Goal: Task Accomplishment & Management: Manage account settings

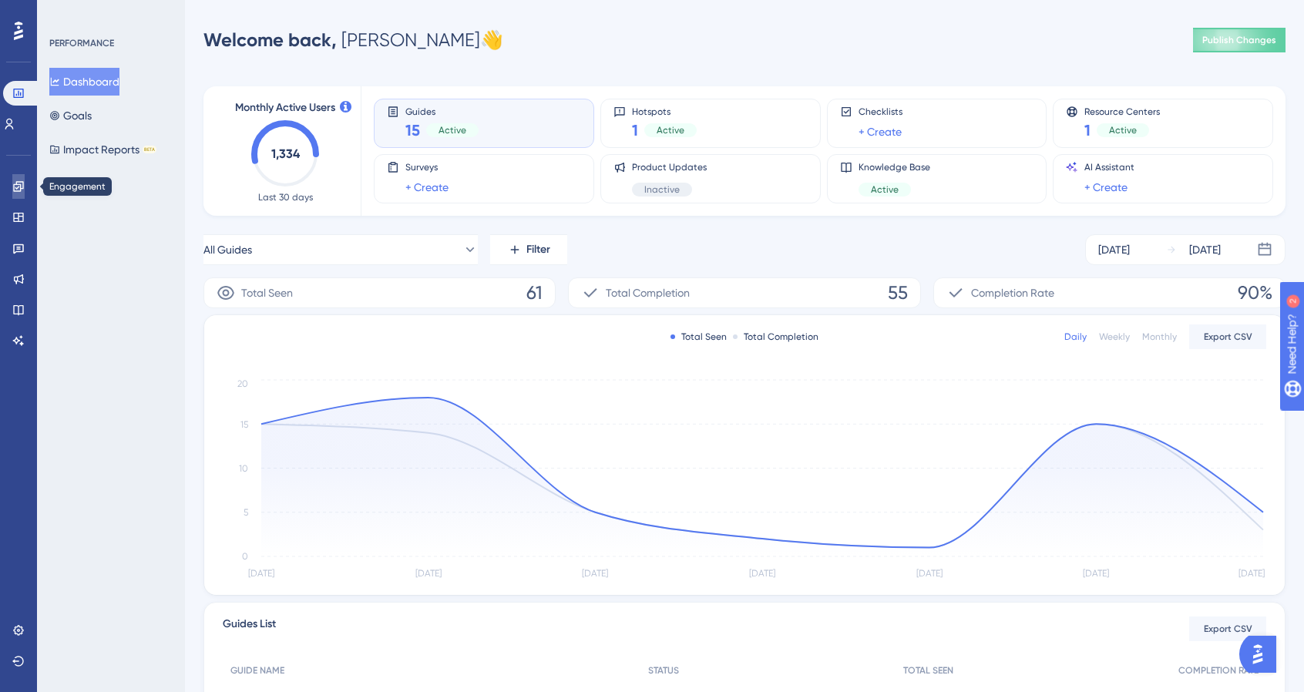
click at [15, 184] on icon at bounding box center [18, 186] width 10 height 10
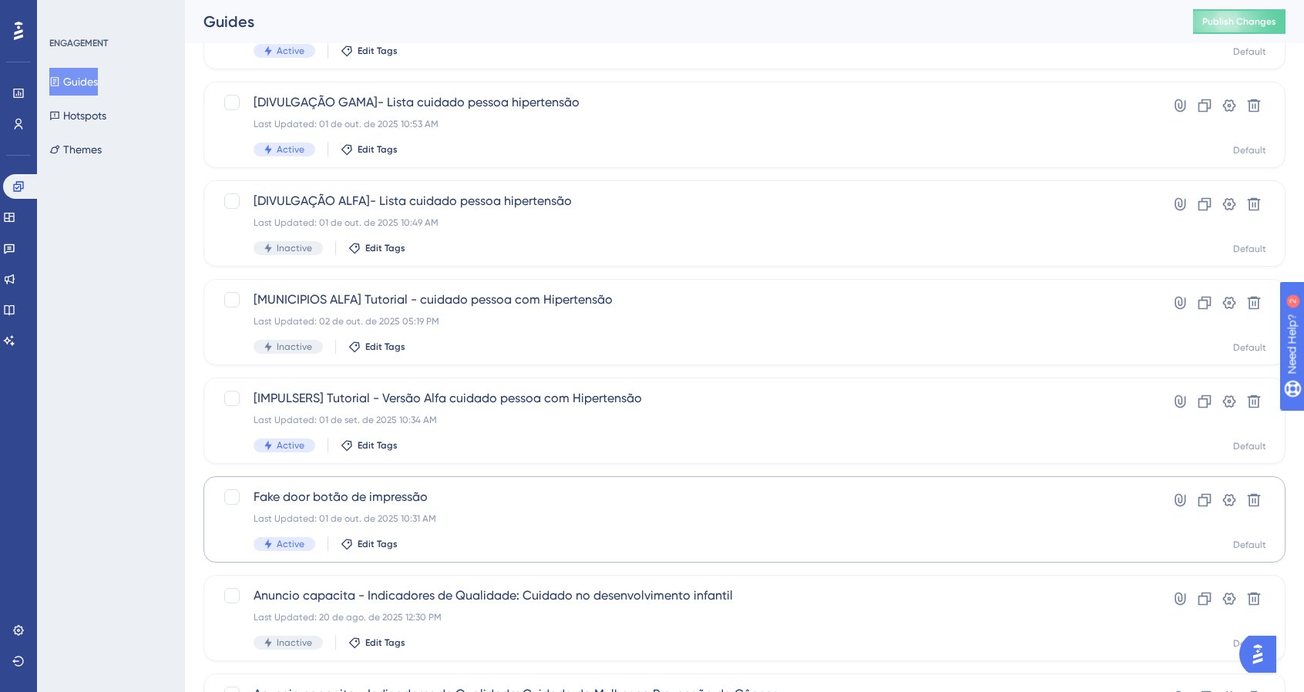
scroll to position [308, 0]
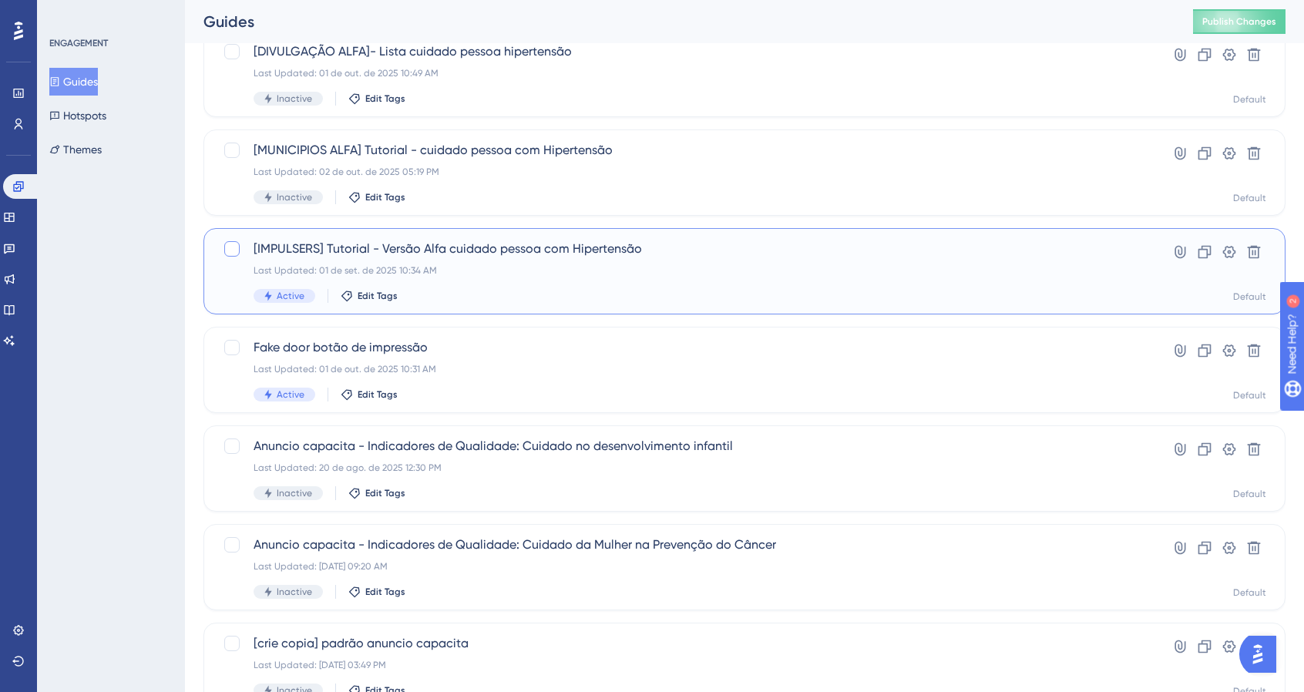
click at [233, 250] on div at bounding box center [231, 248] width 15 height 15
checkbox input "true"
drag, startPoint x: 613, startPoint y: 283, endPoint x: 490, endPoint y: 241, distance: 129.4
click at [490, 241] on span "[IMPULSERS] Tutorial - Versão Alfa cuidado pessoa com Hipertensão" at bounding box center [683, 249] width 859 height 19
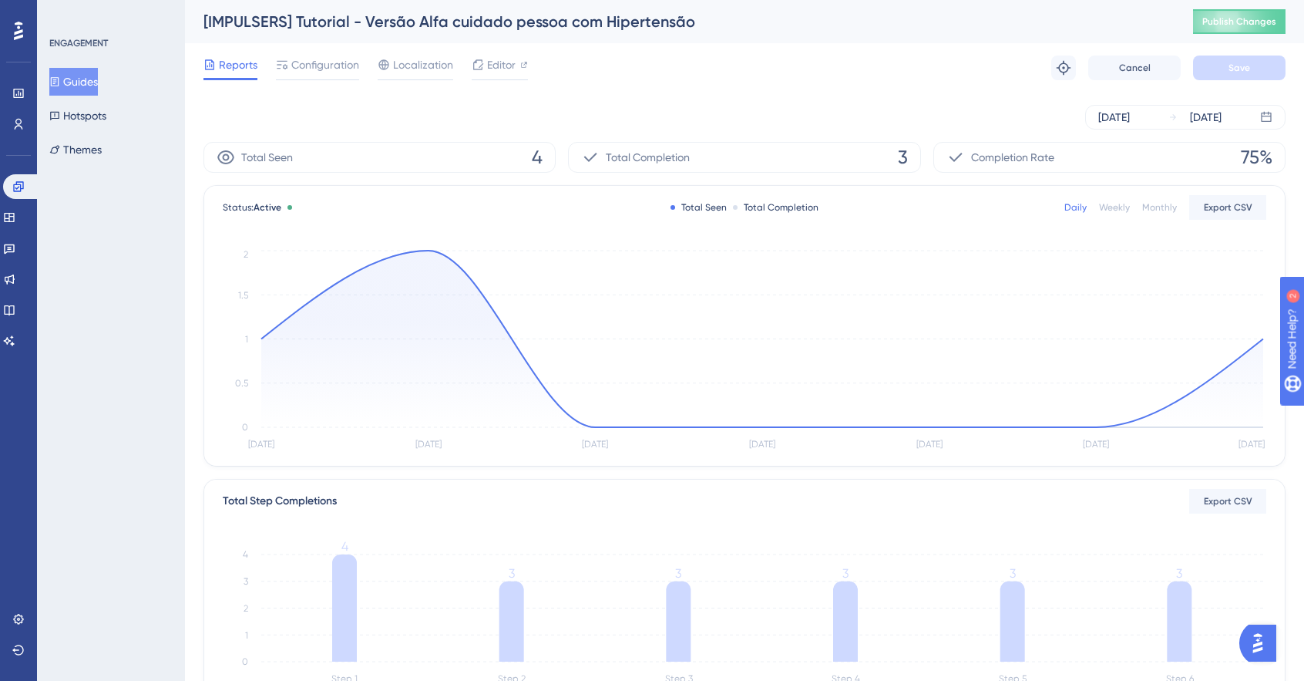
click at [469, 66] on div "Reports Configuration Localization Editor" at bounding box center [366, 68] width 325 height 25
click at [493, 66] on span "Editor" at bounding box center [501, 65] width 29 height 19
click at [300, 62] on span "Configuration" at bounding box center [325, 65] width 68 height 19
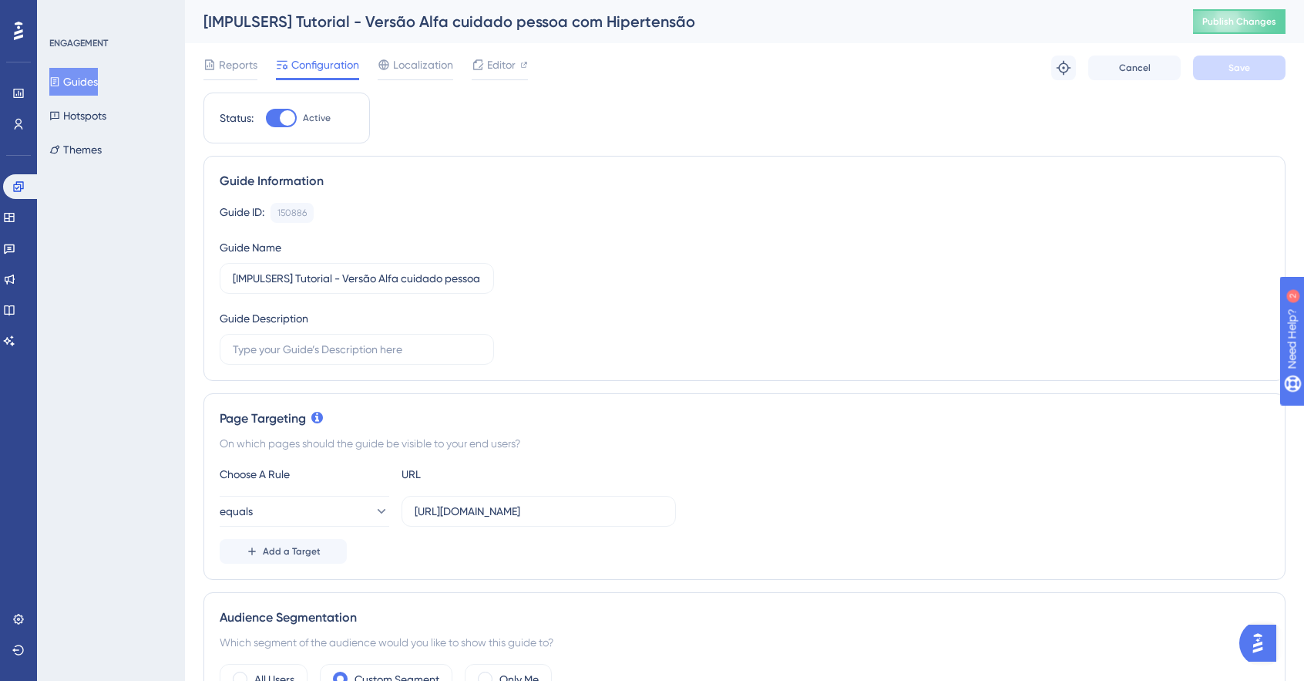
click at [289, 114] on div at bounding box center [287, 117] width 15 height 15
click at [266, 118] on input "Active" at bounding box center [265, 118] width 1 height 1
checkbox input "false"
click at [96, 77] on button "Guides" at bounding box center [73, 82] width 49 height 28
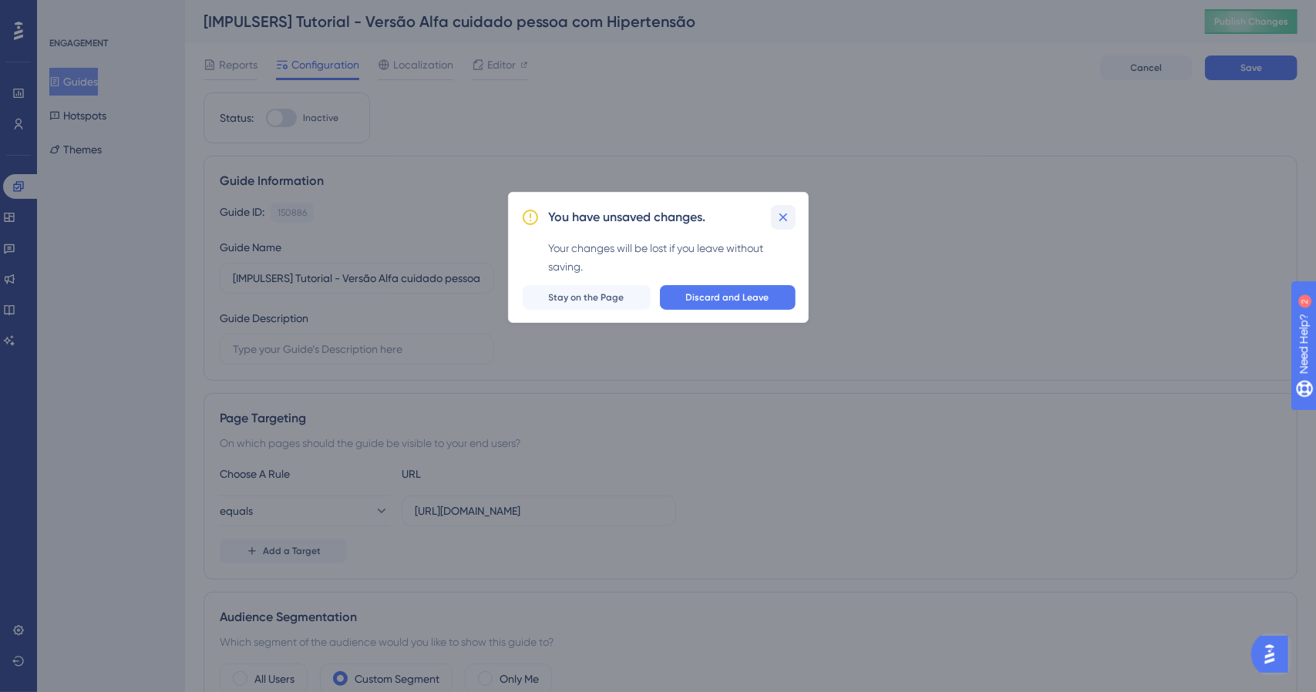
click at [780, 211] on icon at bounding box center [782, 217] width 15 height 15
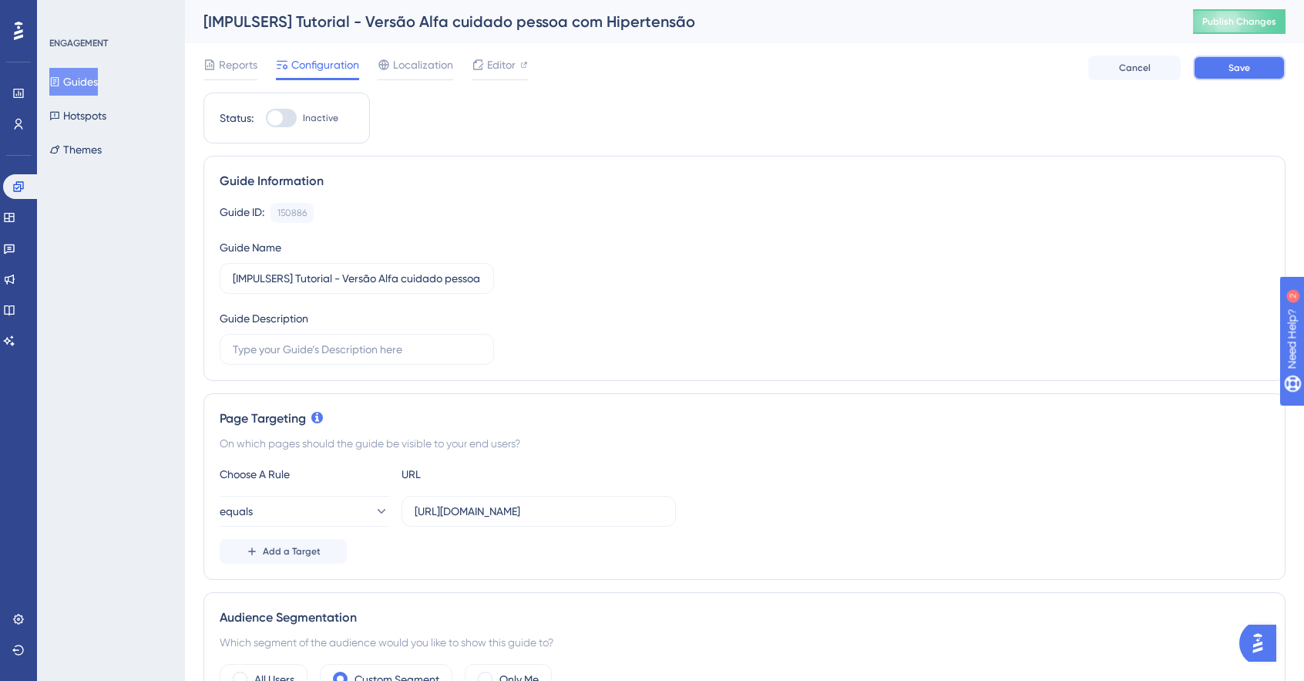
click at [1268, 67] on button "Save" at bounding box center [1239, 68] width 93 height 25
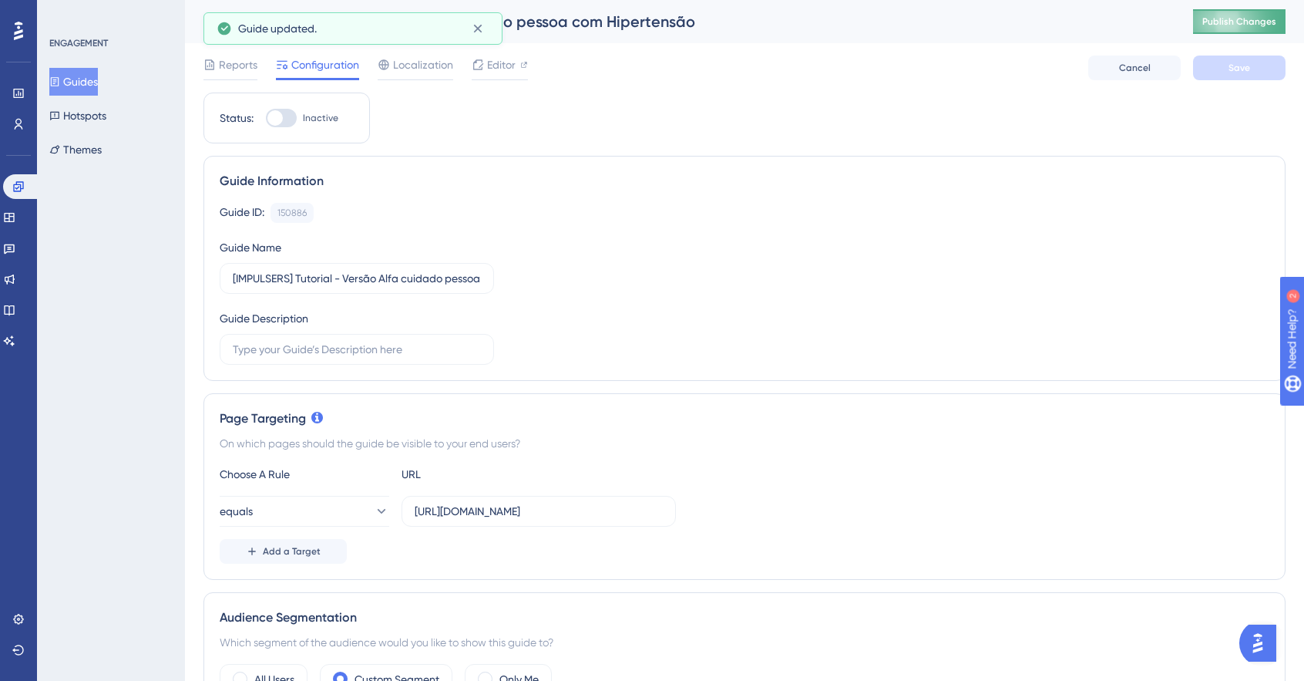
click at [1253, 21] on span "Publish Changes" at bounding box center [1240, 21] width 74 height 12
click at [98, 73] on button "Guides" at bounding box center [73, 82] width 49 height 28
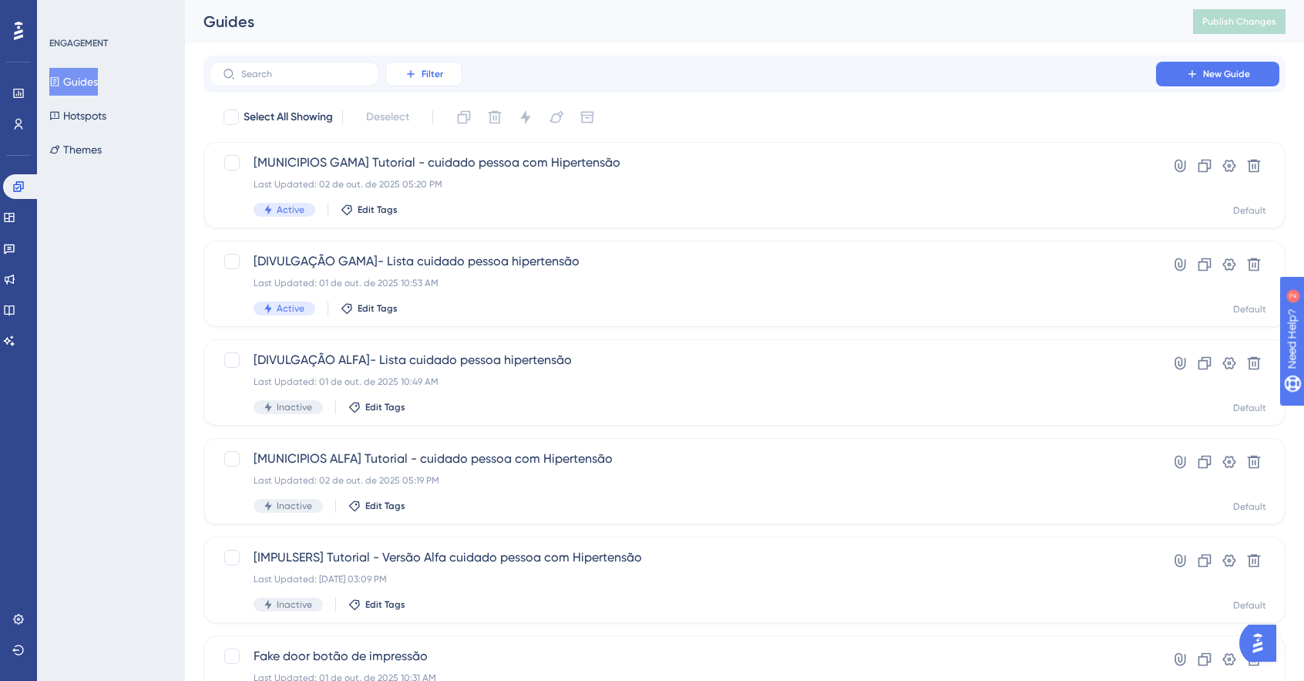
click at [432, 72] on span "Filter" at bounding box center [433, 74] width 22 height 12
click at [444, 209] on div "Status Status" at bounding box center [439, 210] width 63 height 31
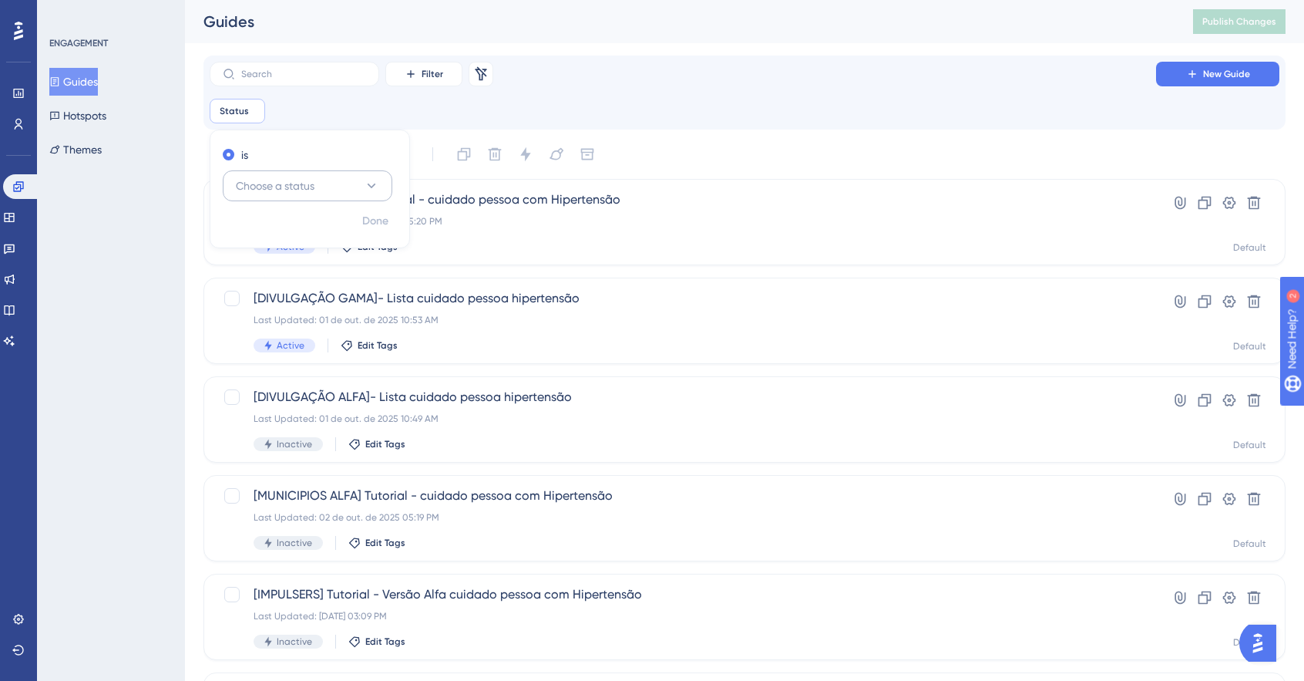
click at [370, 189] on icon at bounding box center [371, 185] width 15 height 15
click at [358, 224] on div "Active Active" at bounding box center [307, 232] width 125 height 31
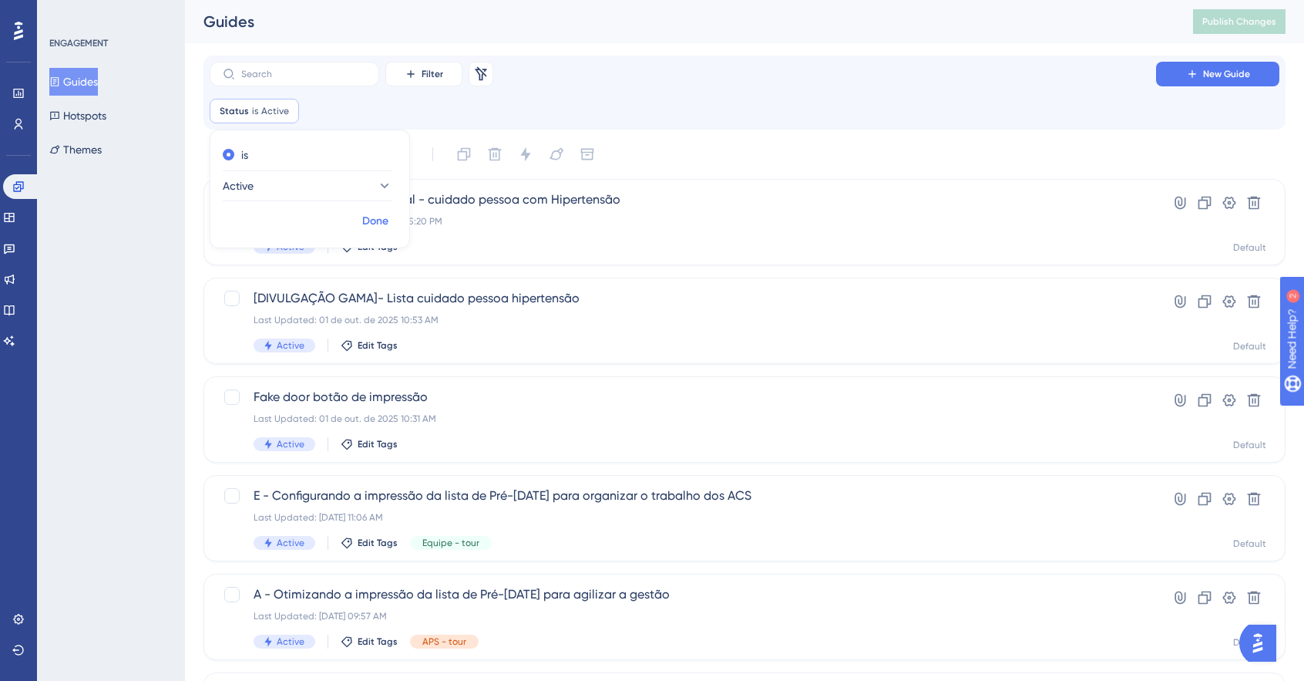
click at [379, 220] on span "Done" at bounding box center [375, 221] width 26 height 19
click at [702, 79] on div "Filter Remove Filters New Guide" at bounding box center [745, 74] width 1070 height 25
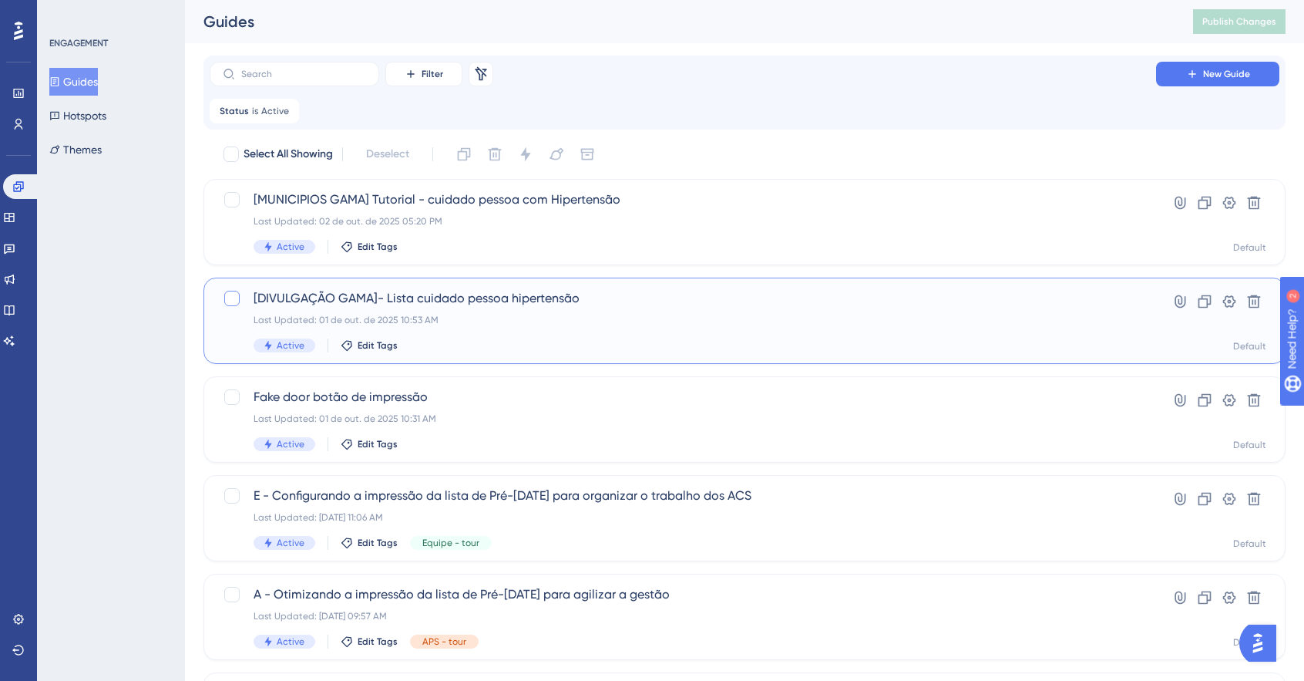
drag, startPoint x: 424, startPoint y: 302, endPoint x: 231, endPoint y: 294, distance: 192.9
click at [231, 294] on div at bounding box center [231, 298] width 15 height 15
click at [227, 298] on icon at bounding box center [231, 298] width 9 height 12
checkbox input "false"
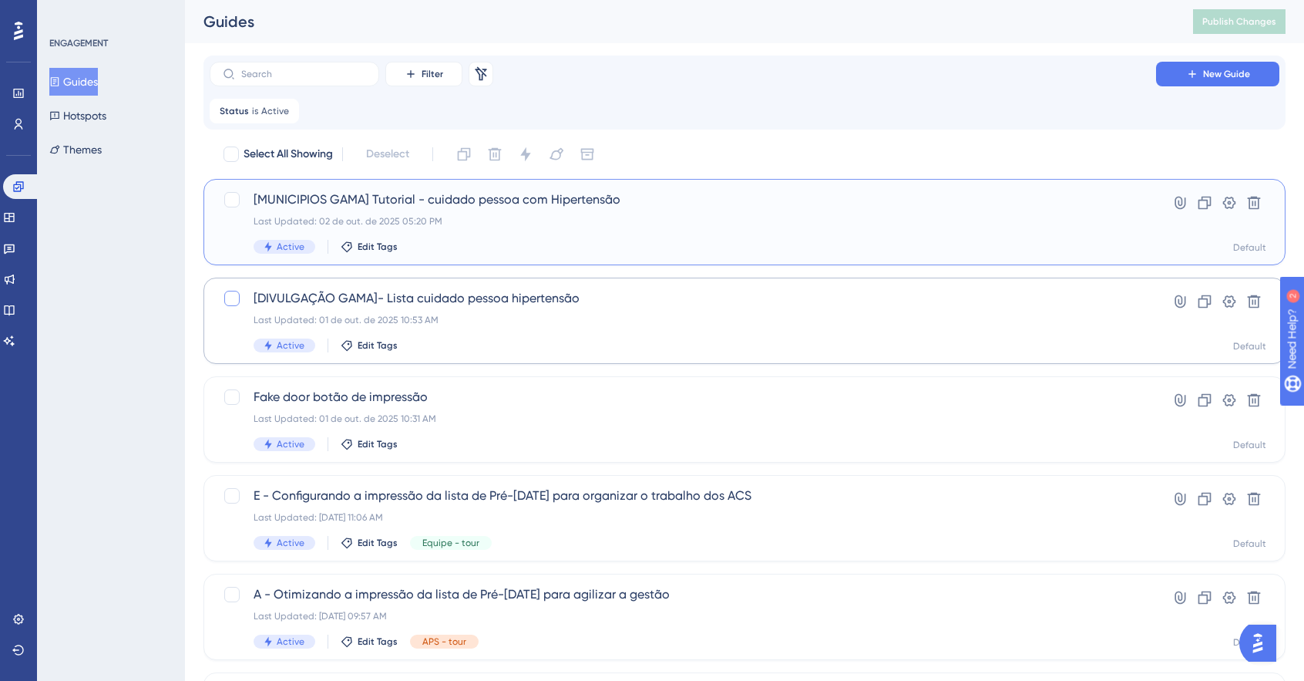
click at [439, 215] on div "Last Updated: 02 de out. de 2025 05:20 PM" at bounding box center [683, 221] width 859 height 12
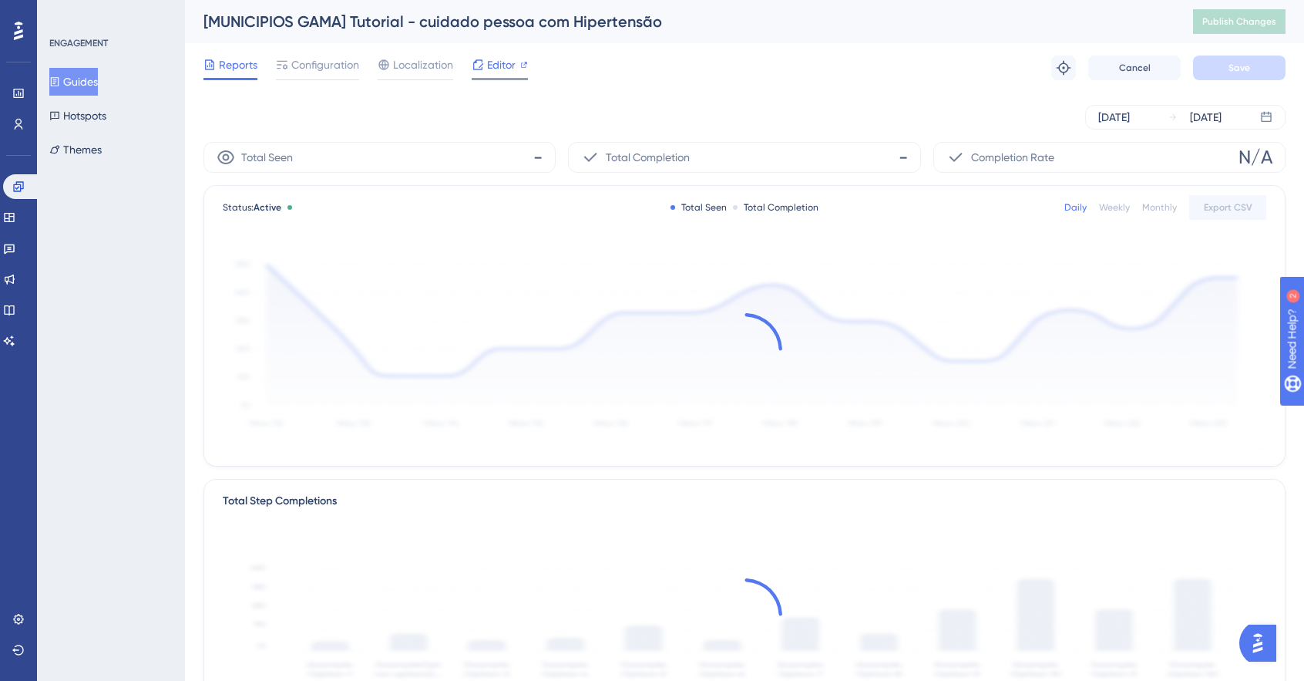
click at [502, 65] on span "Editor" at bounding box center [501, 65] width 29 height 19
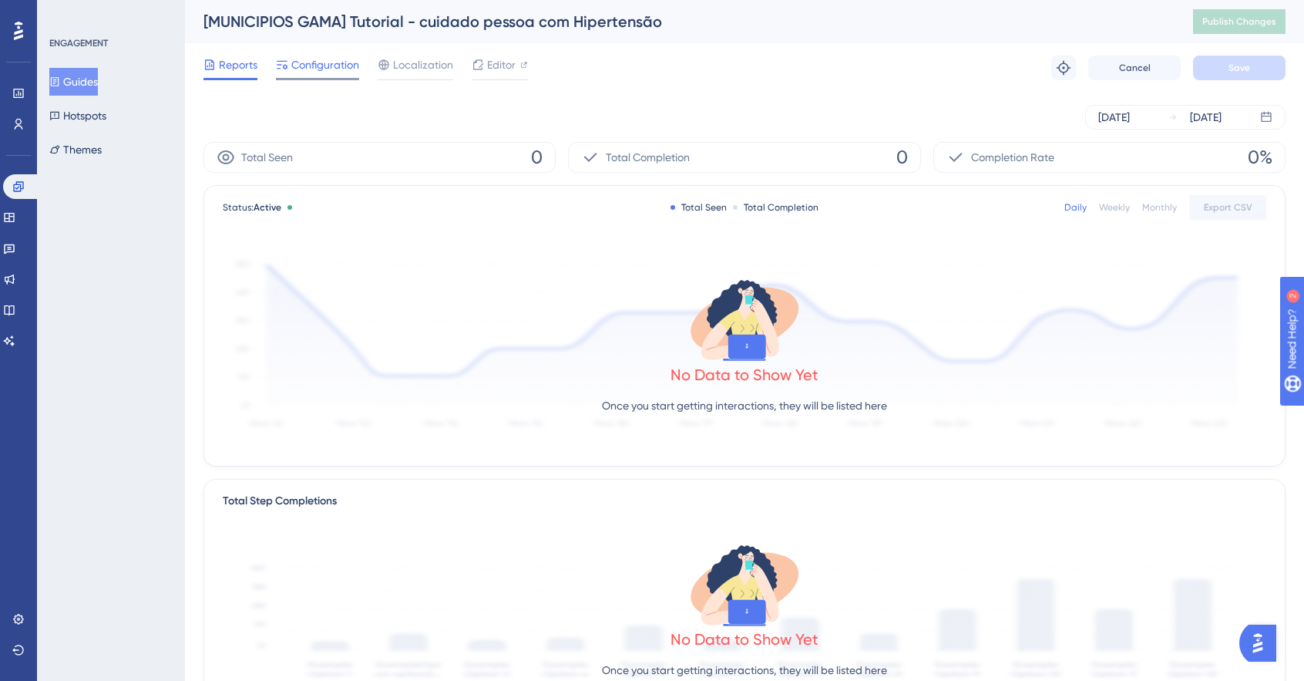
click at [328, 62] on span "Configuration" at bounding box center [325, 65] width 68 height 19
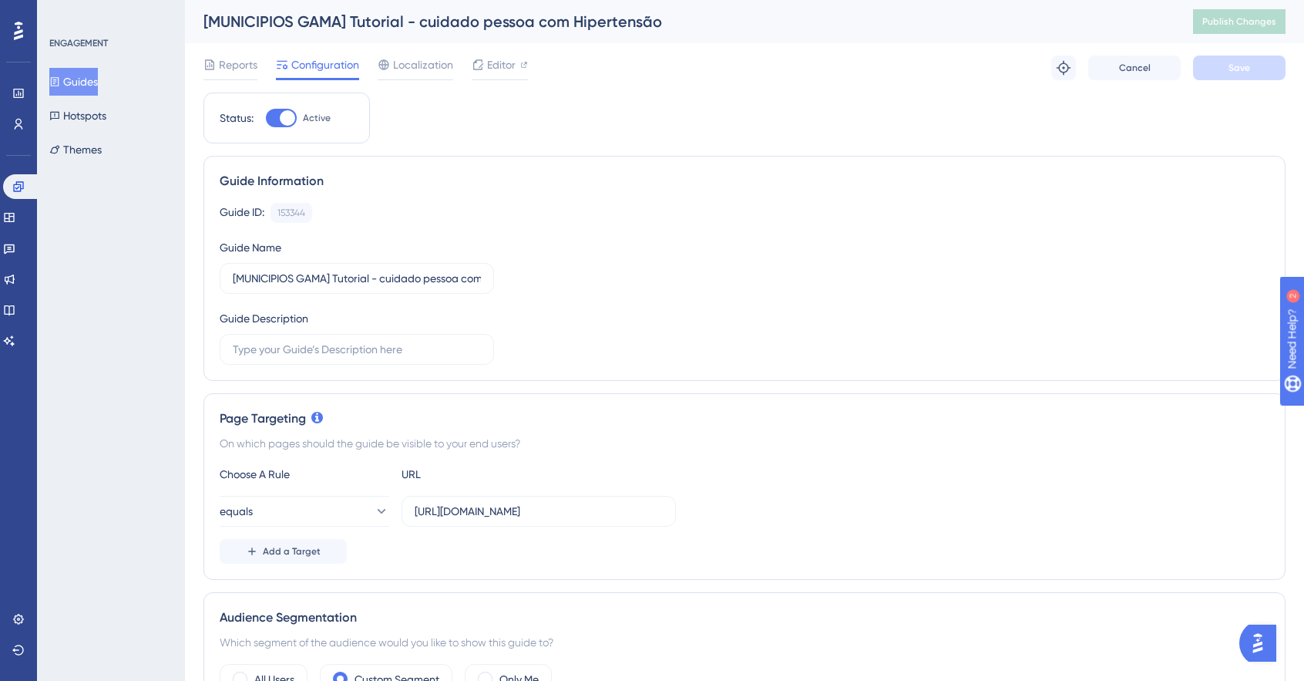
click at [91, 79] on button "Guides" at bounding box center [73, 82] width 49 height 28
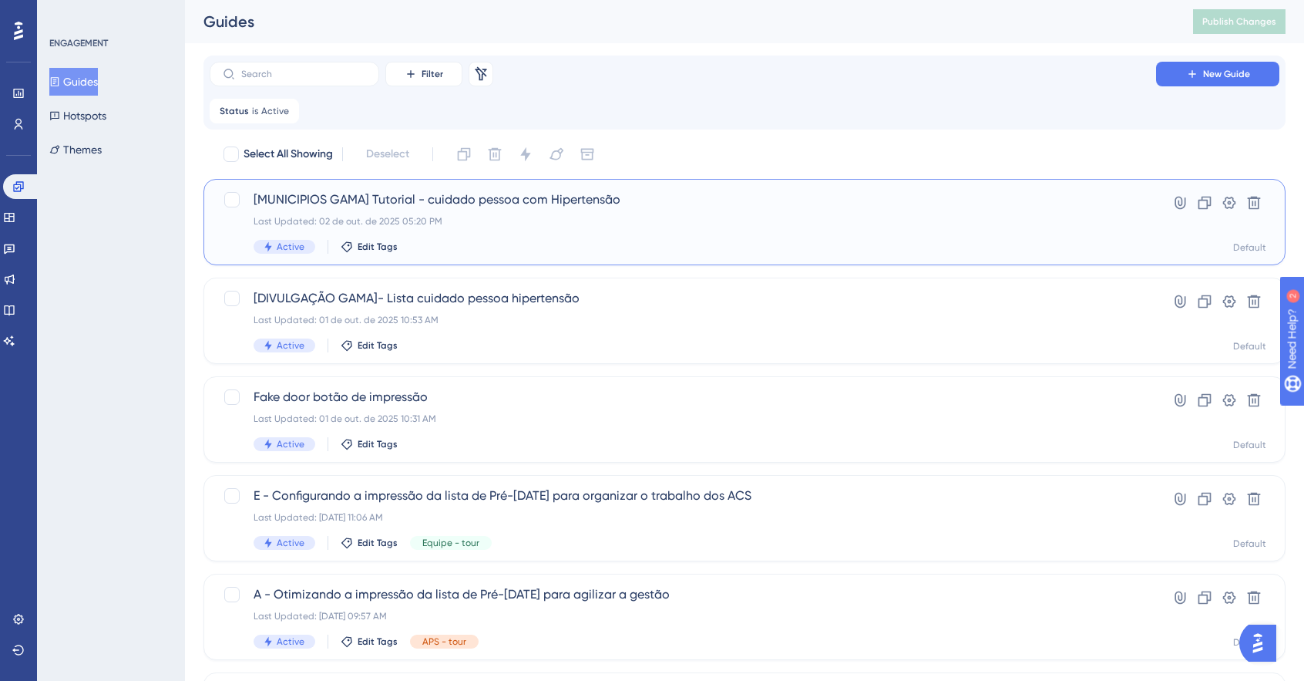
click at [220, 203] on div "[MUNICIPIOS GAMA] Tutorial - cuidado pessoa com Hipertensão Last Updated: 02 de…" at bounding box center [745, 222] width 1082 height 86
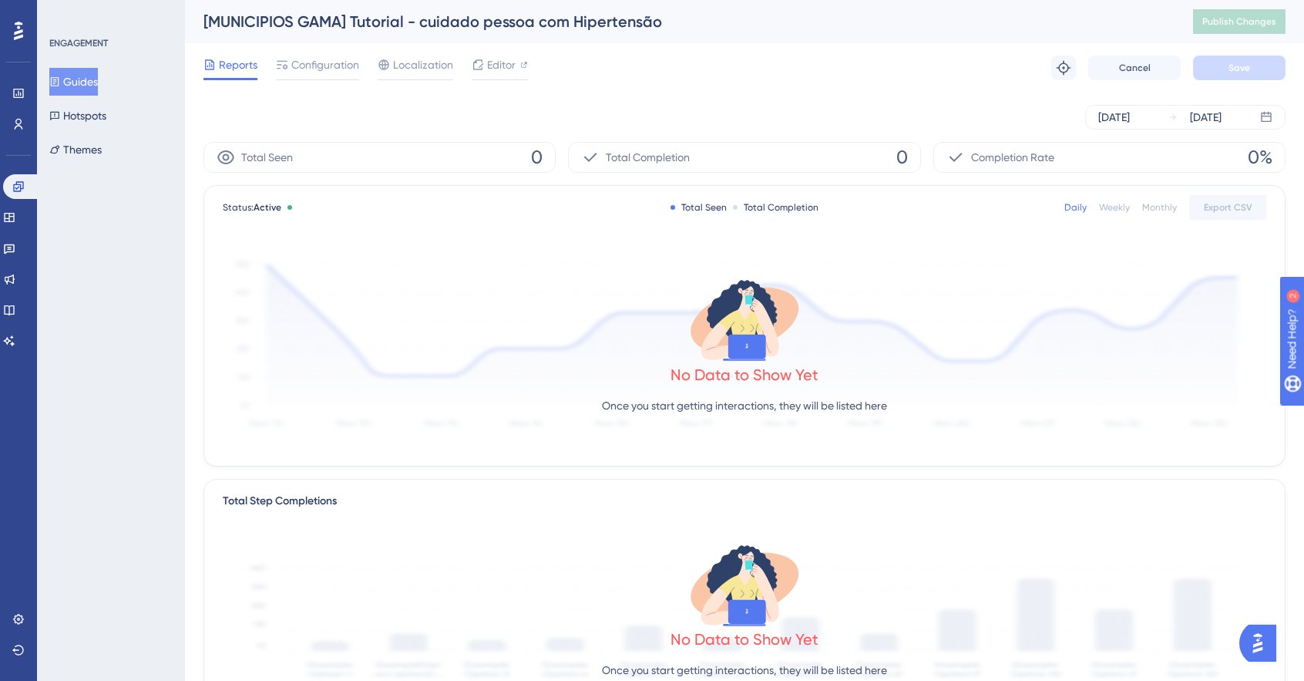
click at [74, 84] on button "Guides" at bounding box center [73, 82] width 49 height 28
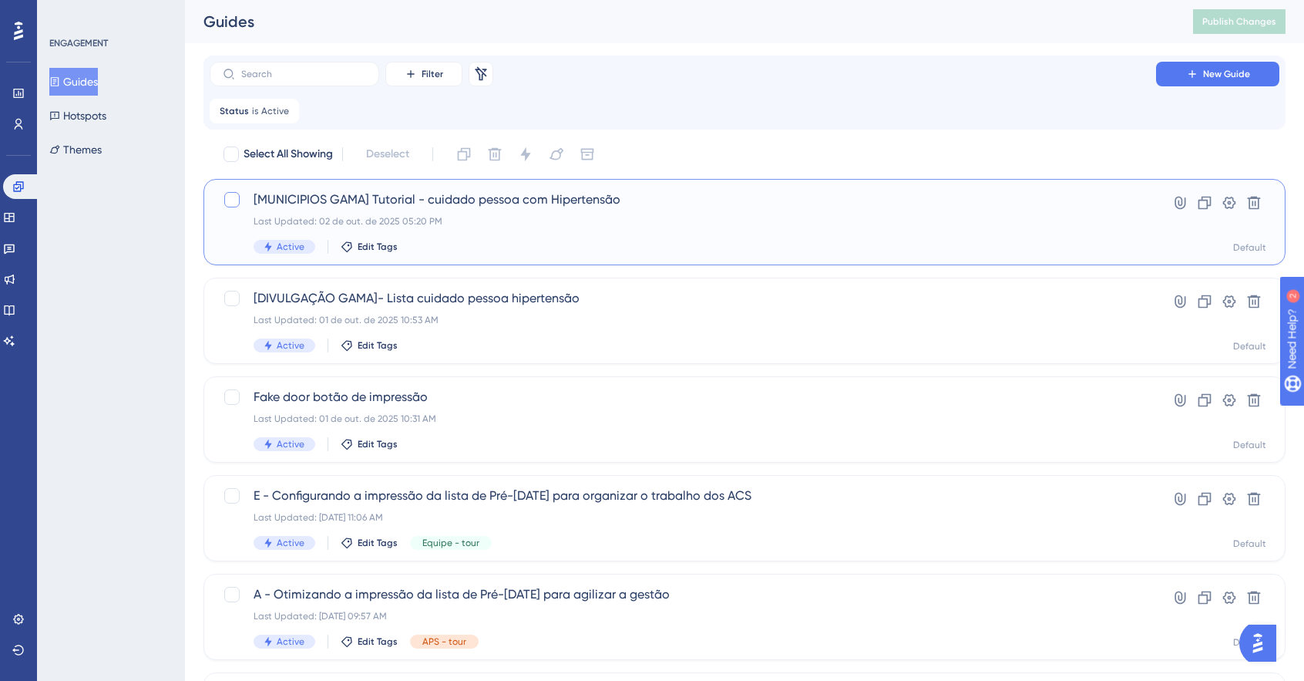
click at [231, 200] on div at bounding box center [231, 199] width 15 height 15
checkbox input "true"
drag, startPoint x: 483, startPoint y: 211, endPoint x: 466, endPoint y: 153, distance: 60.2
click at [466, 153] on button at bounding box center [464, 154] width 25 height 25
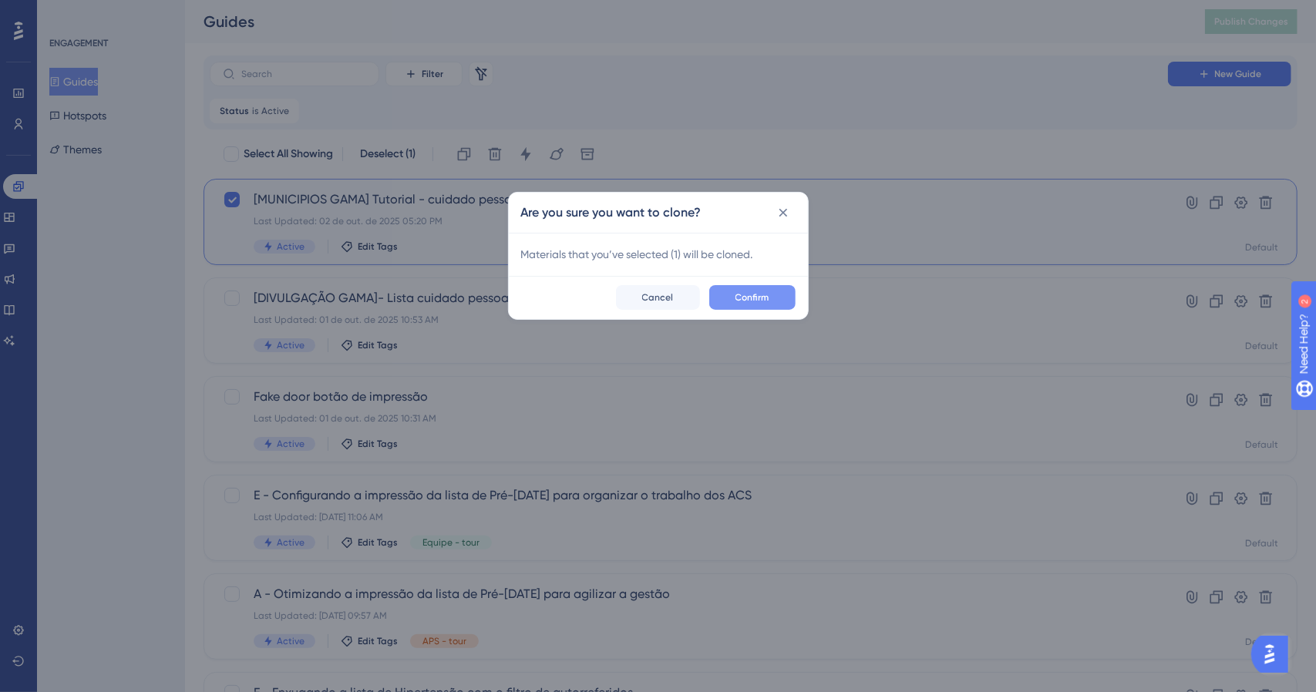
click at [742, 295] on span "Confirm" at bounding box center [752, 297] width 34 height 12
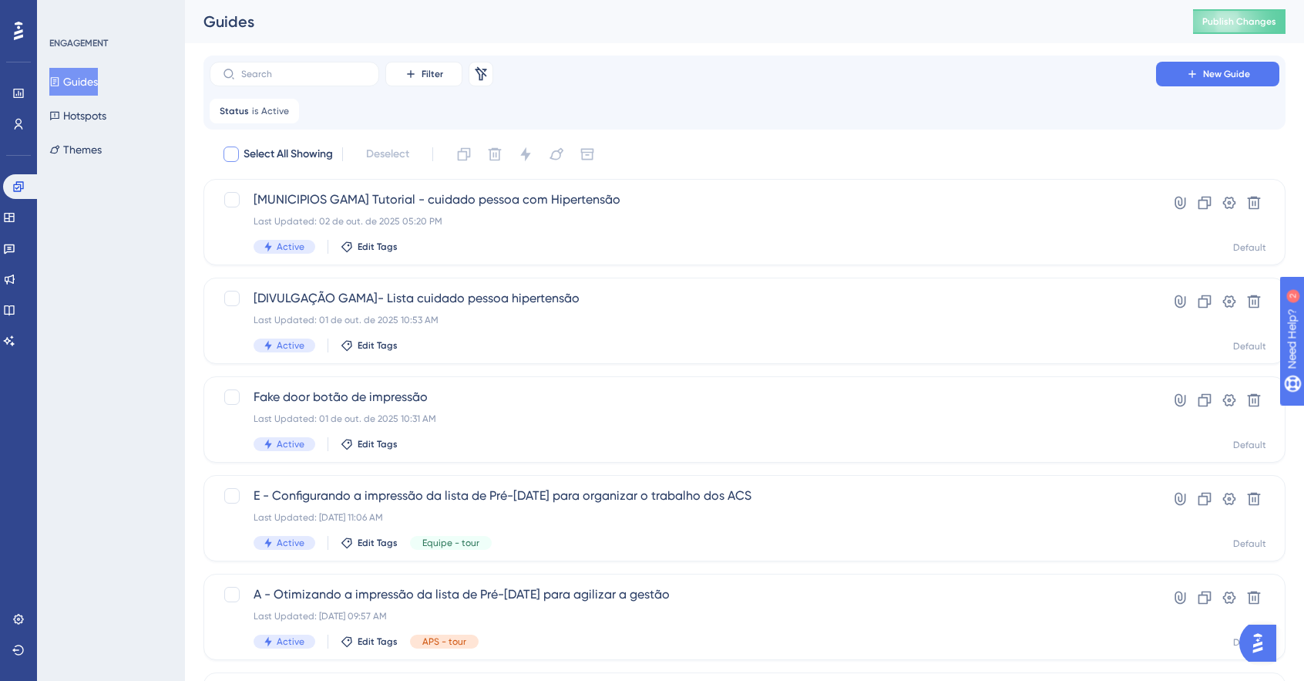
click at [285, 110] on icon at bounding box center [287, 110] width 5 height 5
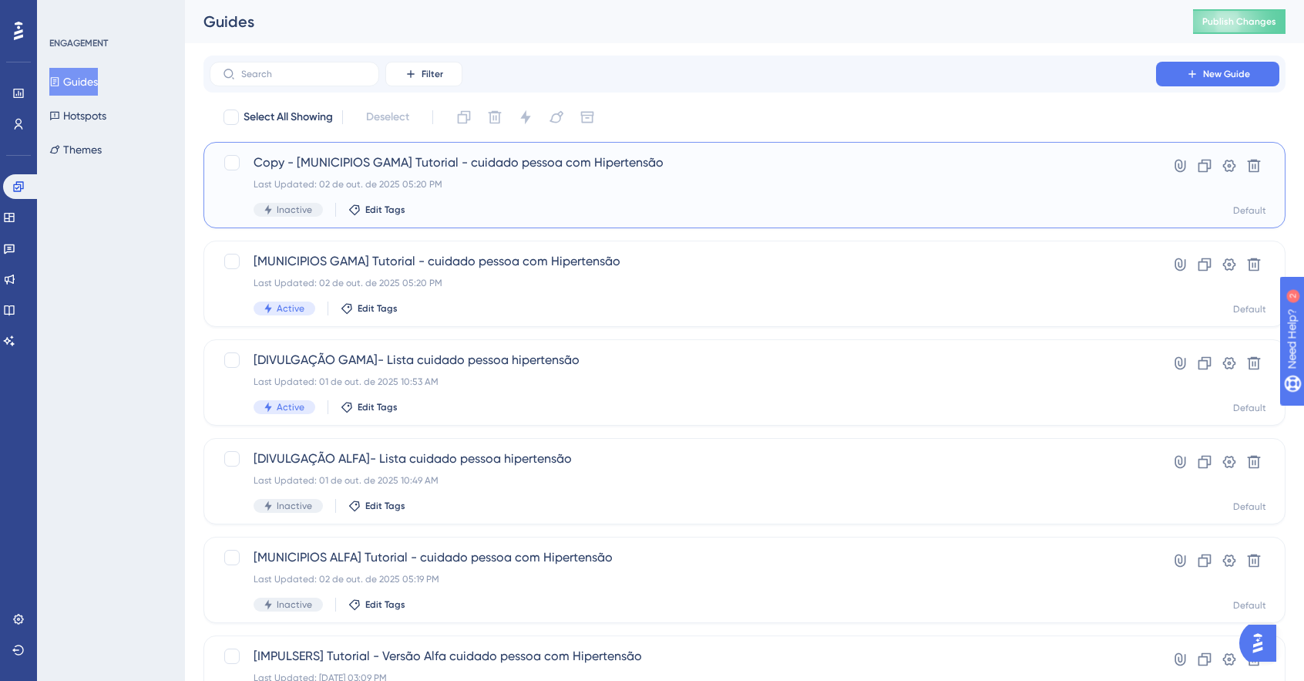
click at [319, 163] on span "Copy - [MUNICIPIOS GAMA] Tutorial - cuidado pessoa com Hipertensão" at bounding box center [683, 162] width 859 height 19
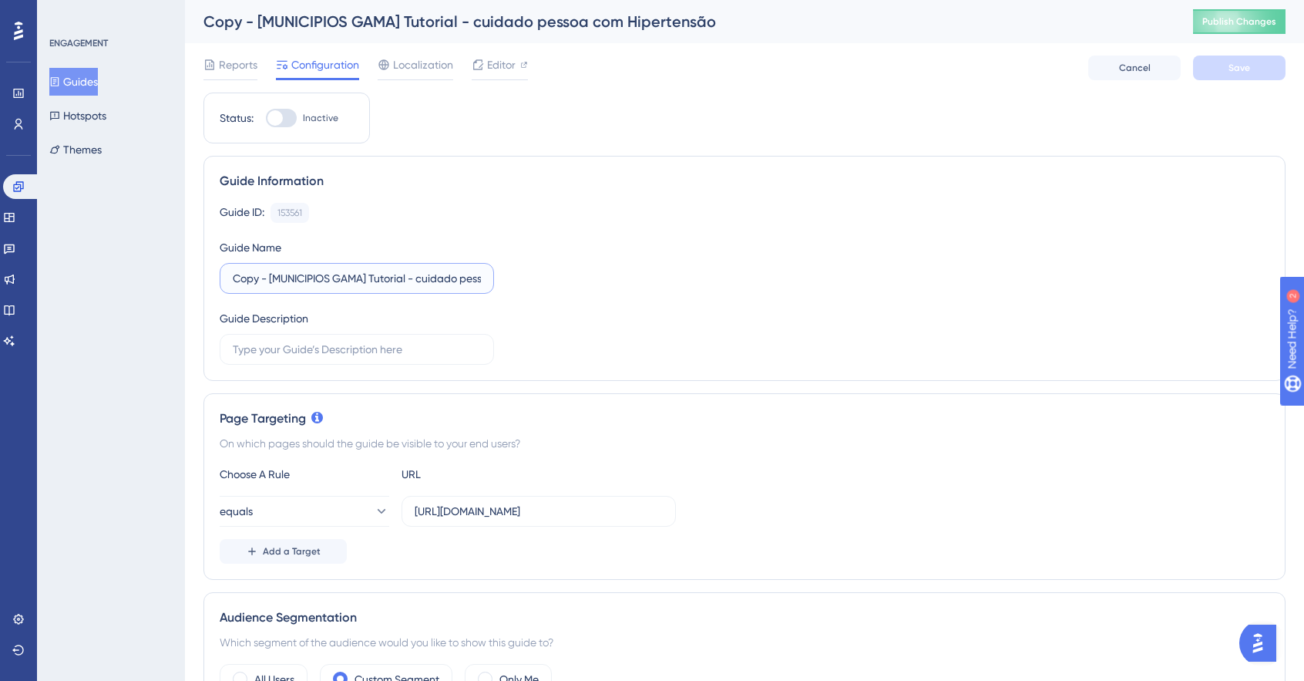
drag, startPoint x: 269, startPoint y: 279, endPoint x: 178, endPoint y: 274, distance: 91.1
type input "[Impulsers] Tutorial - cuidado pessoa com Hipertensão"
click at [726, 287] on div "Guide ID: 153561 Copy Guide Name [Impulsers] Tutorial - cuidado pessoa com Hipe…" at bounding box center [745, 284] width 1050 height 162
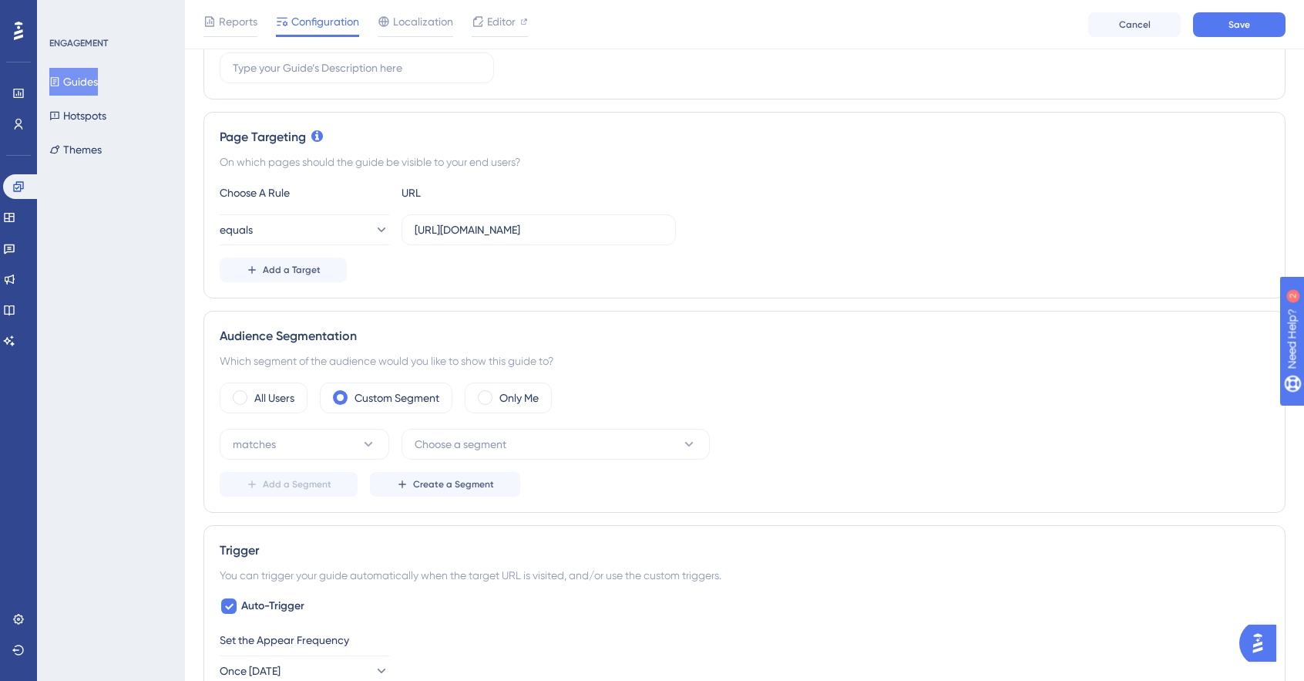
scroll to position [308, 0]
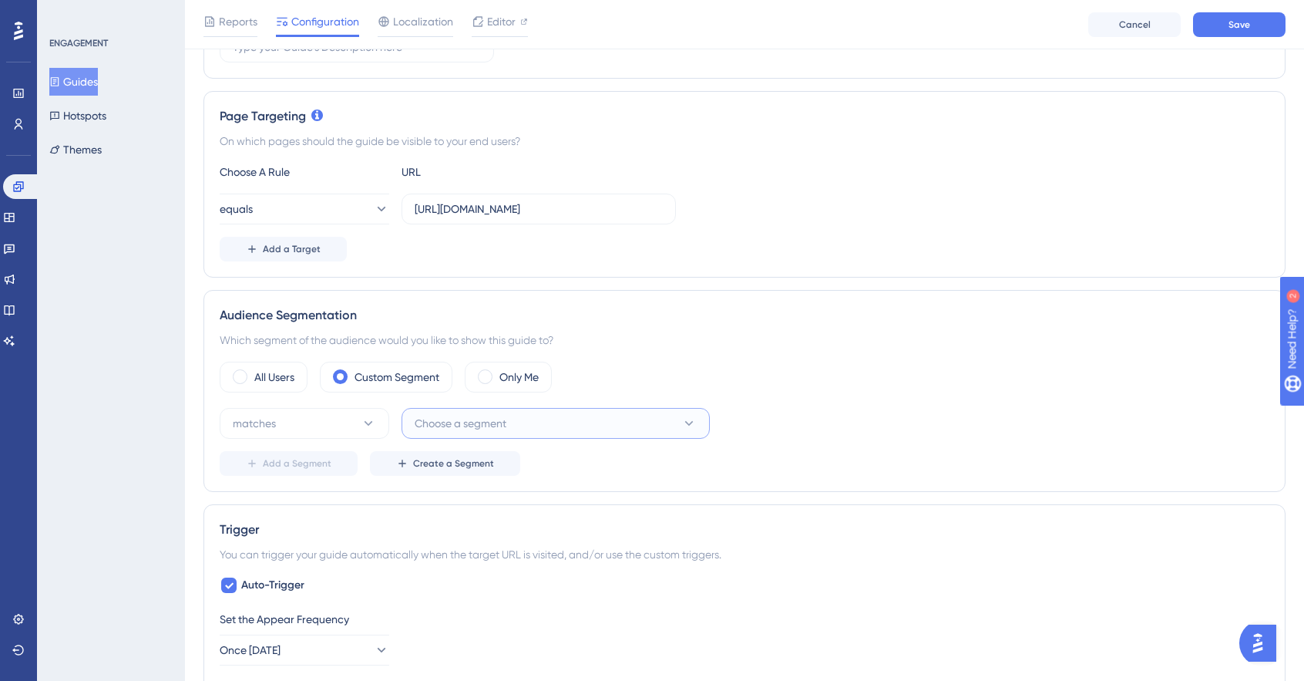
click at [441, 420] on span "Choose a segment" at bounding box center [461, 423] width 92 height 19
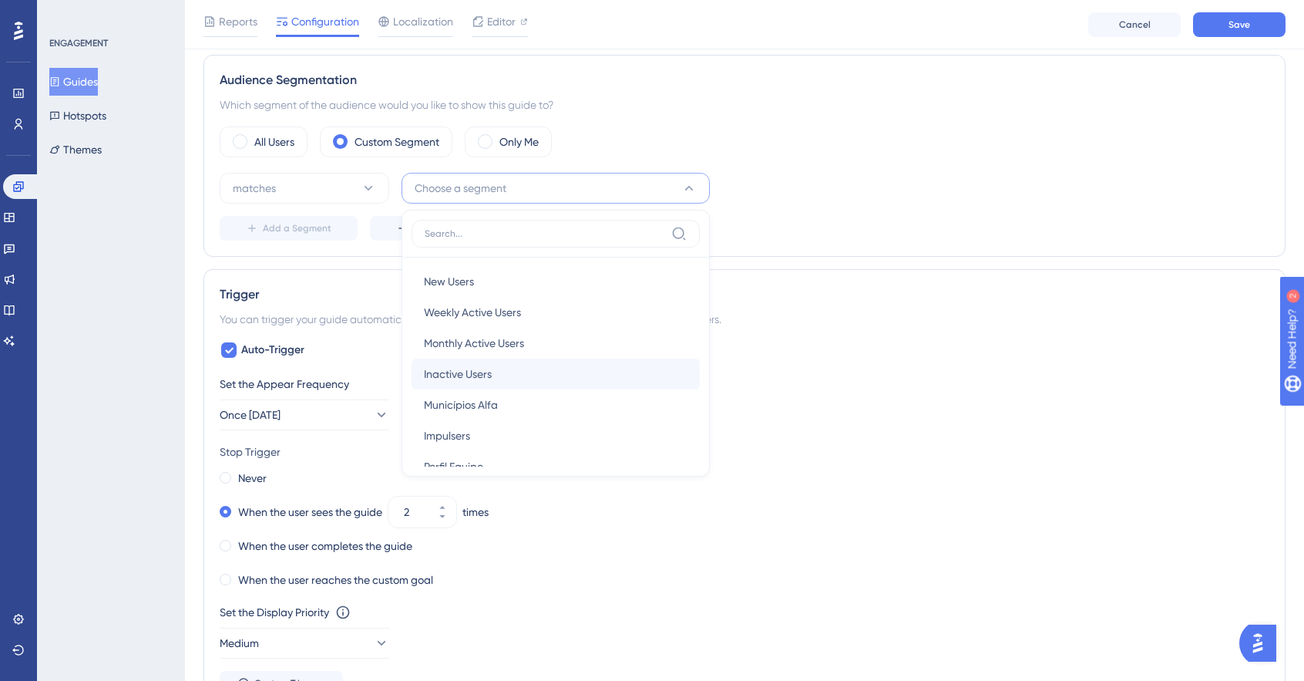
scroll to position [0, 0]
click at [524, 422] on div "Impulsers Impulsers" at bounding box center [556, 436] width 264 height 31
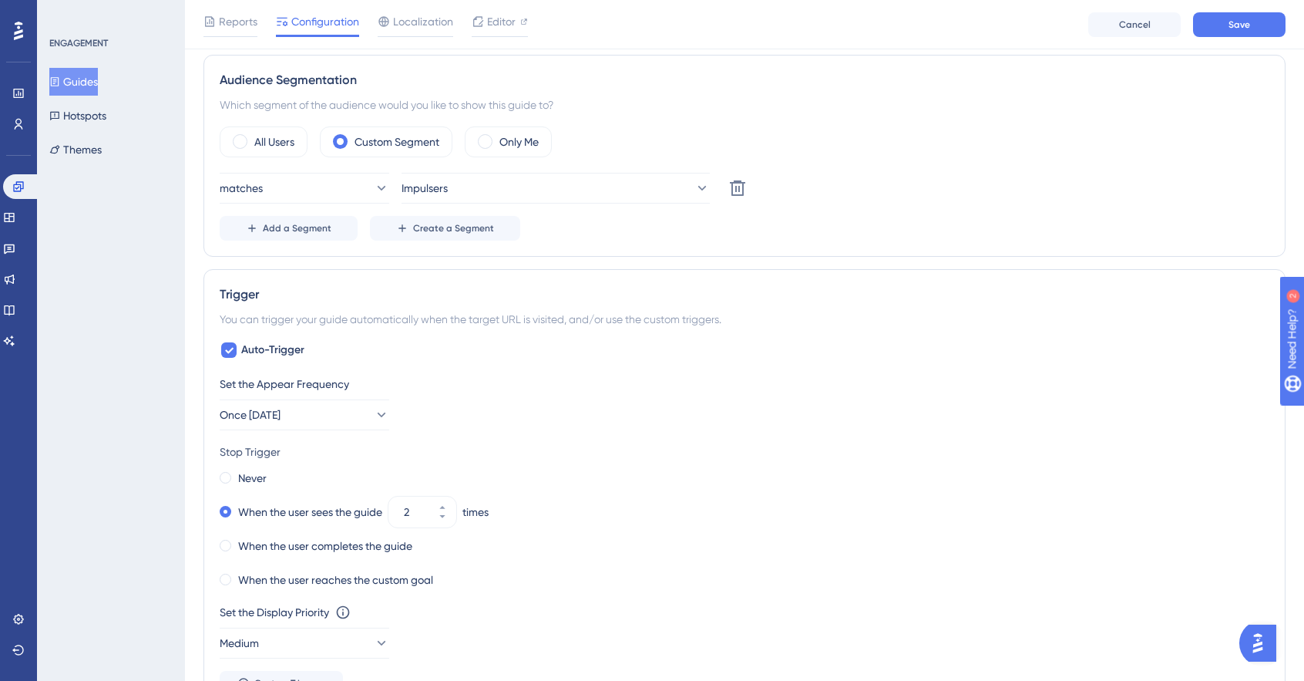
click at [845, 190] on div "matches Impulsers Delete" at bounding box center [745, 188] width 1050 height 31
click at [1246, 24] on span "Save" at bounding box center [1240, 25] width 22 height 12
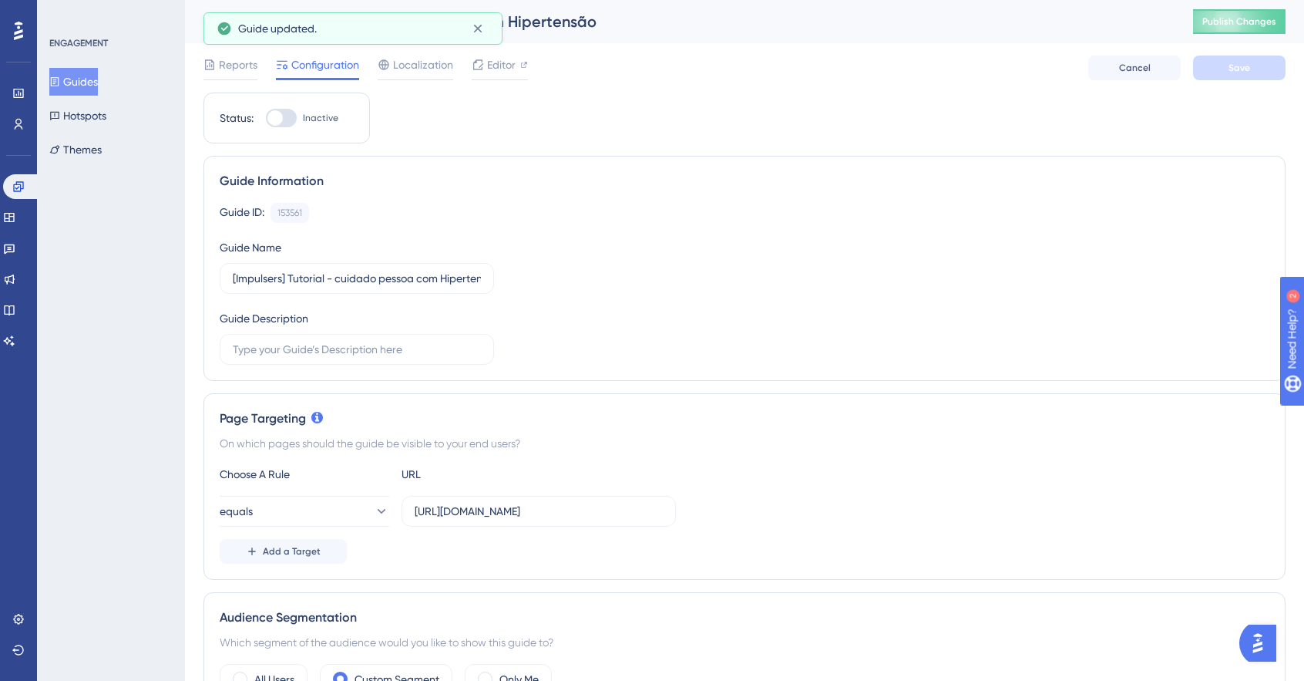
click at [288, 119] on div at bounding box center [281, 118] width 31 height 19
click at [266, 119] on input "Inactive" at bounding box center [265, 118] width 1 height 1
checkbox input "true"
click at [1259, 57] on button "Save" at bounding box center [1239, 68] width 93 height 25
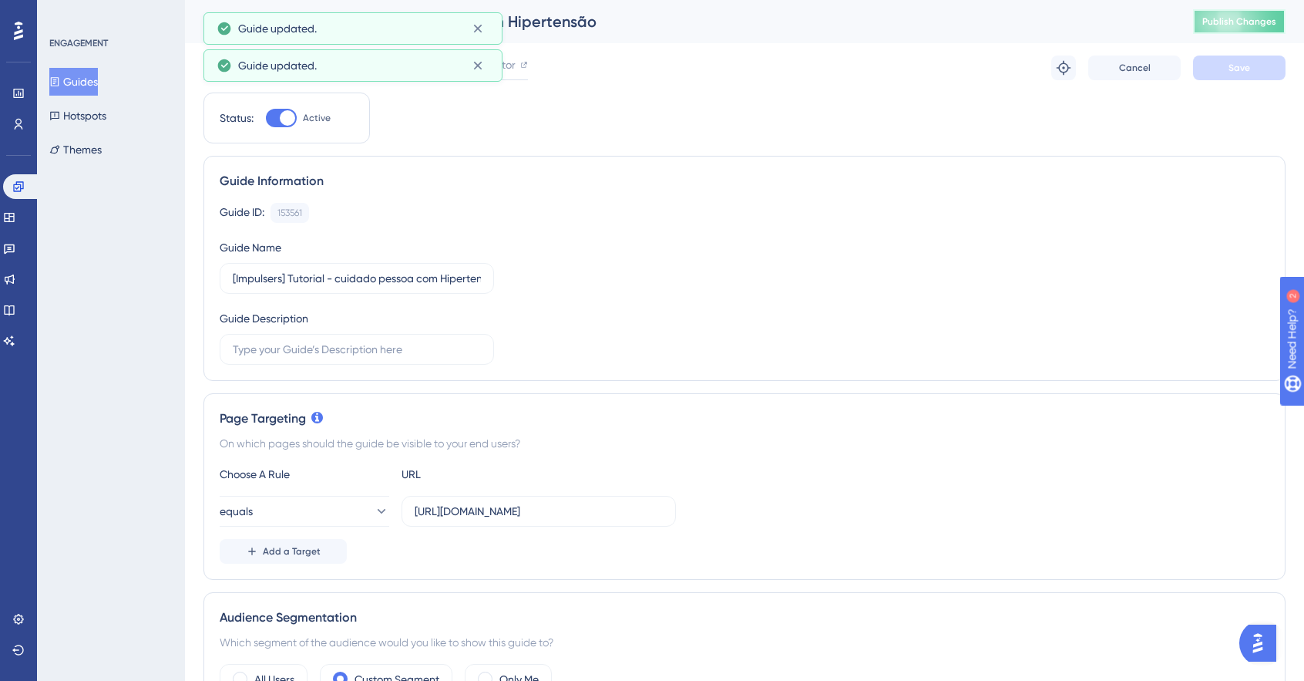
click at [1267, 22] on span "Publish Changes" at bounding box center [1240, 21] width 74 height 12
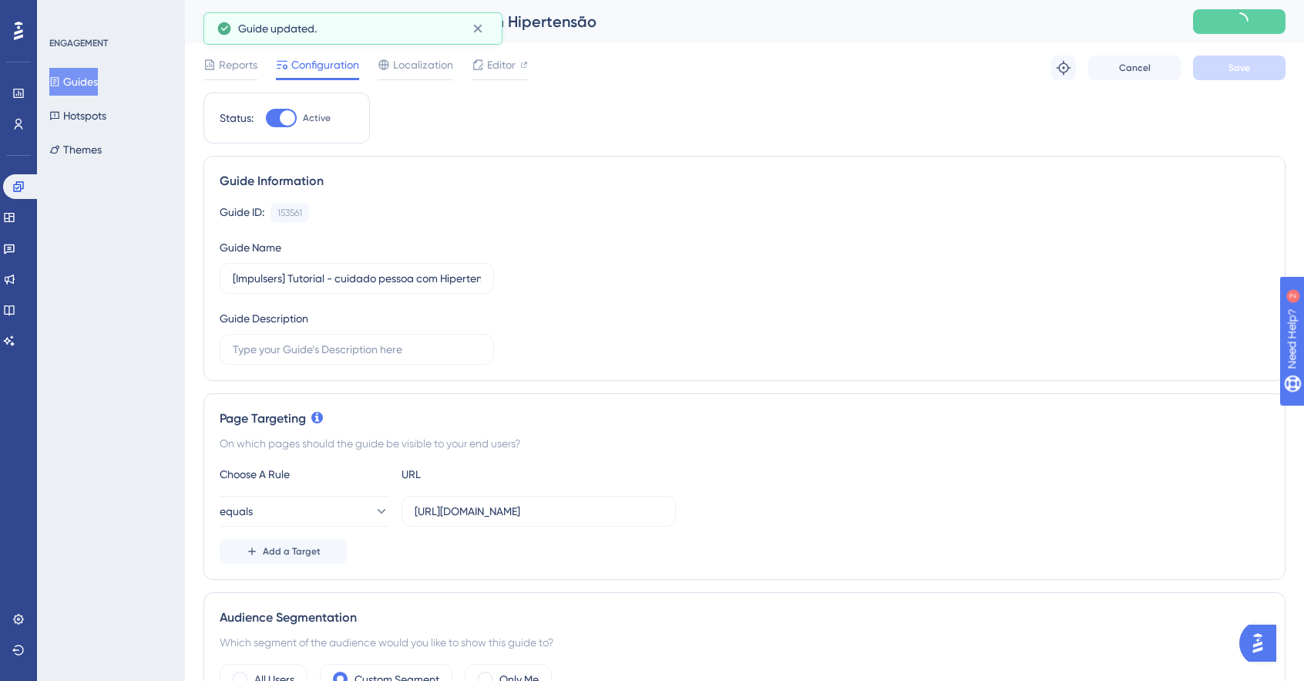
click at [59, 82] on icon at bounding box center [55, 81] width 8 height 9
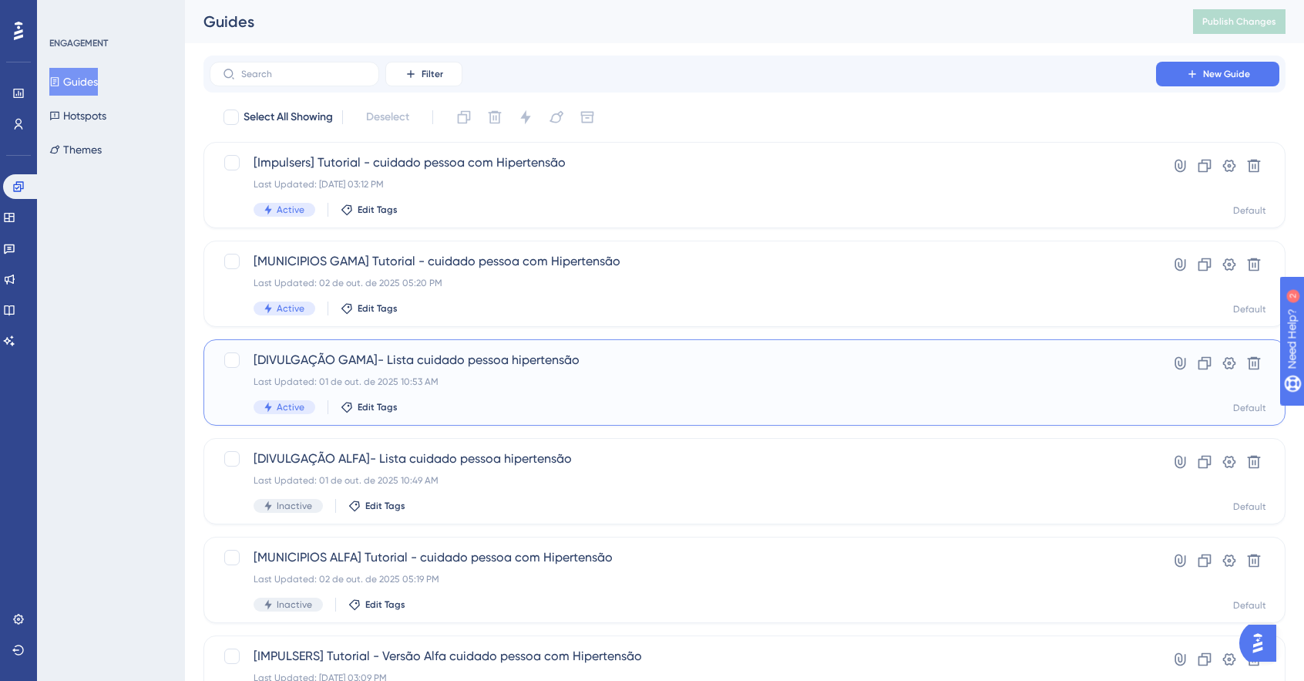
click at [572, 392] on div "[DIVULGAÇÃO GAMA]- Lista cuidado pessoa hipertensão Last Updated: 01 de out. de…" at bounding box center [683, 382] width 859 height 63
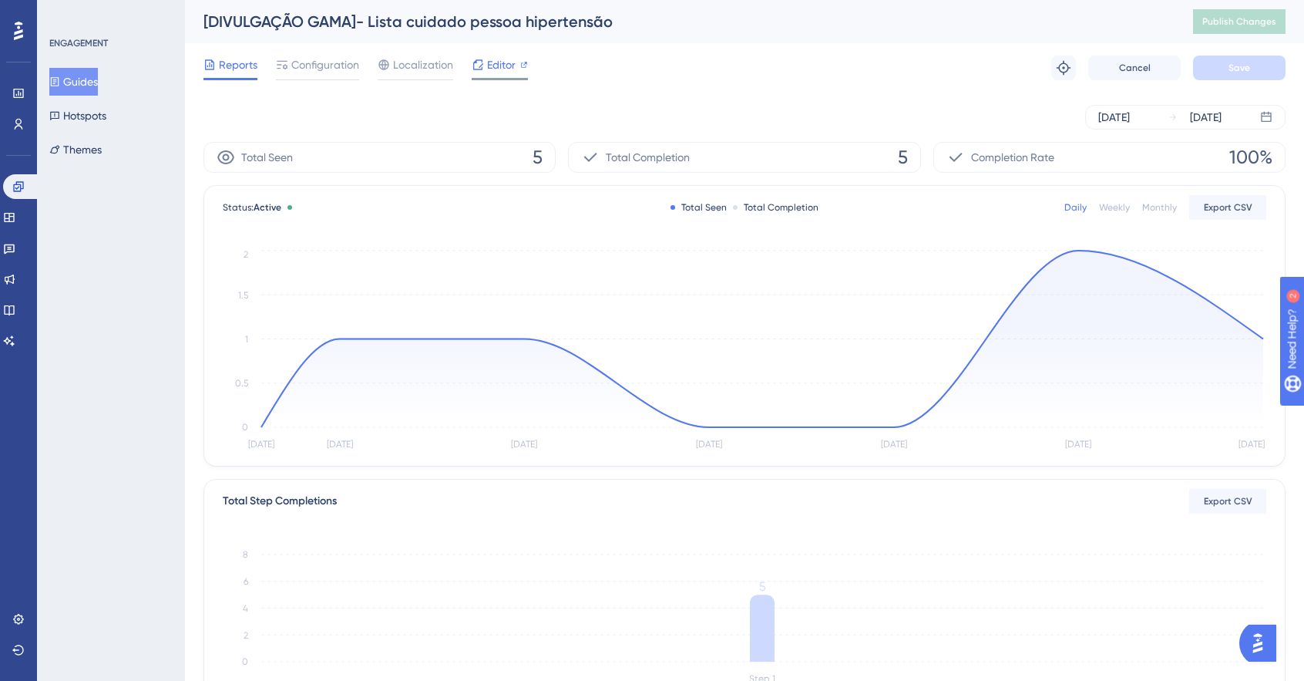
click at [512, 59] on span "Editor" at bounding box center [501, 65] width 29 height 19
click at [299, 58] on span "Configuration" at bounding box center [325, 65] width 68 height 19
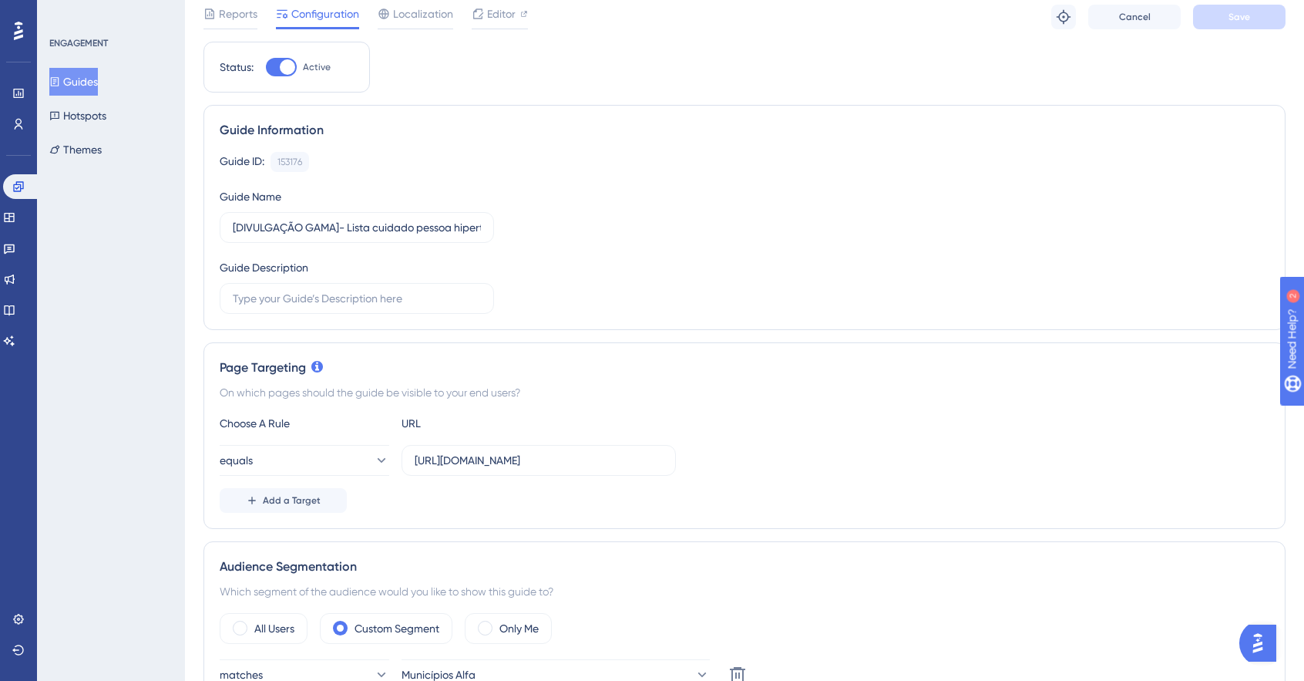
scroll to position [77, 0]
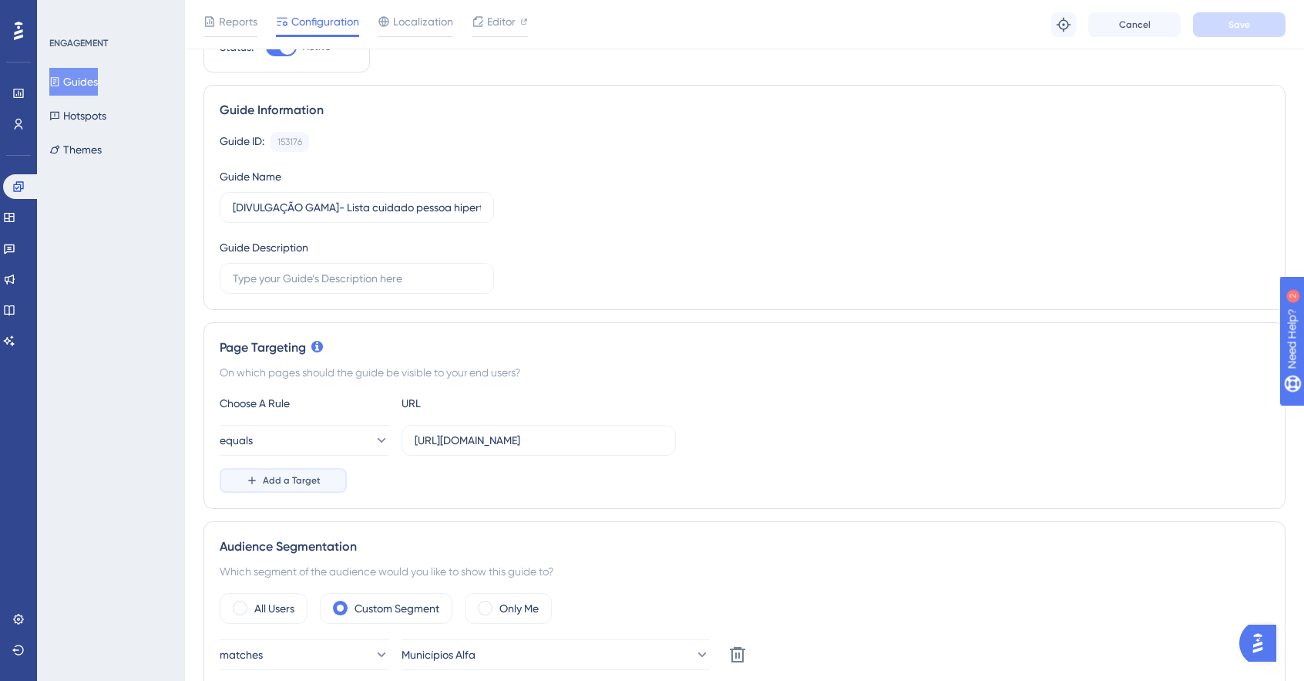
click at [310, 481] on span "Add a Target" at bounding box center [292, 480] width 58 height 12
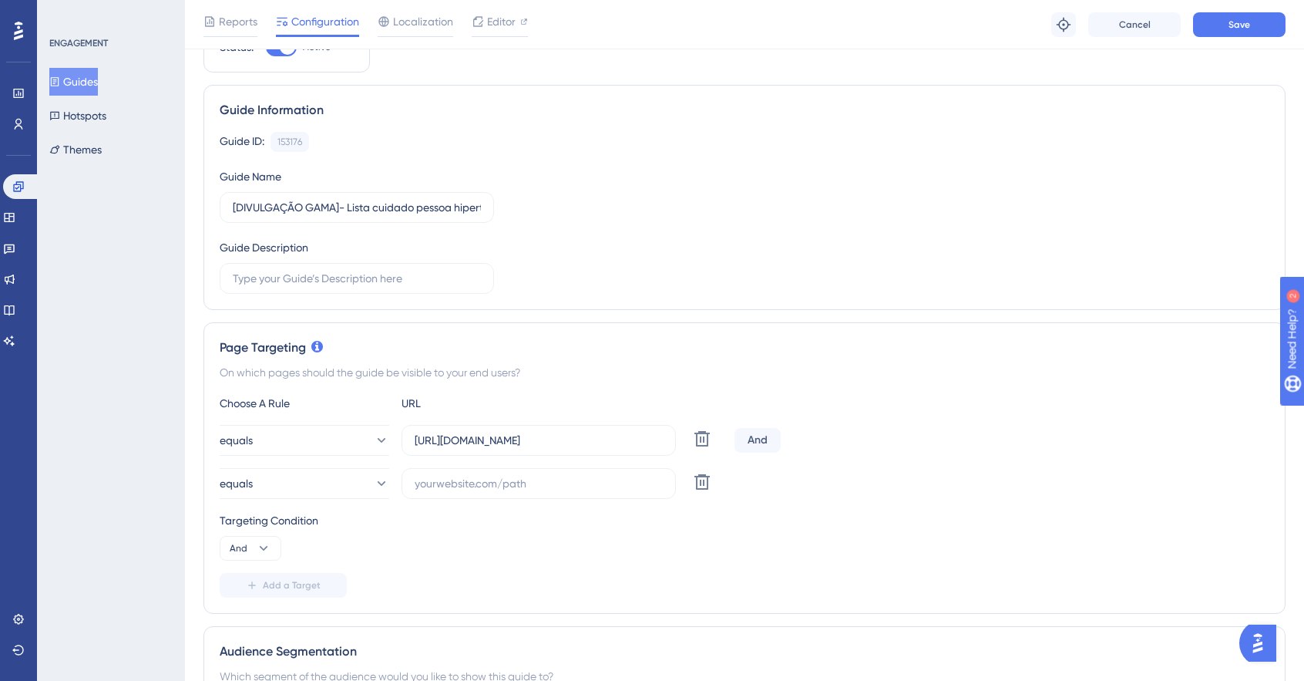
click at [772, 434] on div "And" at bounding box center [758, 440] width 46 height 25
click at [760, 439] on div "And" at bounding box center [758, 440] width 46 height 25
click at [262, 540] on icon at bounding box center [263, 547] width 15 height 15
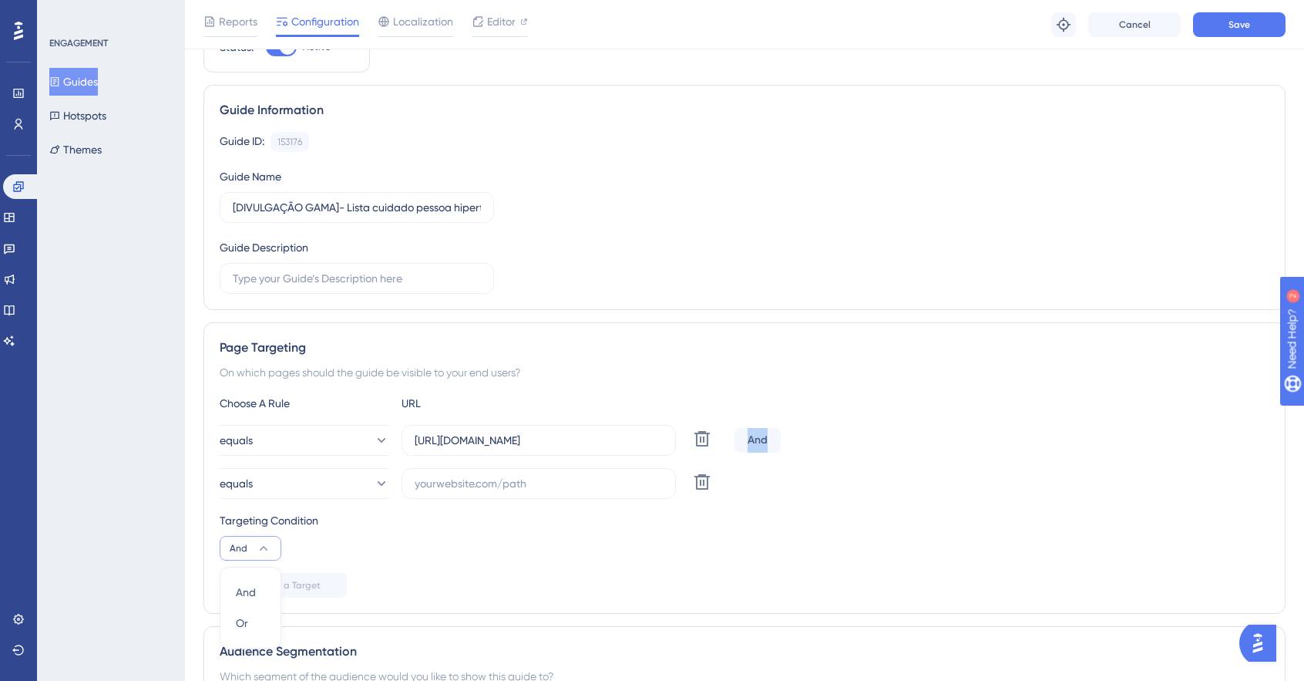
scroll to position [342, 0]
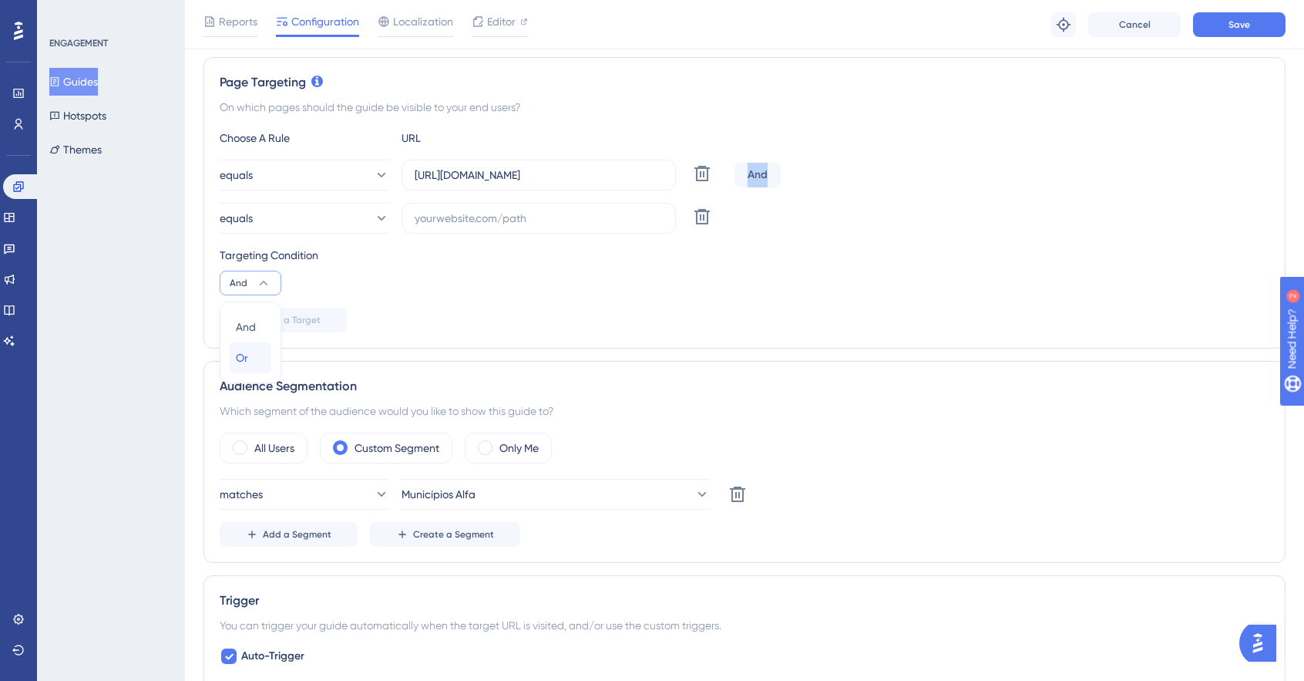
click at [251, 358] on div "Or Or" at bounding box center [250, 357] width 29 height 31
click at [712, 220] on button at bounding box center [702, 217] width 28 height 28
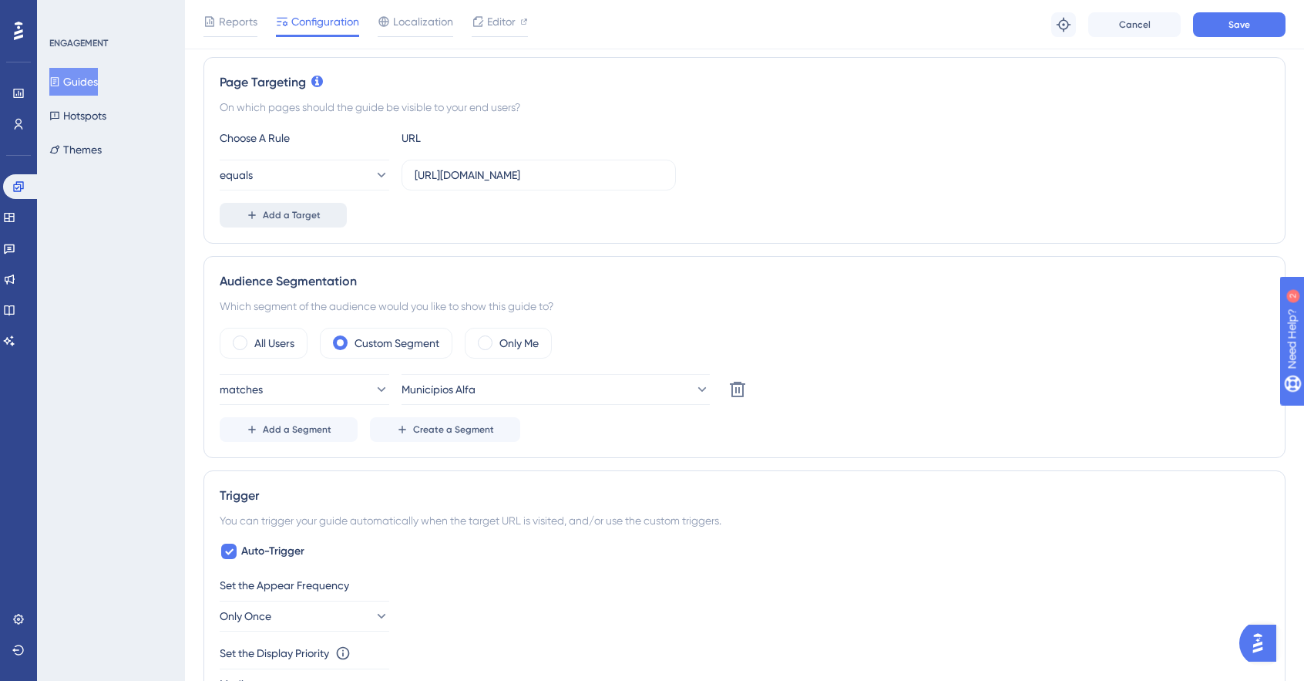
click at [304, 220] on button "Add a Target" at bounding box center [283, 215] width 127 height 25
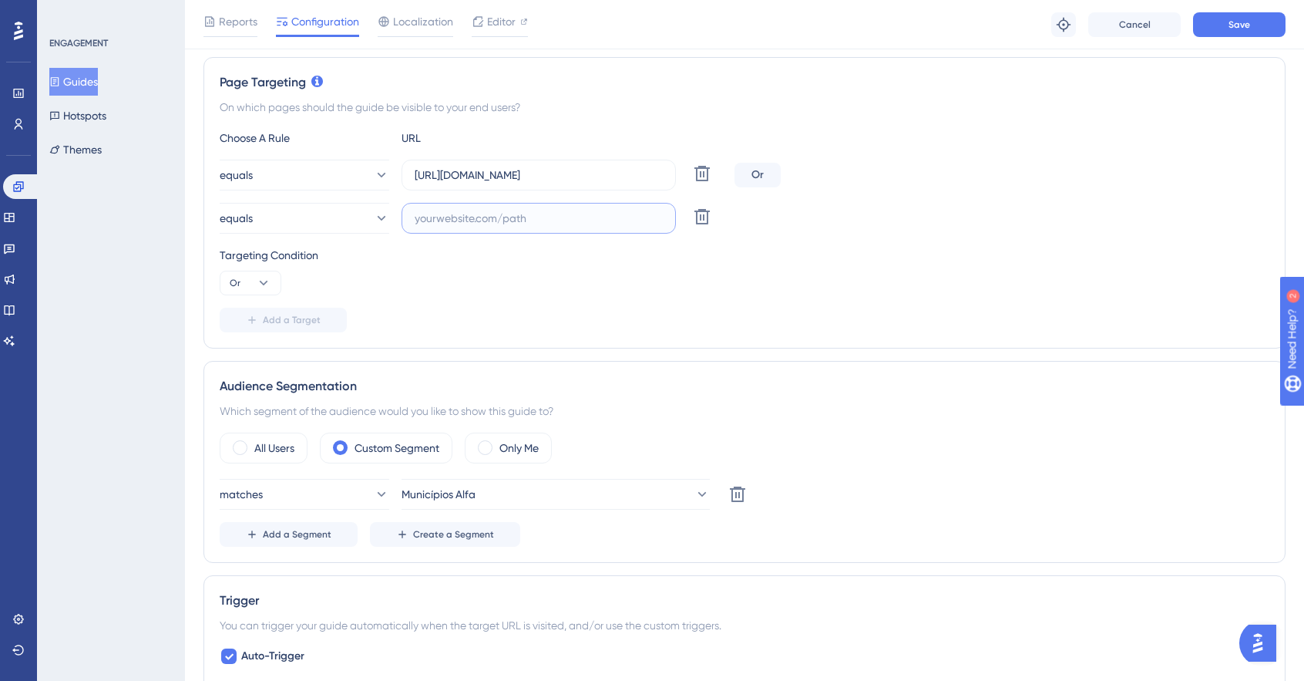
click at [508, 223] on input "text" at bounding box center [539, 218] width 248 height 17
click at [373, 217] on icon at bounding box center [380, 217] width 15 height 15
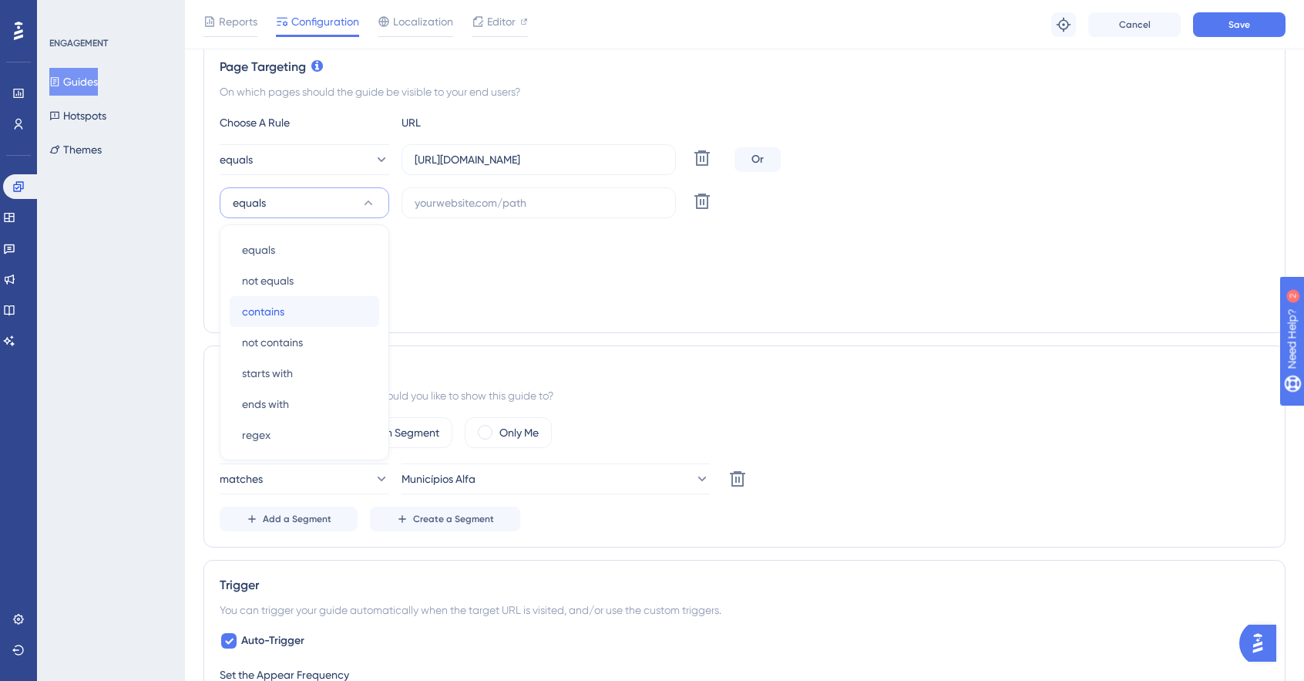
click at [303, 302] on div "contains contains" at bounding box center [304, 311] width 125 height 31
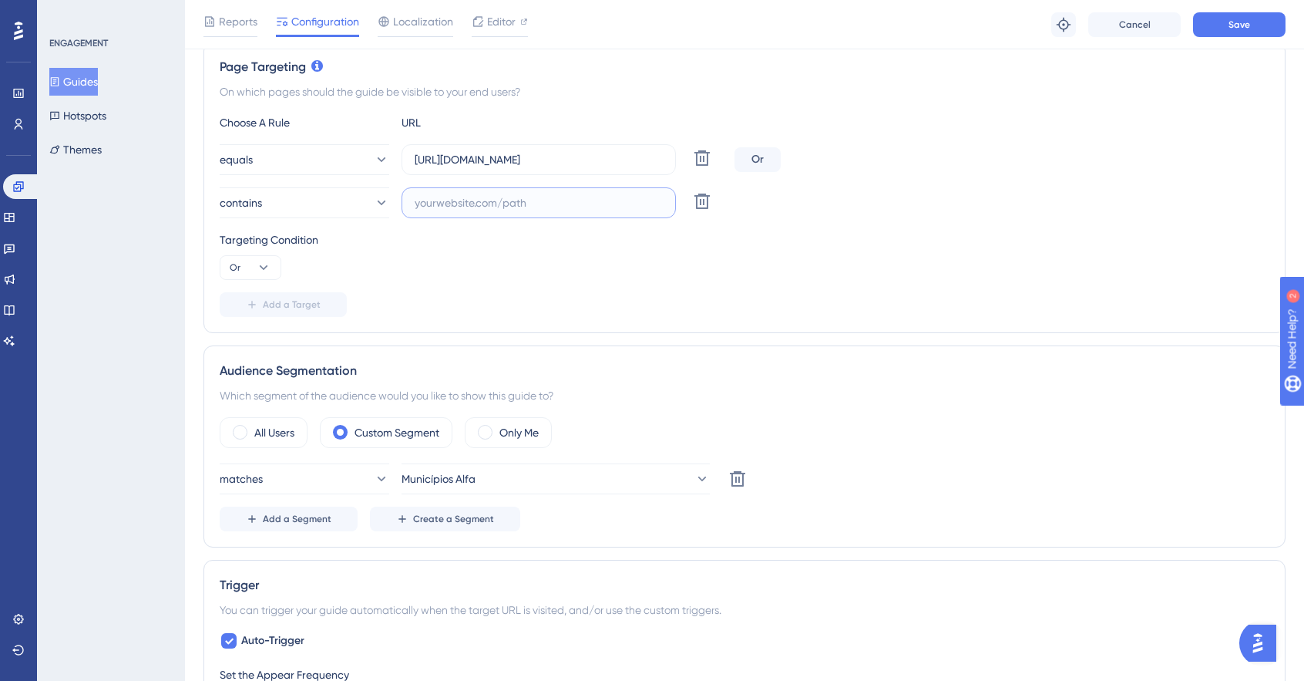
click at [473, 203] on input "text" at bounding box center [539, 202] width 248 height 17
paste input "/www.impulsoprevine.org/busca-ativa/hipertensos"
drag, startPoint x: 535, startPoint y: 198, endPoint x: 352, endPoint y: 194, distance: 182.7
click at [342, 193] on div "contains /www.impulsoprevine.org/busca-ativa/hipertensos Delete" at bounding box center [474, 202] width 509 height 31
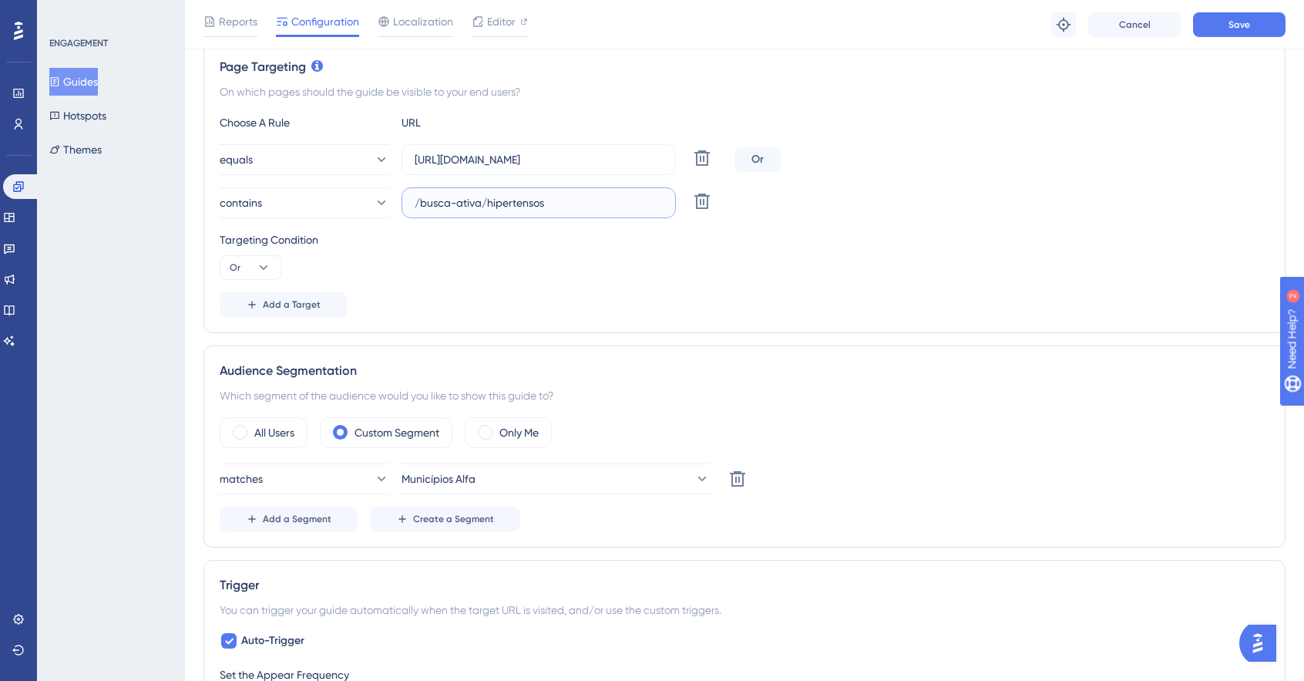
type input "/busca-ativa/hipertensos"
click at [927, 224] on div "Choose A Rule URL equals https://www.impulsoprevine.org/inicio Delete Or contai…" at bounding box center [745, 215] width 1050 height 204
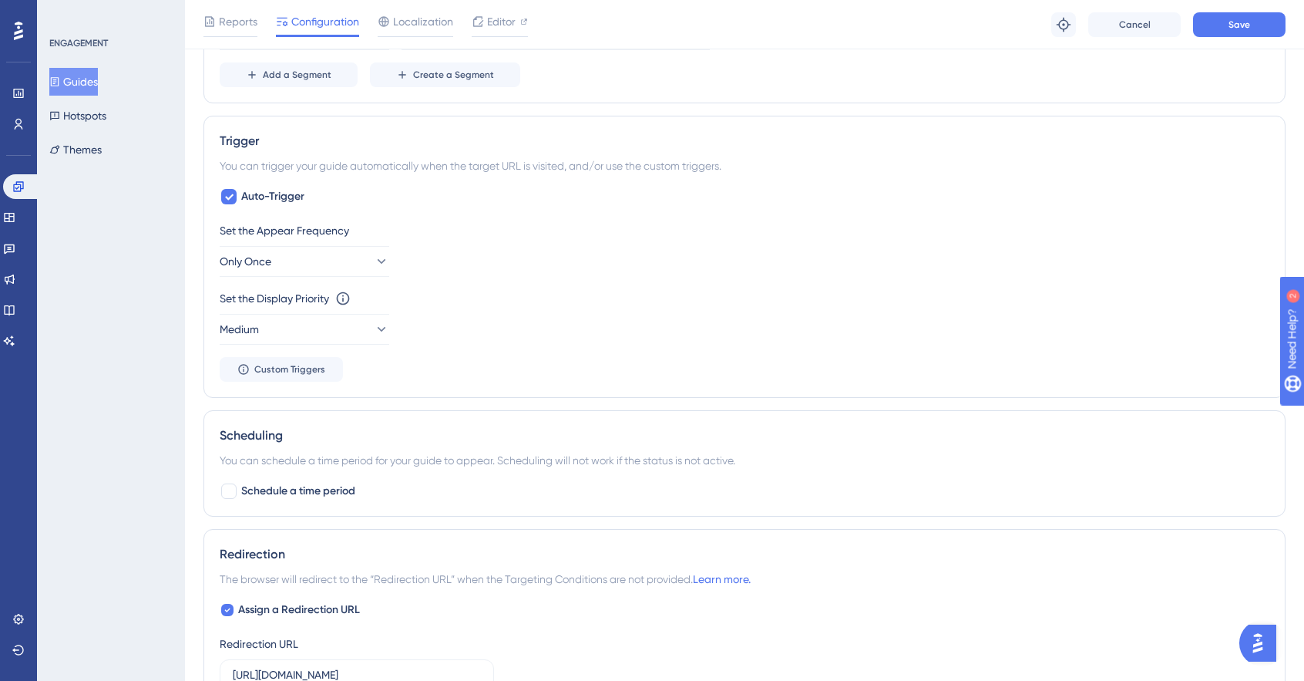
scroll to position [848, 0]
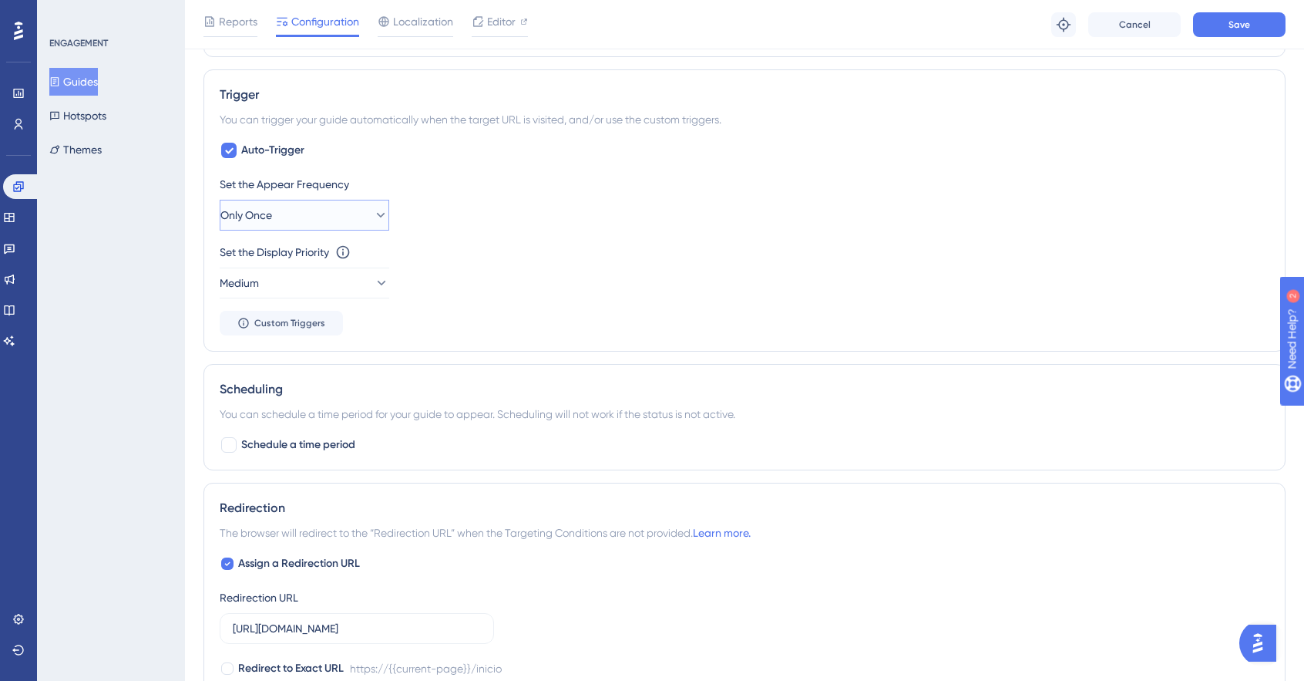
click at [358, 207] on button "Only Once" at bounding box center [305, 215] width 170 height 31
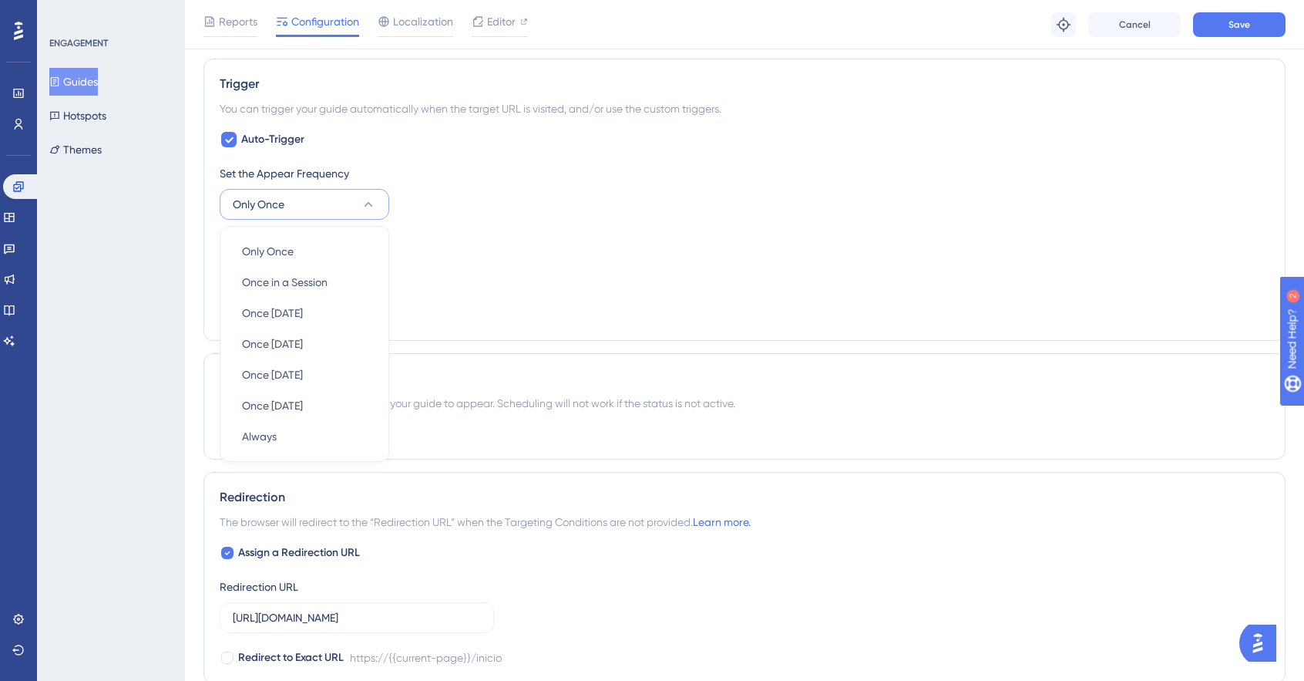
click at [545, 194] on div "Set the Appear Frequency Only Once Only Once Only Once Once in a Session Once i…" at bounding box center [745, 192] width 1050 height 56
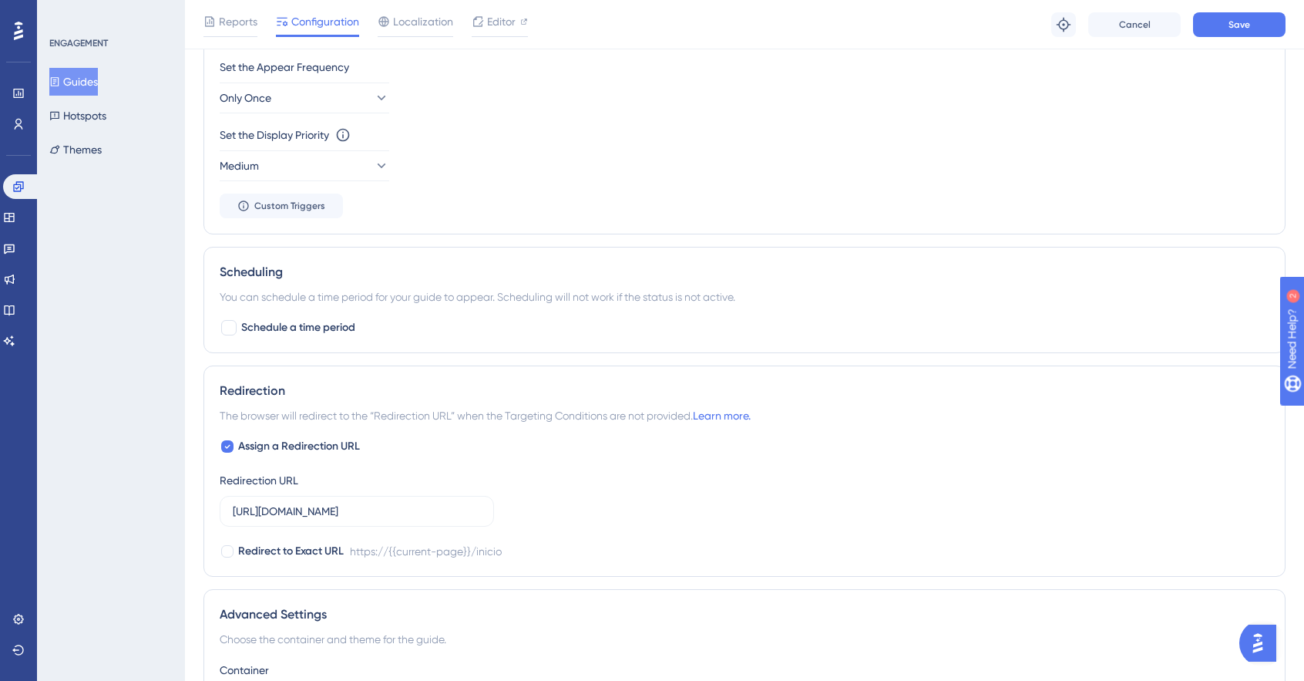
scroll to position [990, 0]
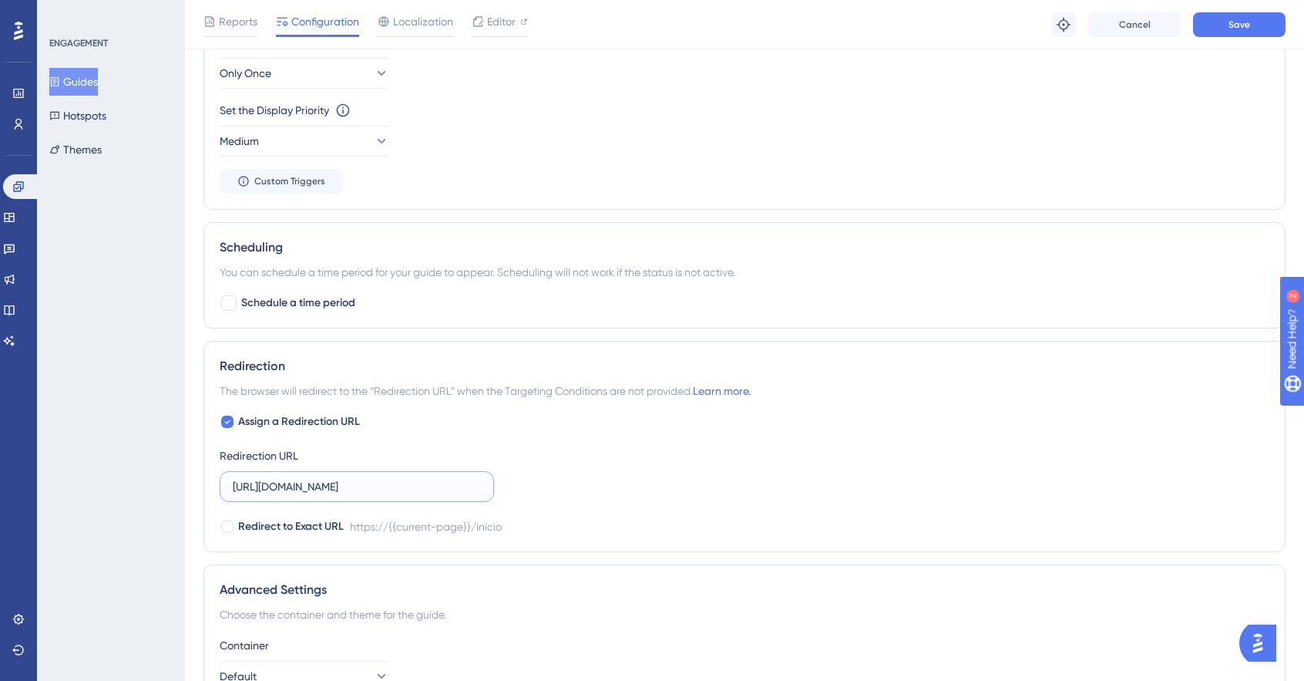
click at [447, 482] on input "https://www.impulsoprevine.org/inicio" at bounding box center [357, 486] width 248 height 17
drag, startPoint x: 448, startPoint y: 482, endPoint x: 396, endPoint y: 490, distance: 52.3
click at [396, 490] on label "https://www.impulsoprevine.org/inicio" at bounding box center [357, 486] width 274 height 31
click at [648, 483] on div "Assign a Redirection URL Redirection URL https://www.impulsoprevine.org/inicio …" at bounding box center [745, 473] width 1050 height 123
click at [436, 482] on input "https://www.impulsoprevine.org/inicio" at bounding box center [357, 486] width 248 height 17
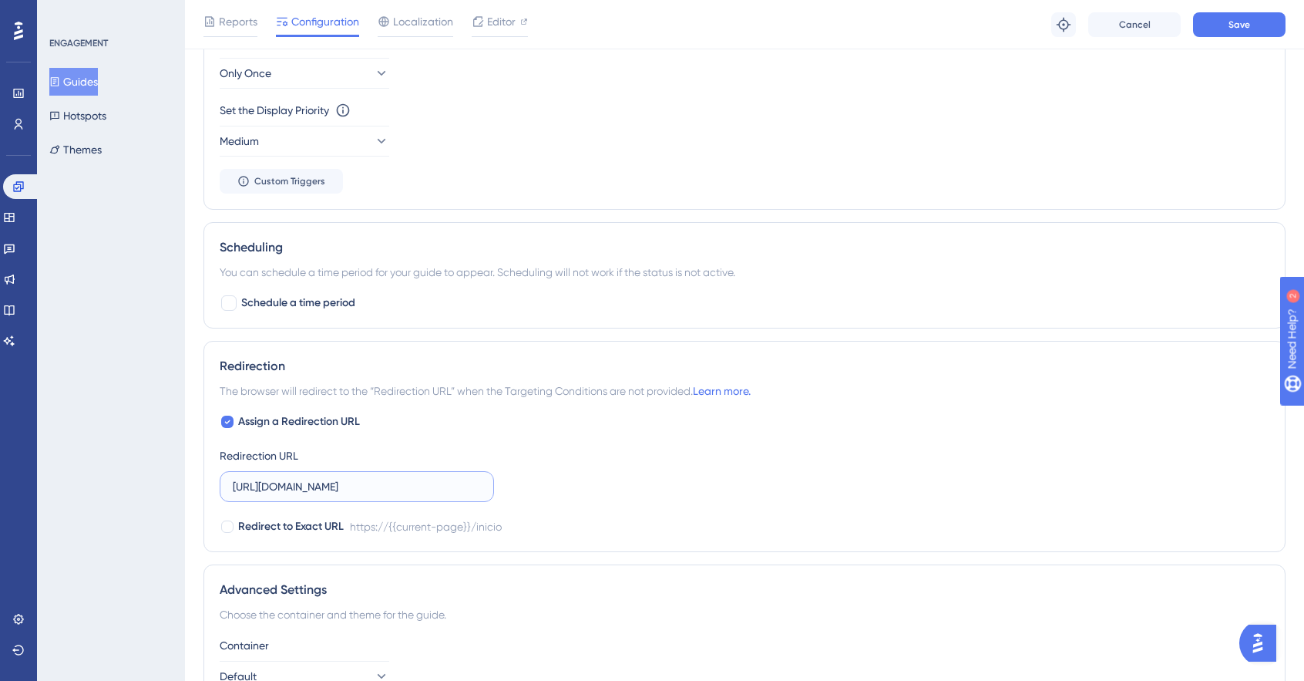
click at [436, 482] on input "https://www.impulsoprevine.org/inicio" at bounding box center [357, 486] width 248 height 17
click at [794, 460] on div "Assign a Redirection URL Redirection URL https://www.impulsoprevine.org/inicio …" at bounding box center [745, 473] width 1050 height 123
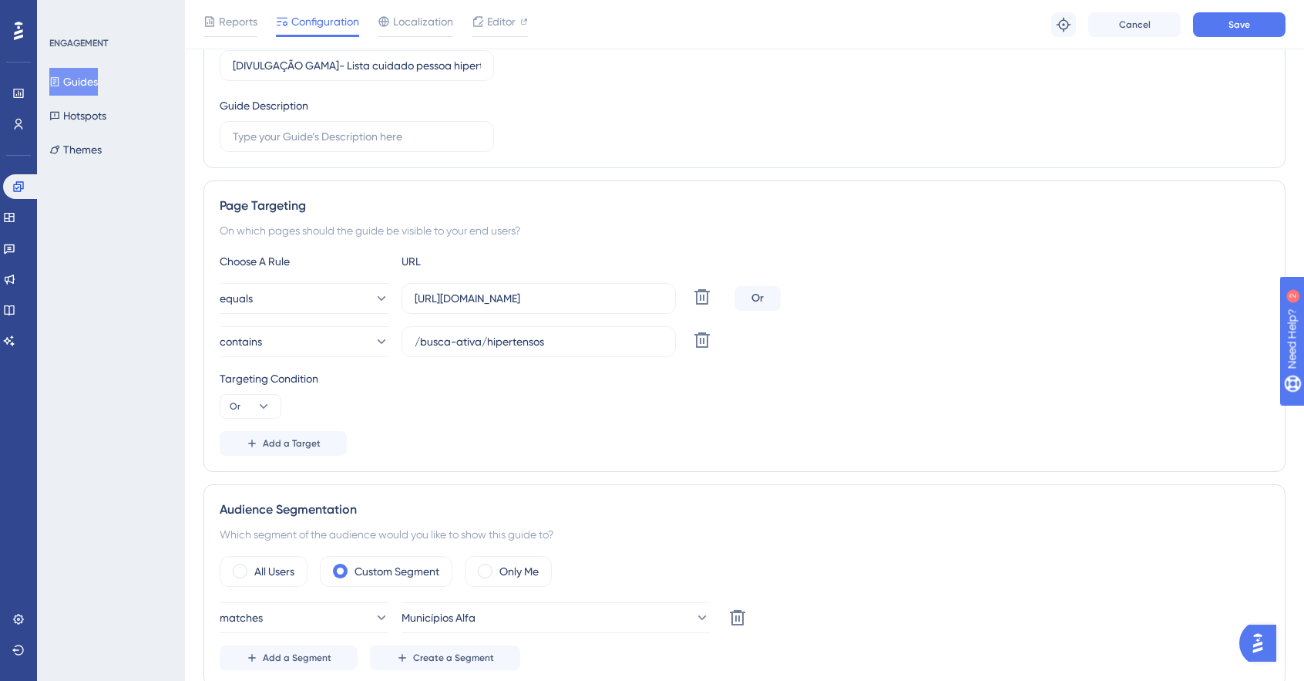
scroll to position [0, 0]
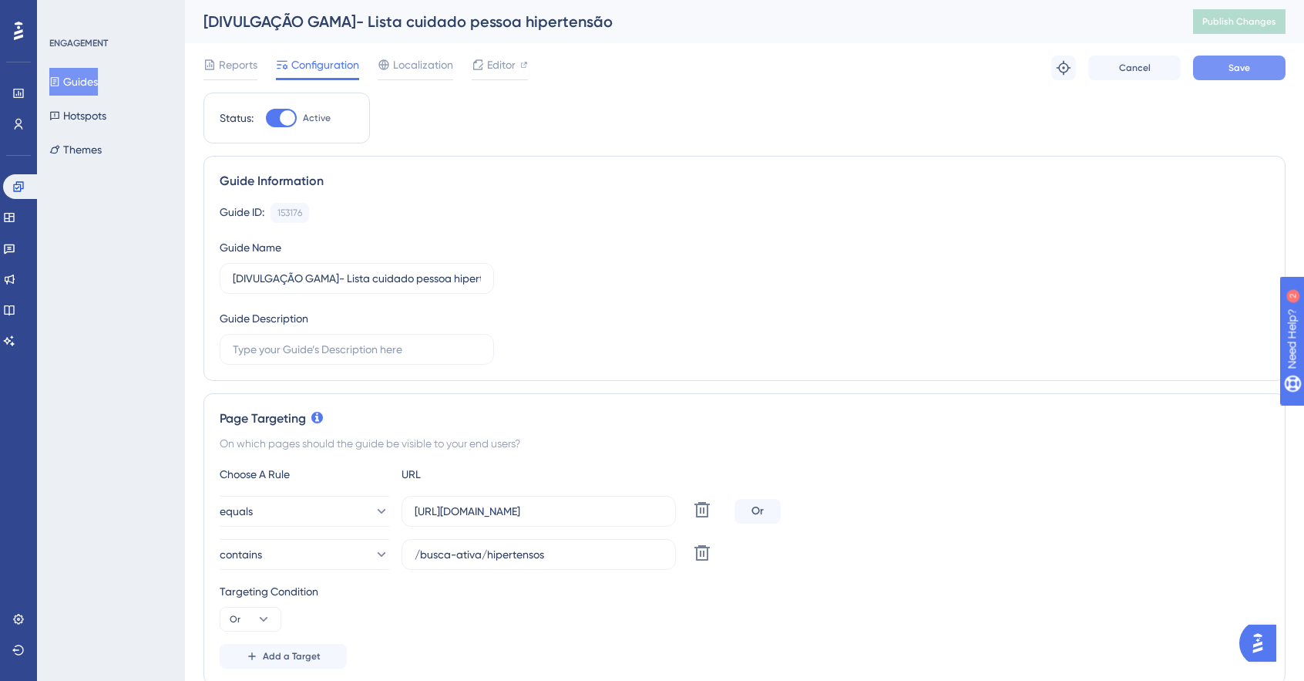
click at [1261, 62] on button "Save" at bounding box center [1239, 68] width 93 height 25
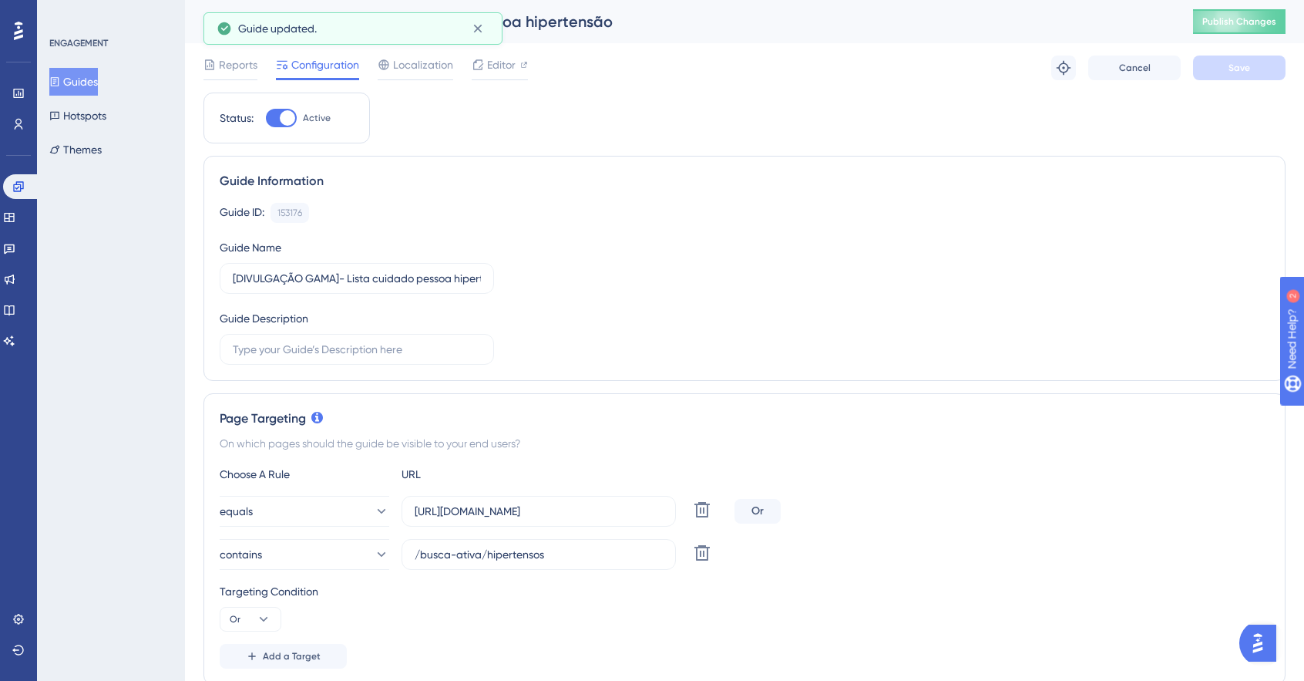
click at [1273, 10] on button "Publish Changes" at bounding box center [1239, 21] width 93 height 25
click at [484, 26] on icon at bounding box center [477, 28] width 15 height 15
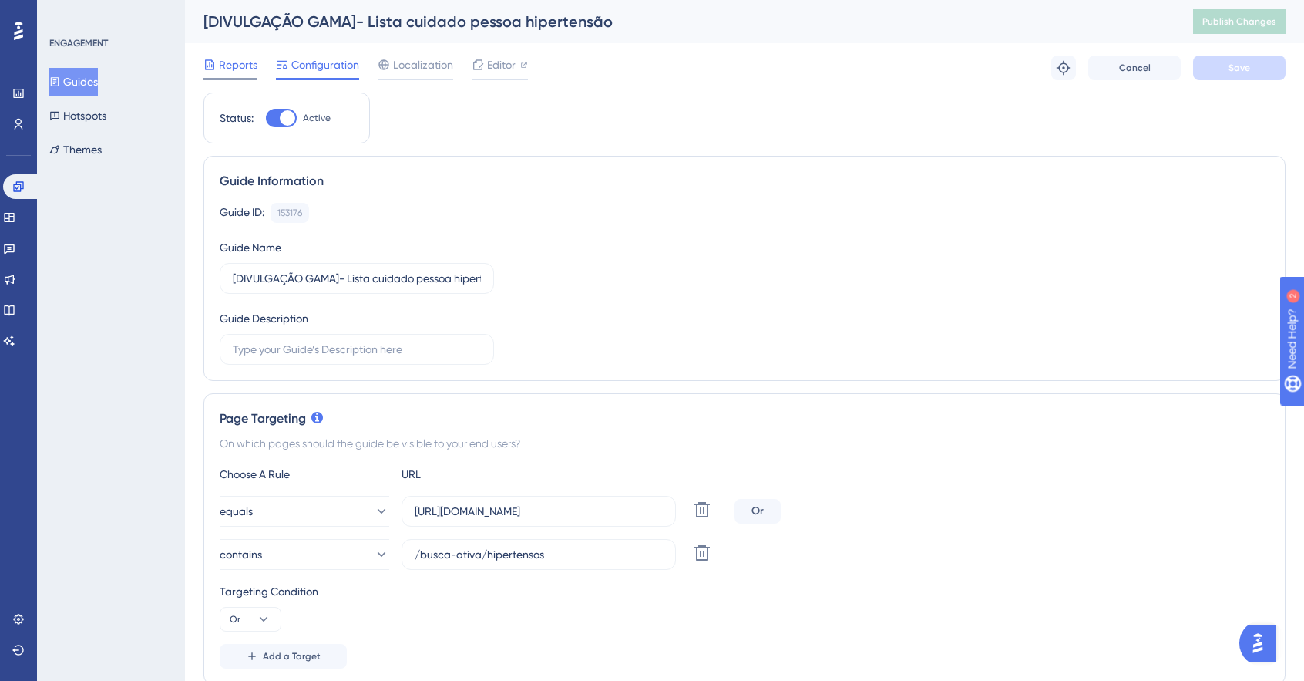
click at [239, 61] on span "Reports" at bounding box center [238, 65] width 39 height 19
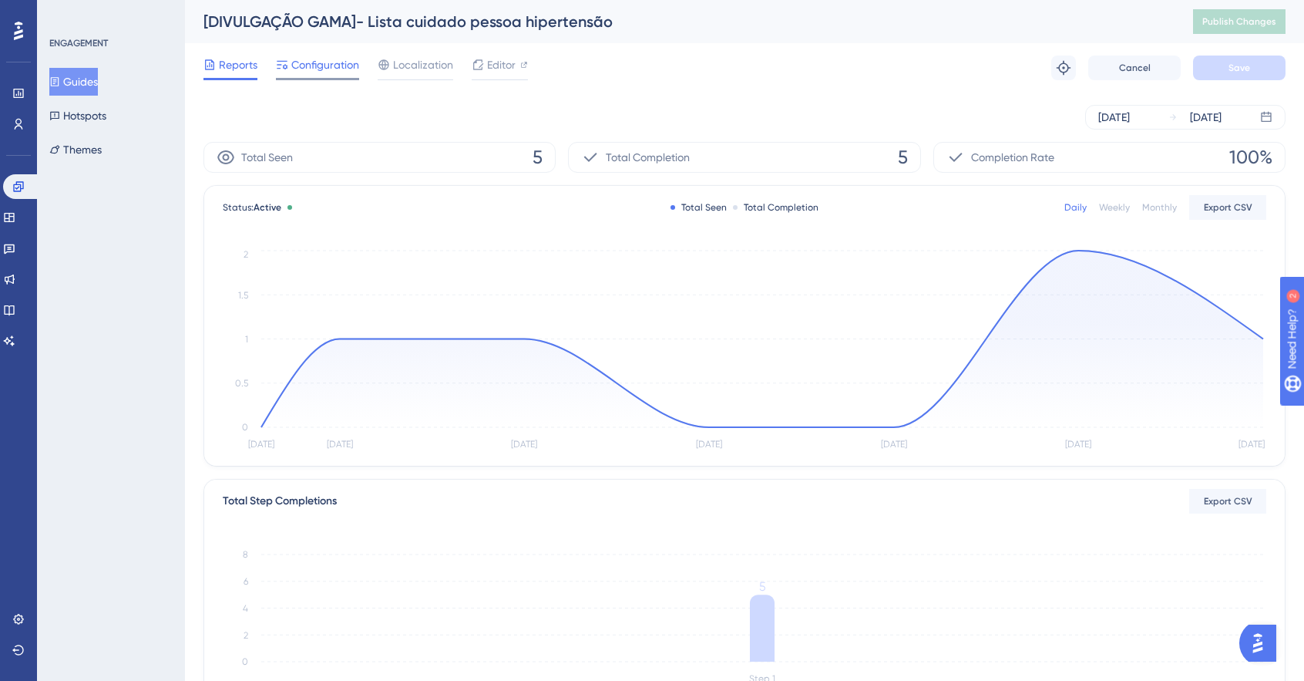
click at [338, 75] on div "Configuration" at bounding box center [317, 68] width 83 height 25
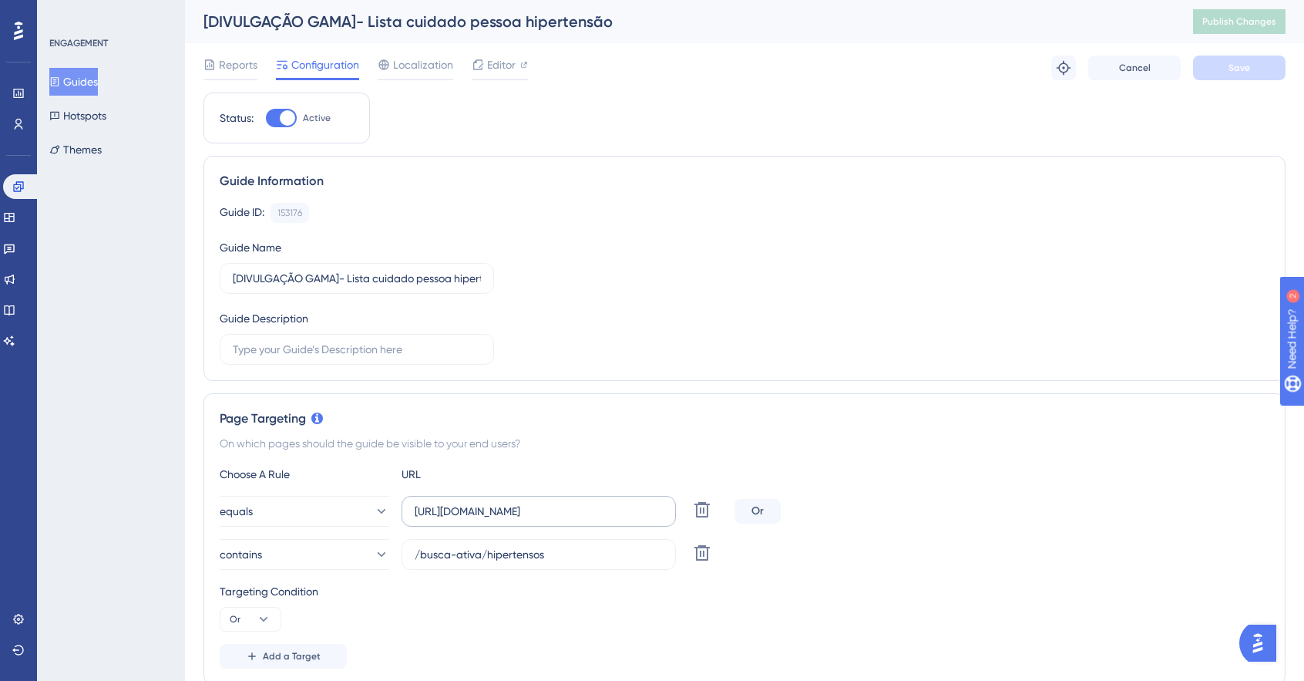
scroll to position [385, 0]
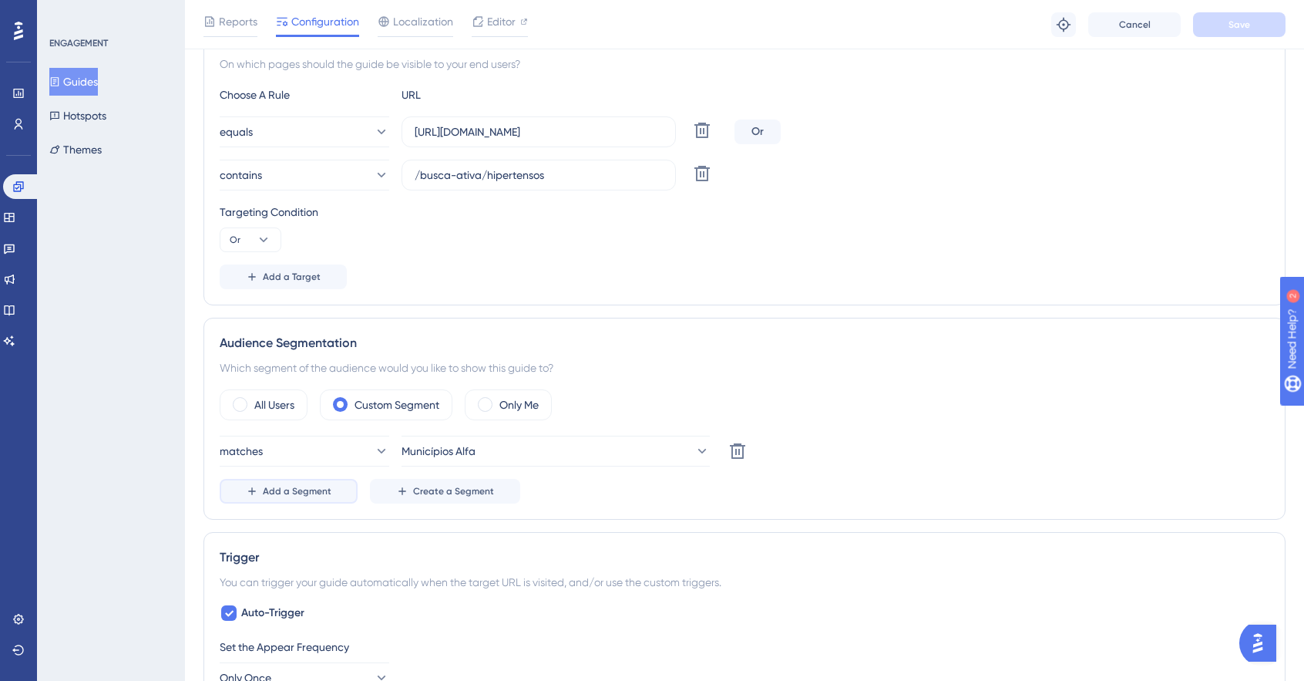
click at [298, 488] on span "Add a Segment" at bounding box center [297, 491] width 69 height 12
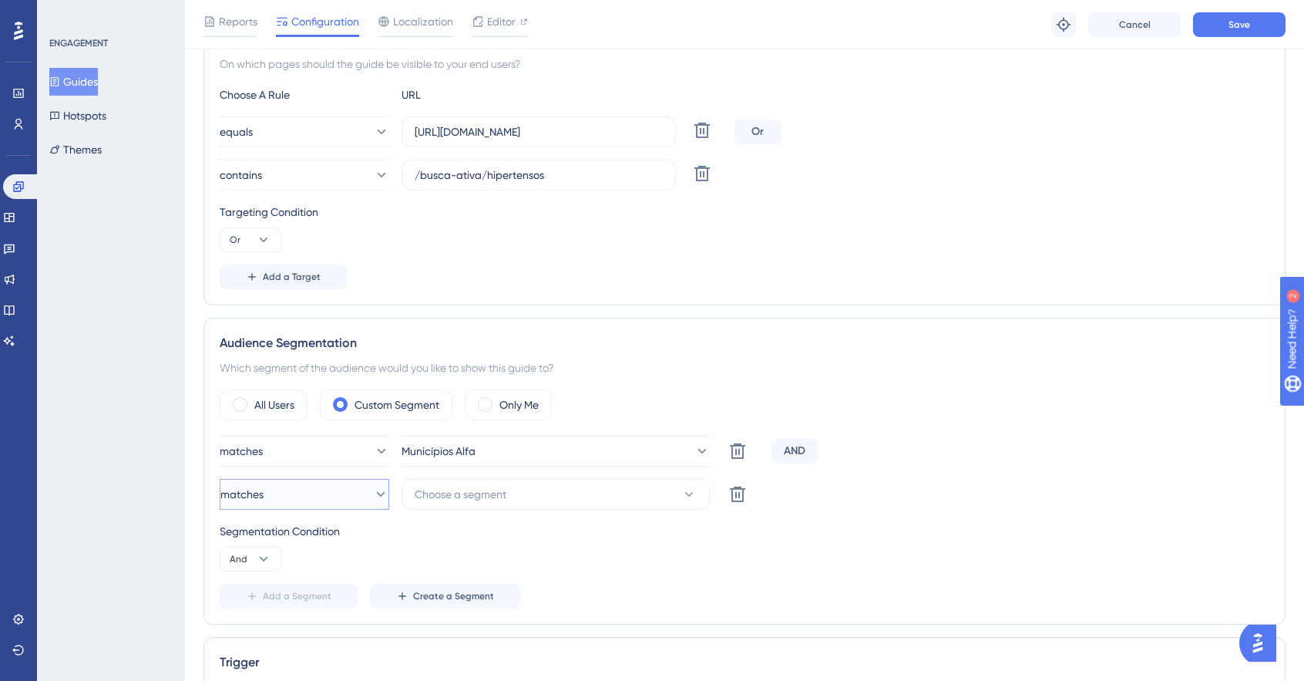
click at [298, 488] on button "matches" at bounding box center [305, 494] width 170 height 31
click at [333, 498] on button "matches" at bounding box center [305, 494] width 170 height 31
click at [334, 497] on button "matches" at bounding box center [305, 494] width 170 height 31
click at [332, 573] on div "doesn't match doesn't match" at bounding box center [304, 572] width 125 height 31
click at [506, 490] on span "Choose a segment" at bounding box center [461, 494] width 92 height 19
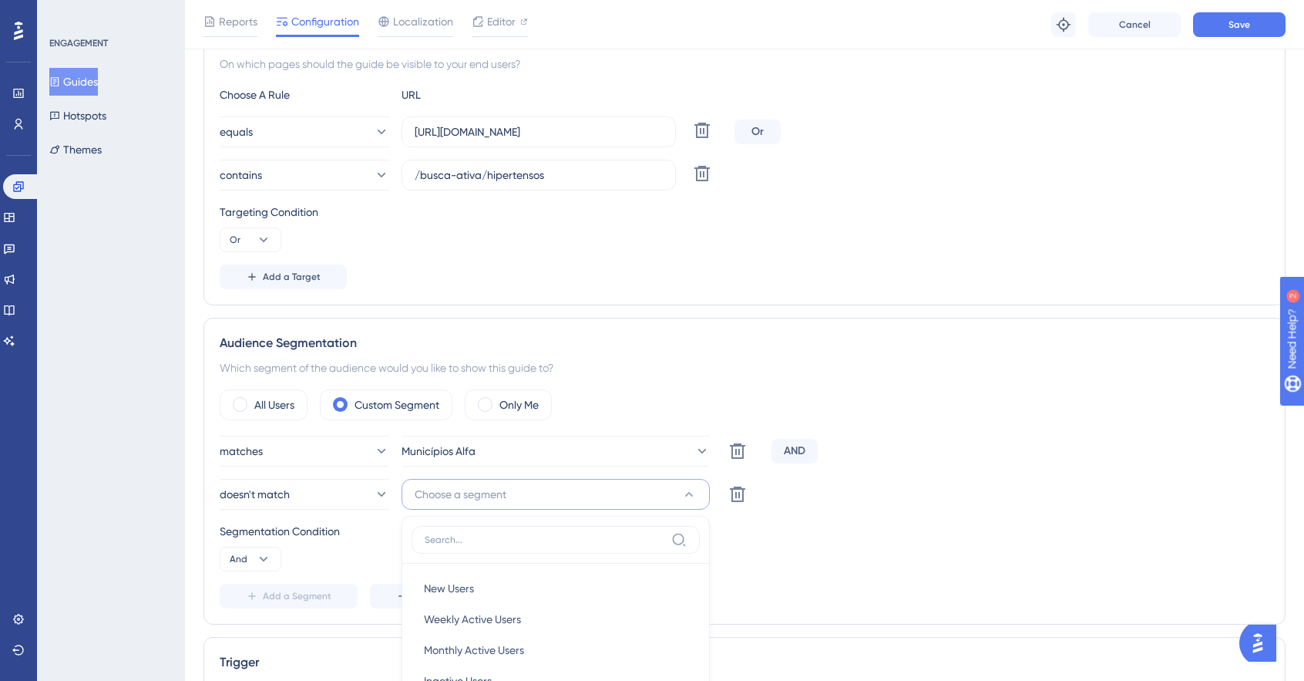
scroll to position [676, 0]
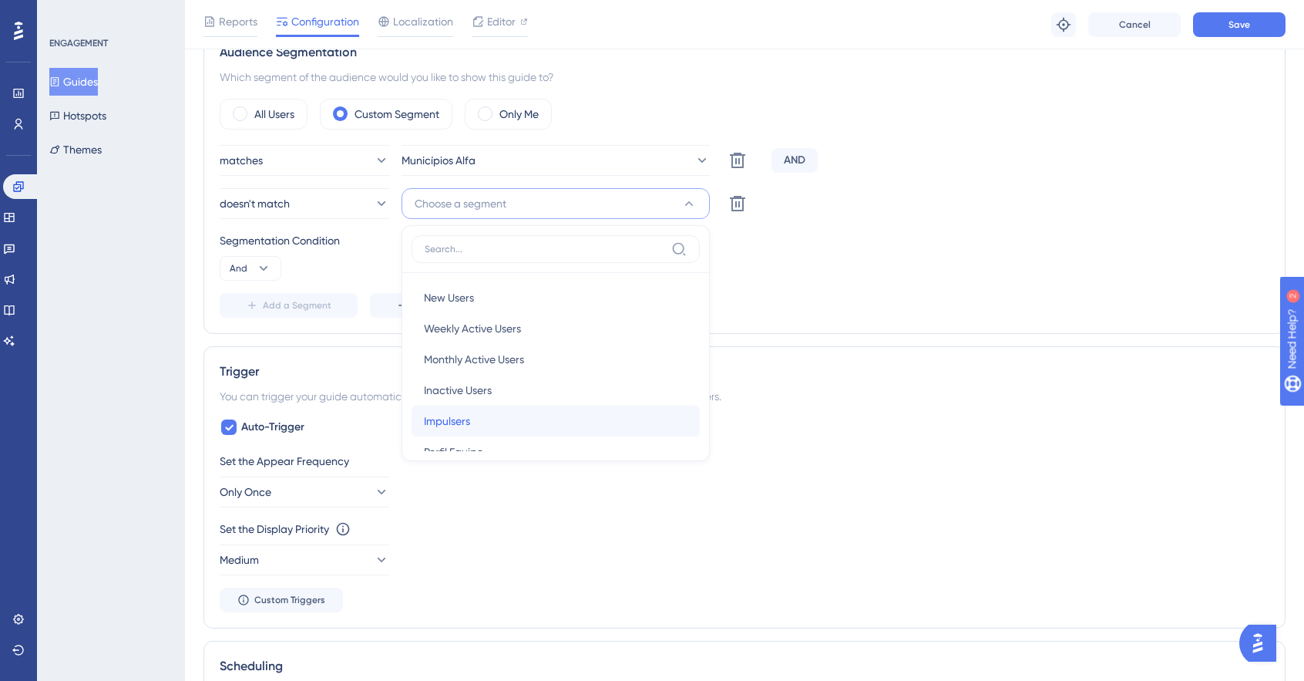
click at [512, 413] on div "Impulsers Impulsers" at bounding box center [556, 420] width 264 height 31
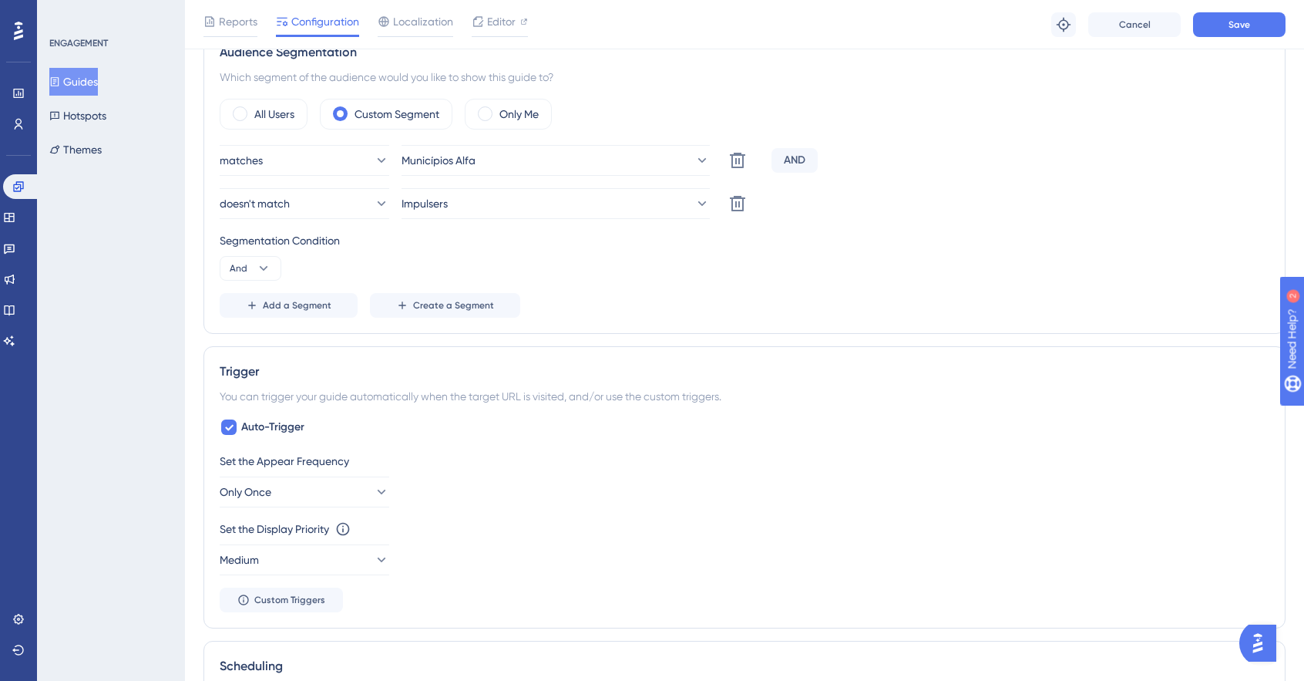
click at [878, 263] on div "Segmentation Condition And" at bounding box center [745, 255] width 1050 height 49
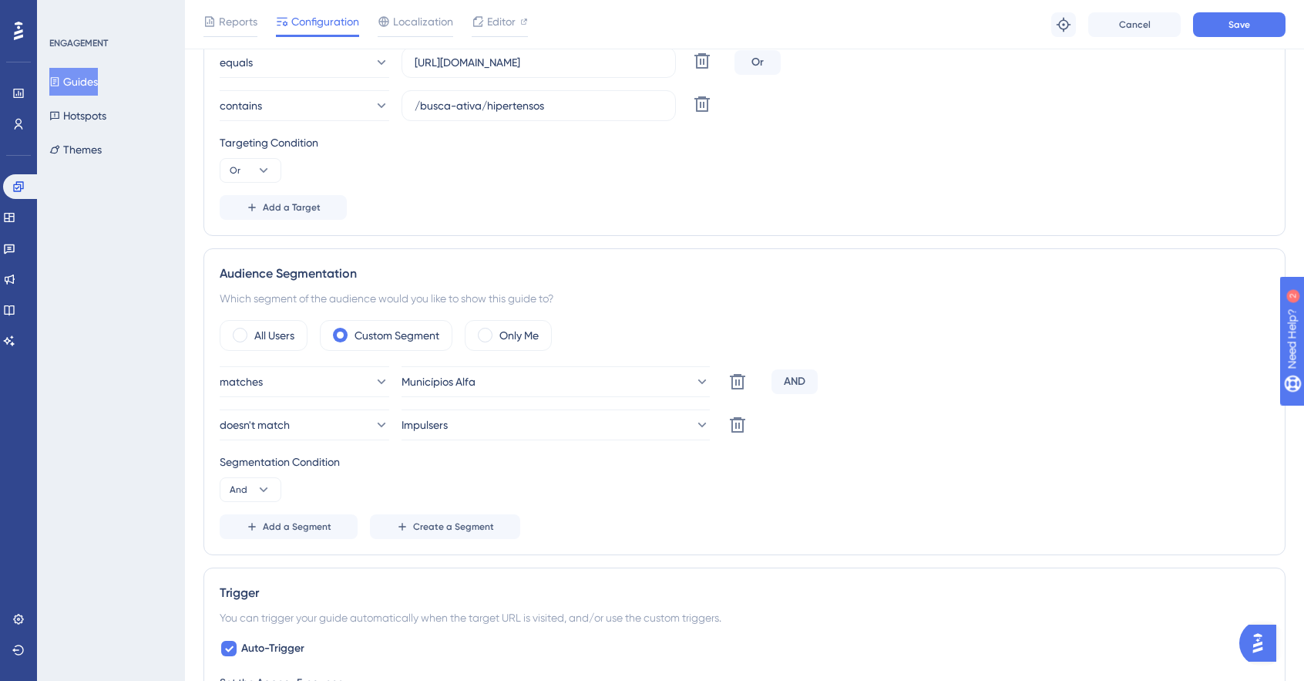
scroll to position [445, 0]
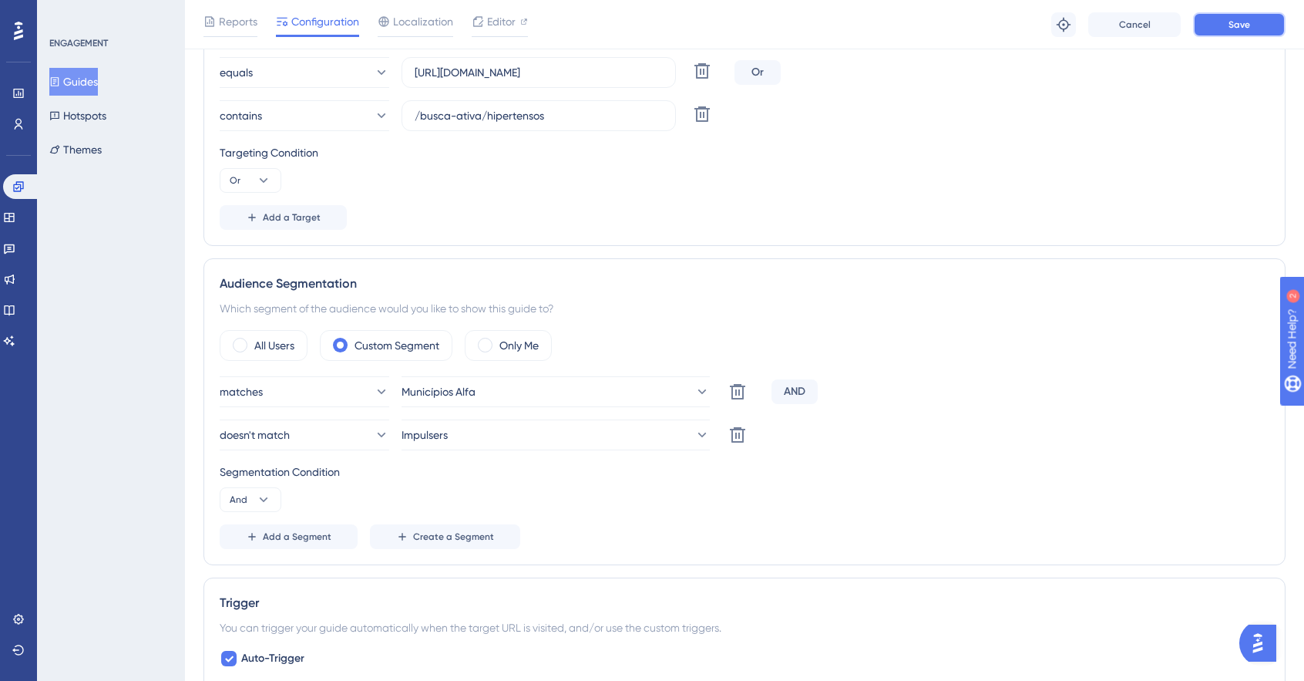
click at [1241, 26] on span "Save" at bounding box center [1240, 25] width 22 height 12
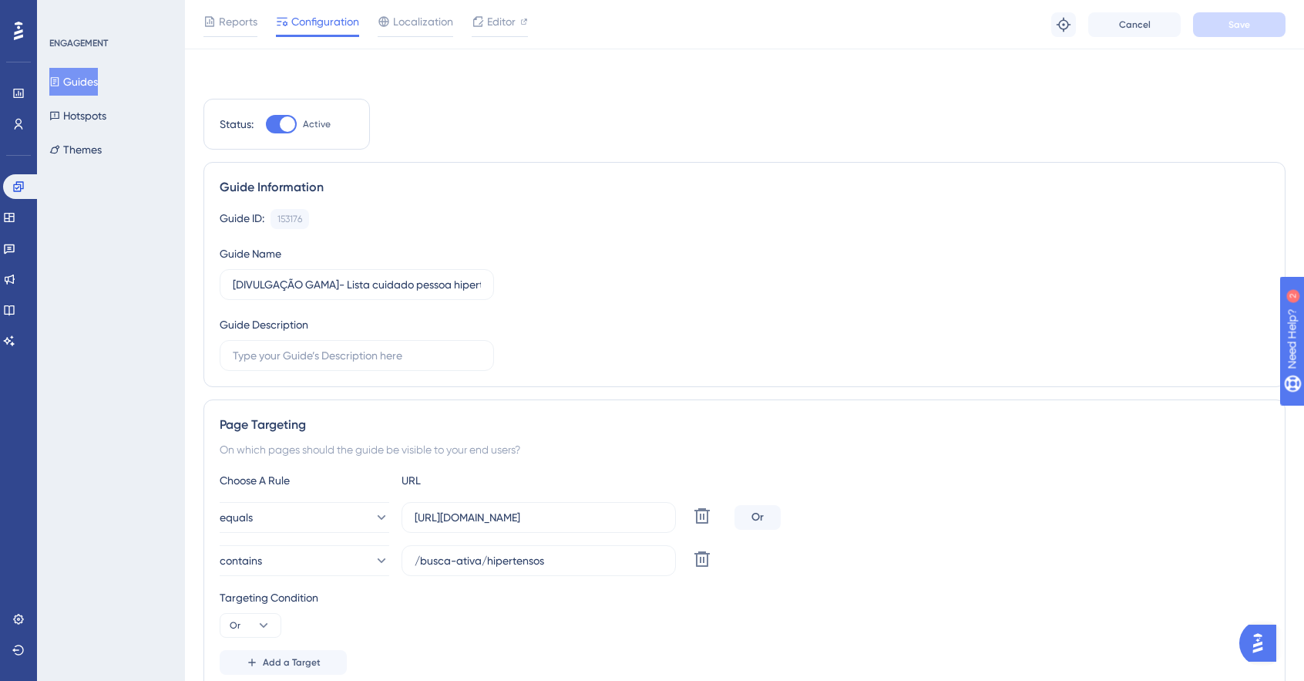
scroll to position [0, 0]
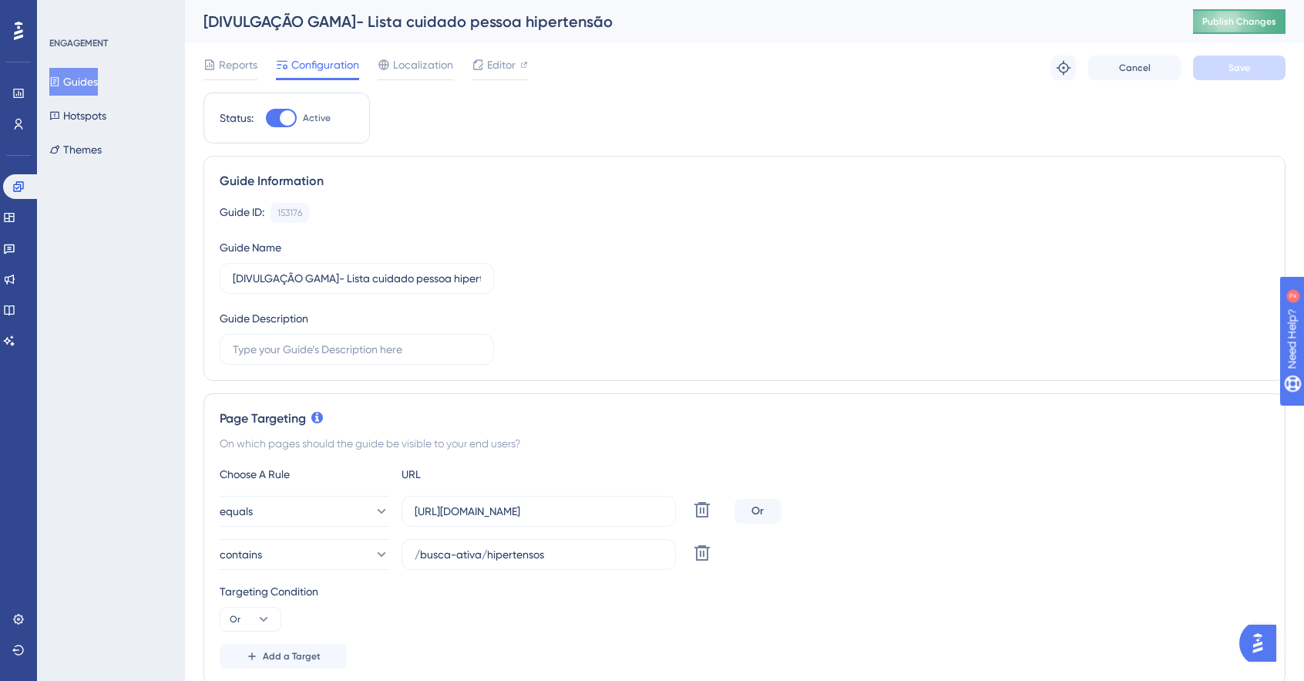
click at [1227, 20] on span "Publish Changes" at bounding box center [1240, 21] width 74 height 12
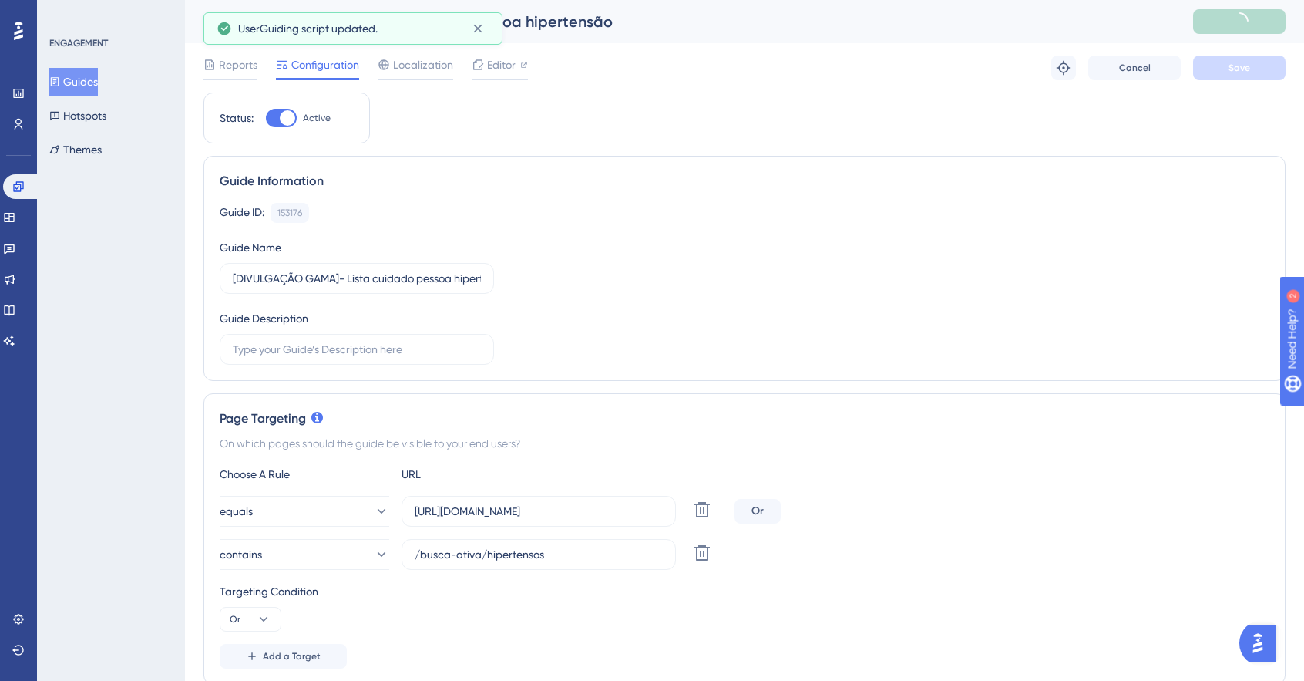
click at [96, 72] on button "Guides" at bounding box center [73, 82] width 49 height 28
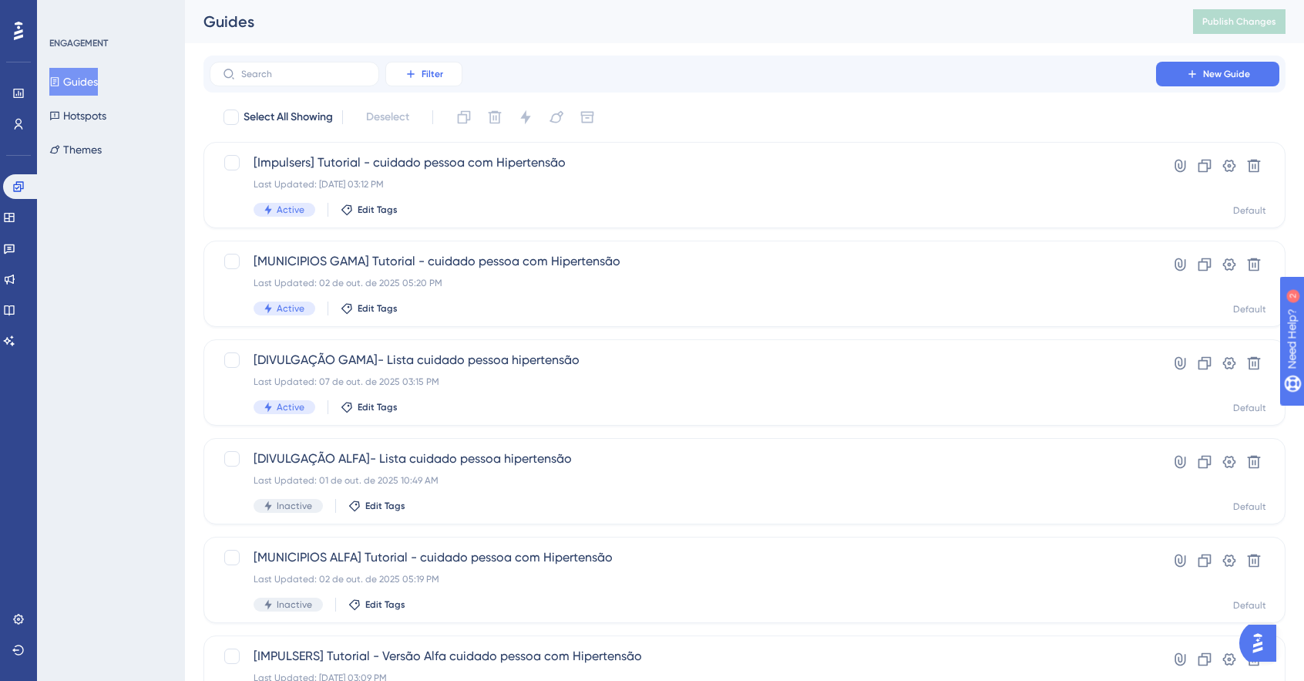
click at [439, 66] on button "Filter" at bounding box center [423, 74] width 77 height 25
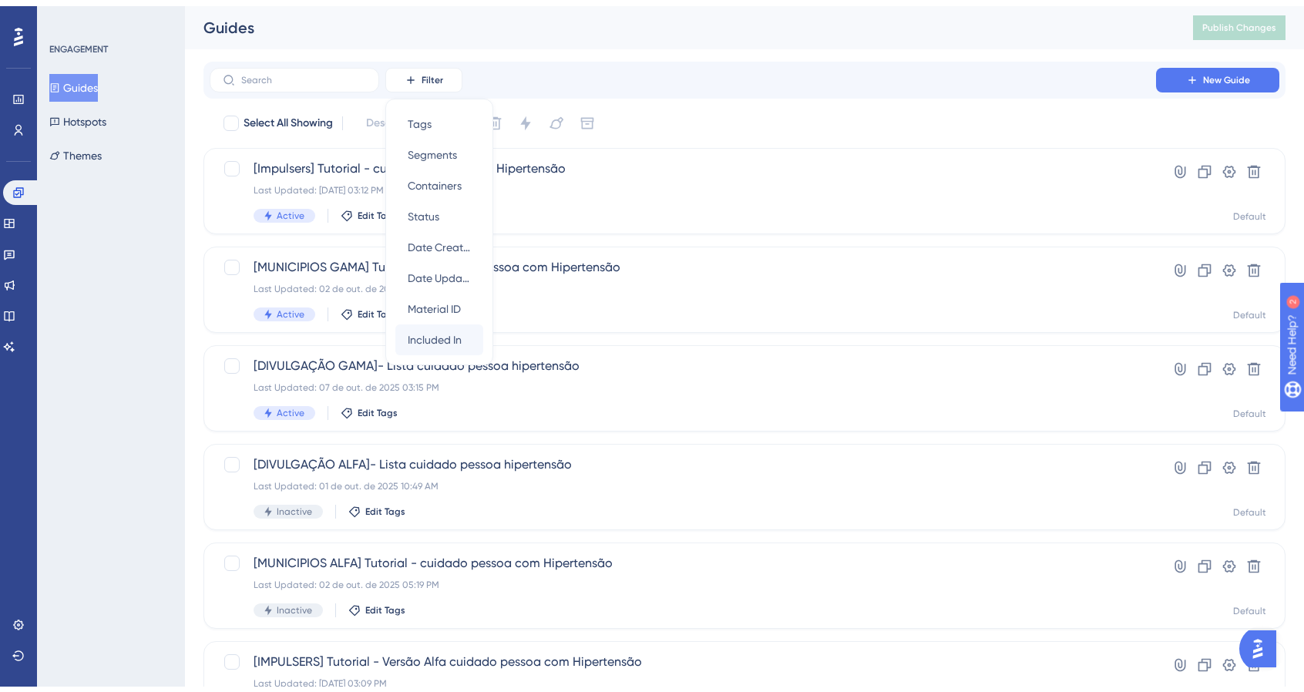
scroll to position [77, 0]
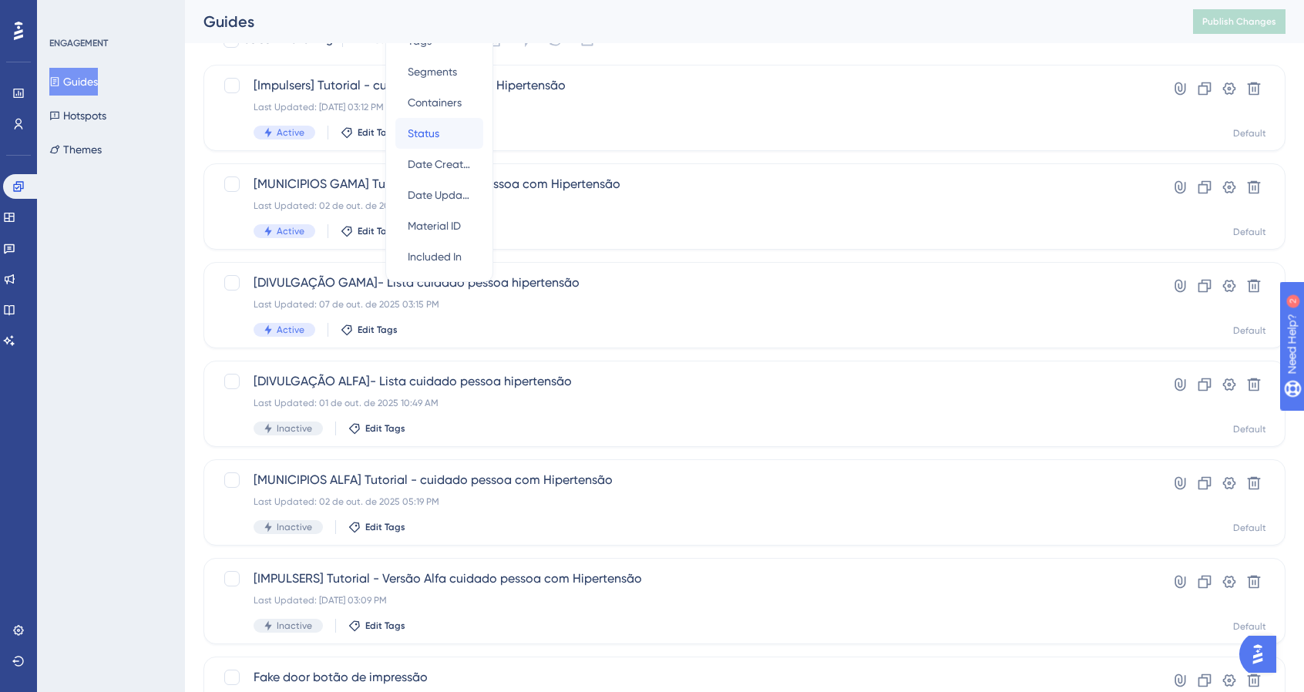
click at [435, 135] on span "Status" at bounding box center [424, 133] width 32 height 19
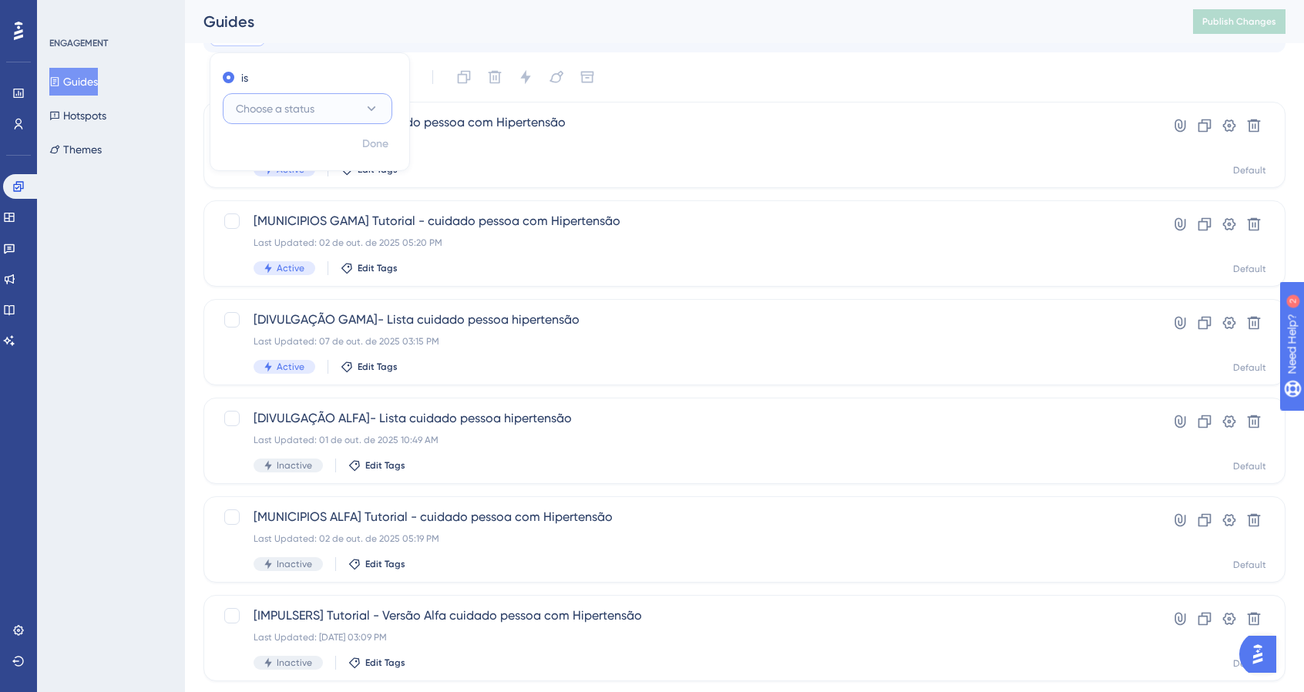
click at [281, 103] on span "Choose a status" at bounding box center [275, 108] width 79 height 19
click at [278, 156] on div "Active Active" at bounding box center [307, 155] width 125 height 31
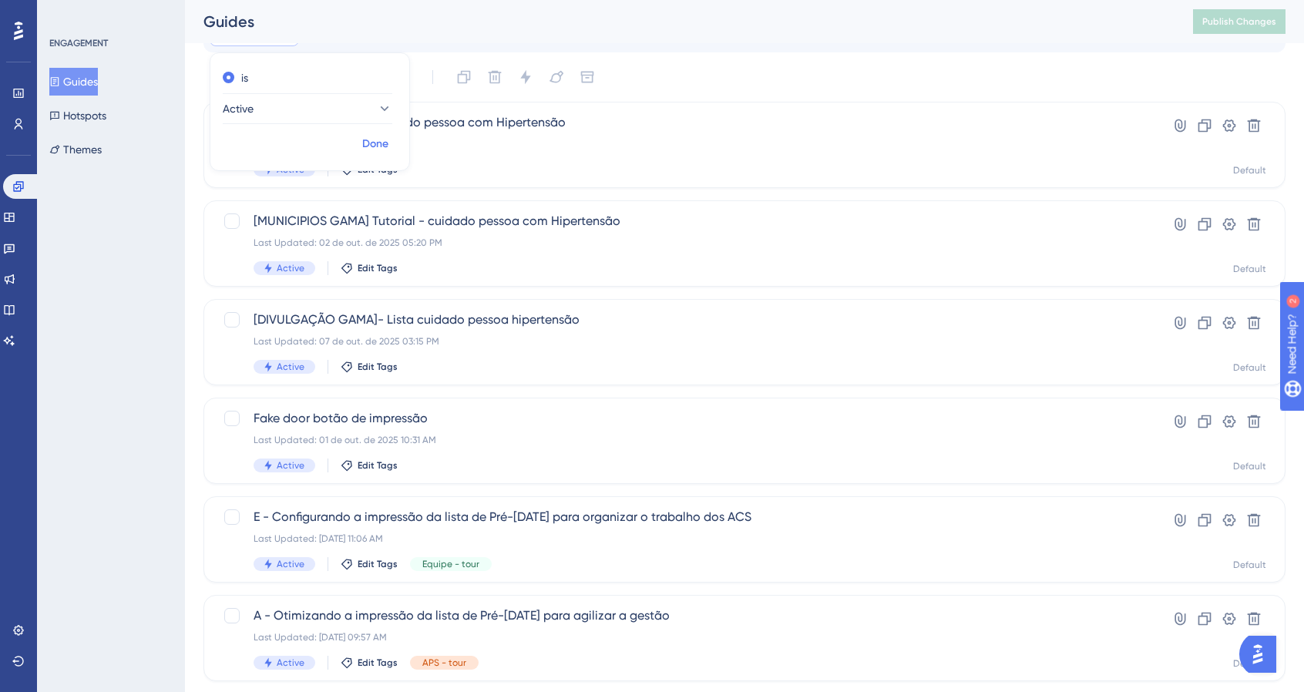
click at [366, 141] on span "Done" at bounding box center [375, 144] width 26 height 19
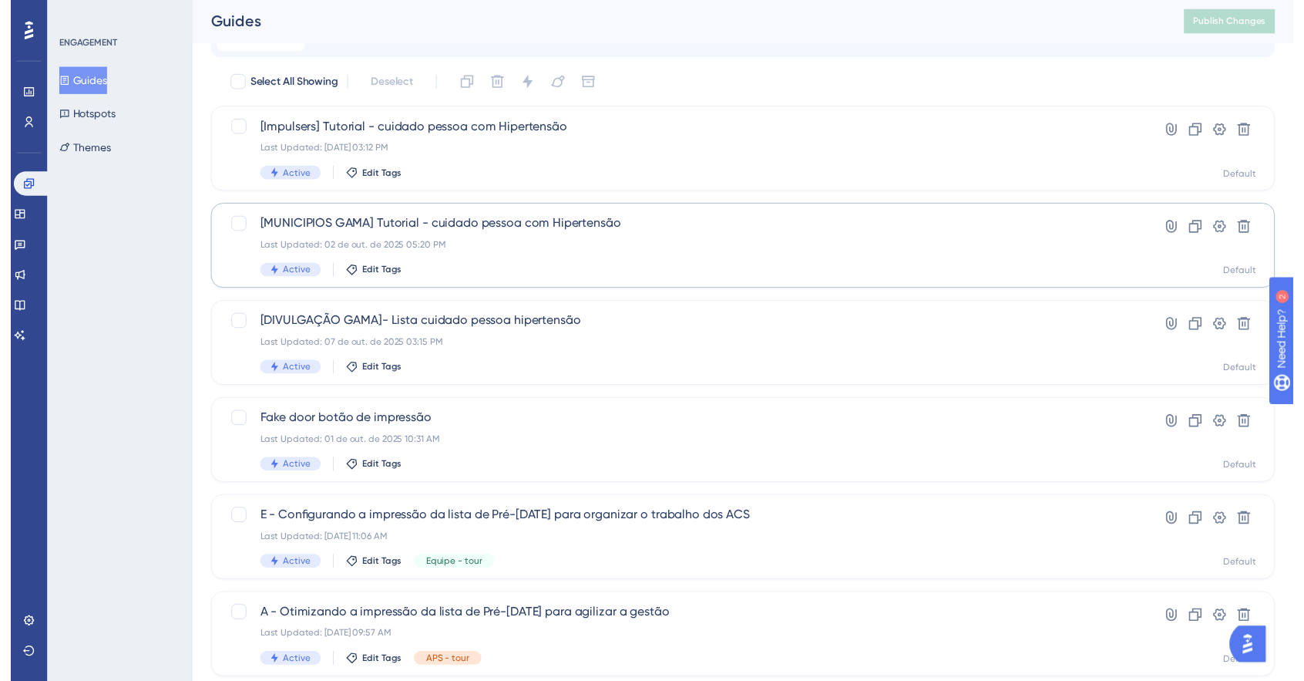
scroll to position [0, 0]
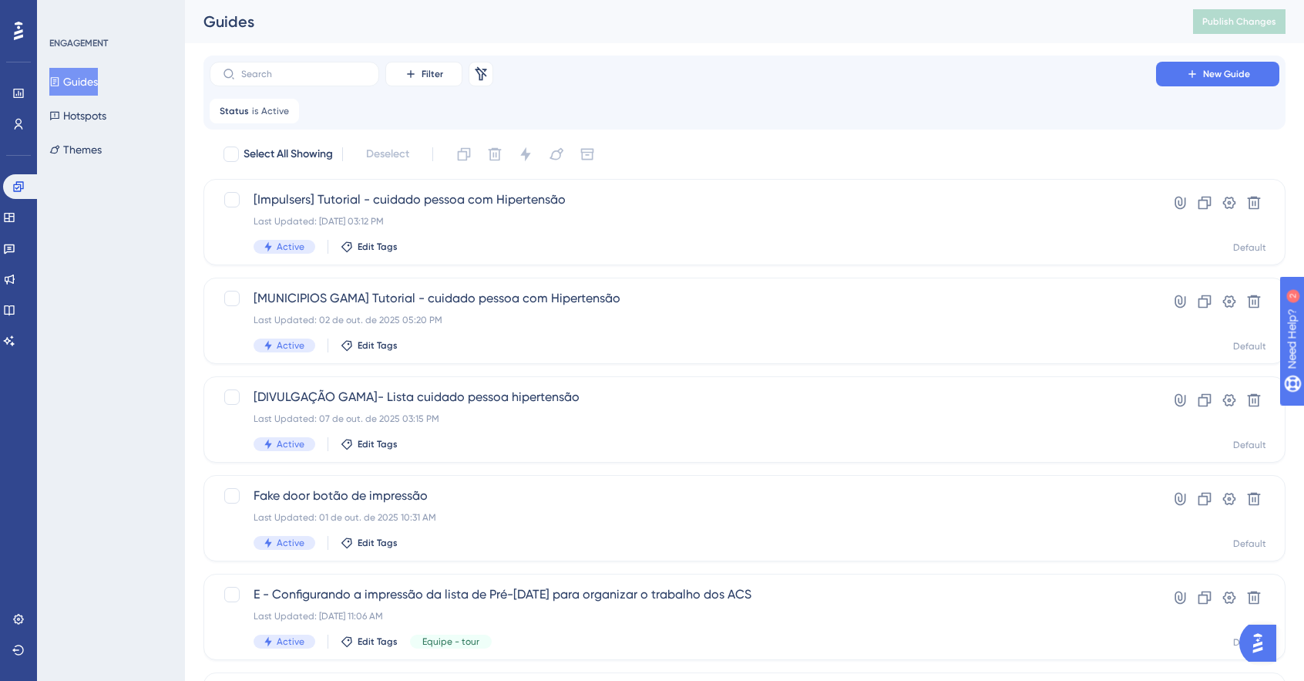
click at [1245, 116] on div "Status is Active Active Remove" at bounding box center [745, 111] width 1070 height 25
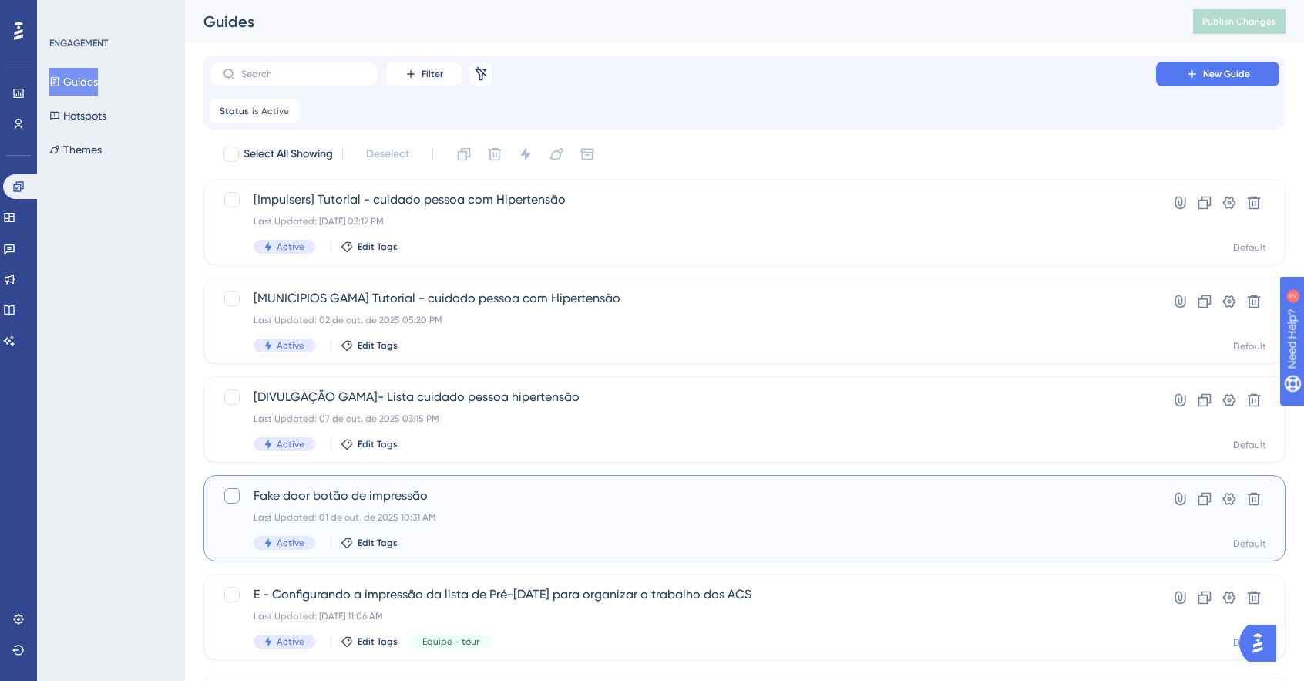
click at [226, 503] on div at bounding box center [232, 495] width 19 height 19
checkbox input "false"
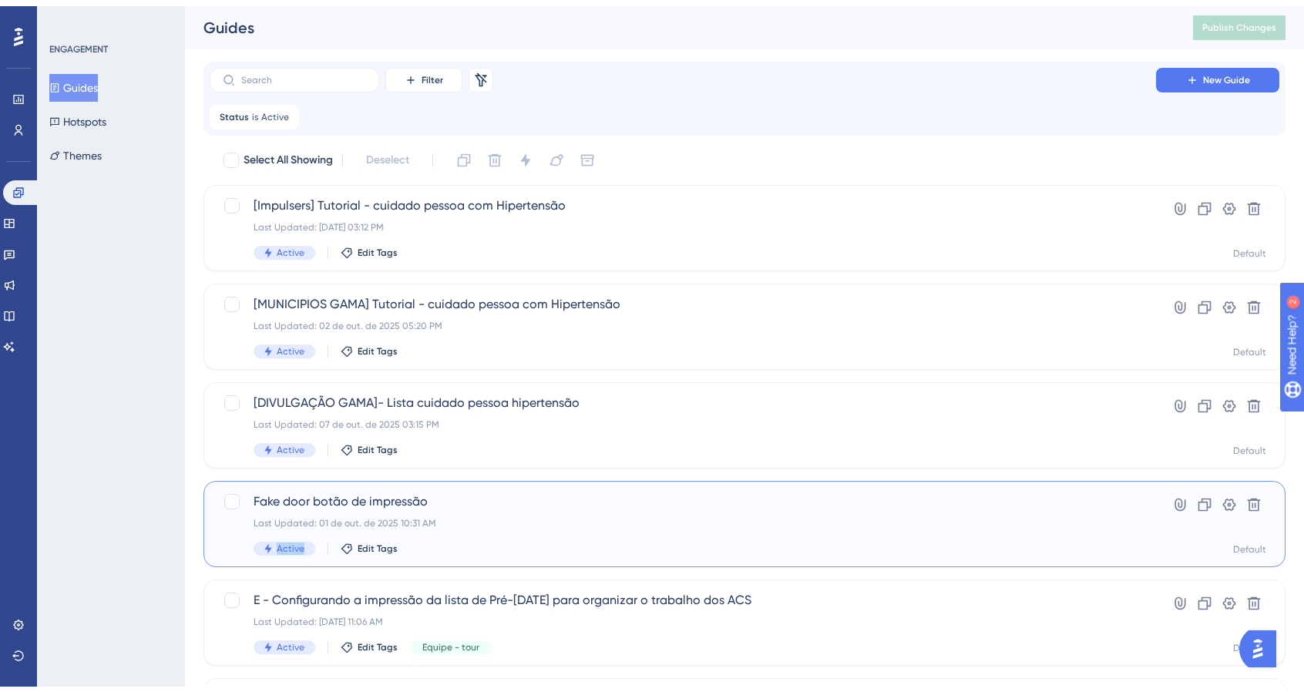
scroll to position [308, 0]
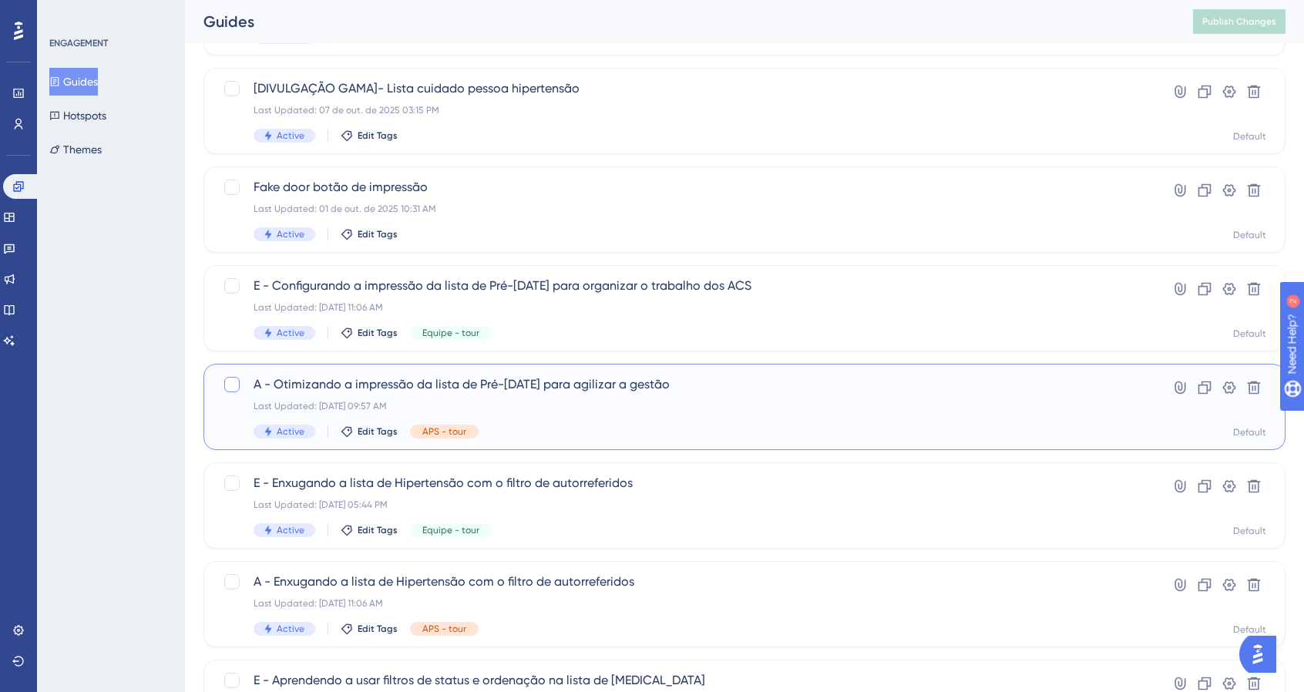
click at [227, 383] on div at bounding box center [231, 384] width 15 height 15
checkbox input "false"
click at [566, 416] on div "A - Otimizando a impressão da lista de Pré-Natal para agilizar a gestão Last Up…" at bounding box center [683, 406] width 859 height 63
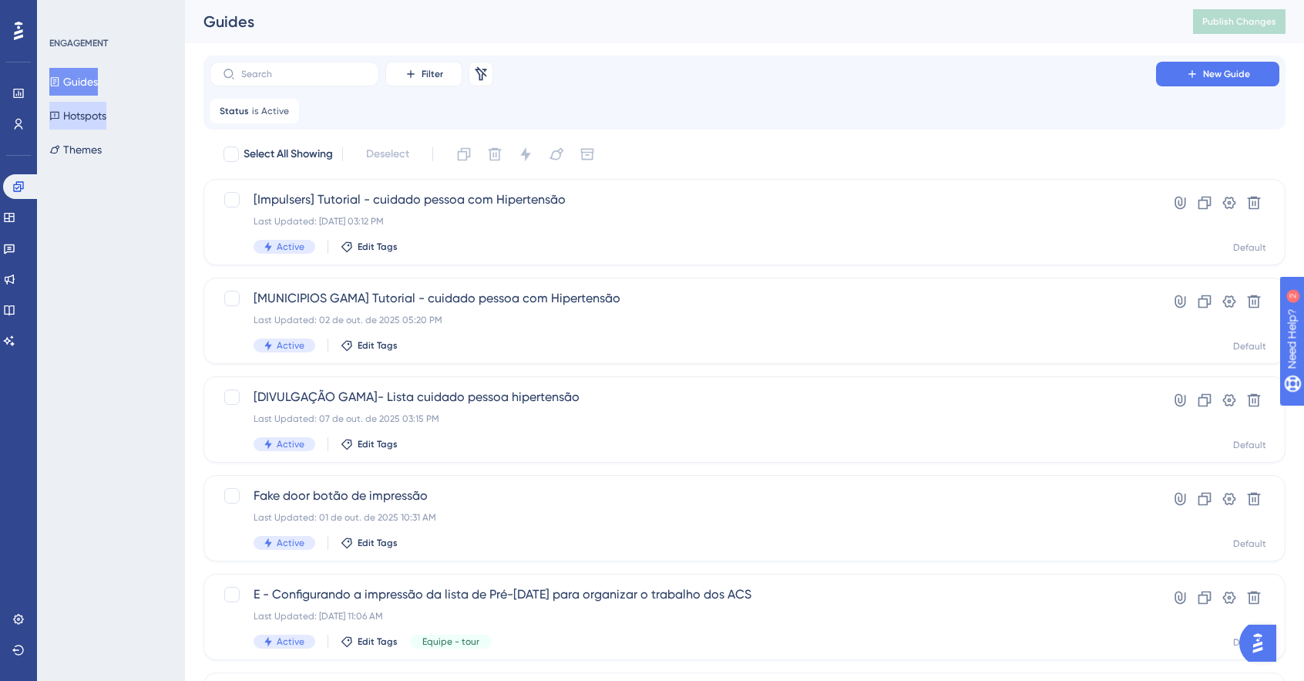
click at [80, 109] on button "Hotspots" at bounding box center [77, 116] width 57 height 28
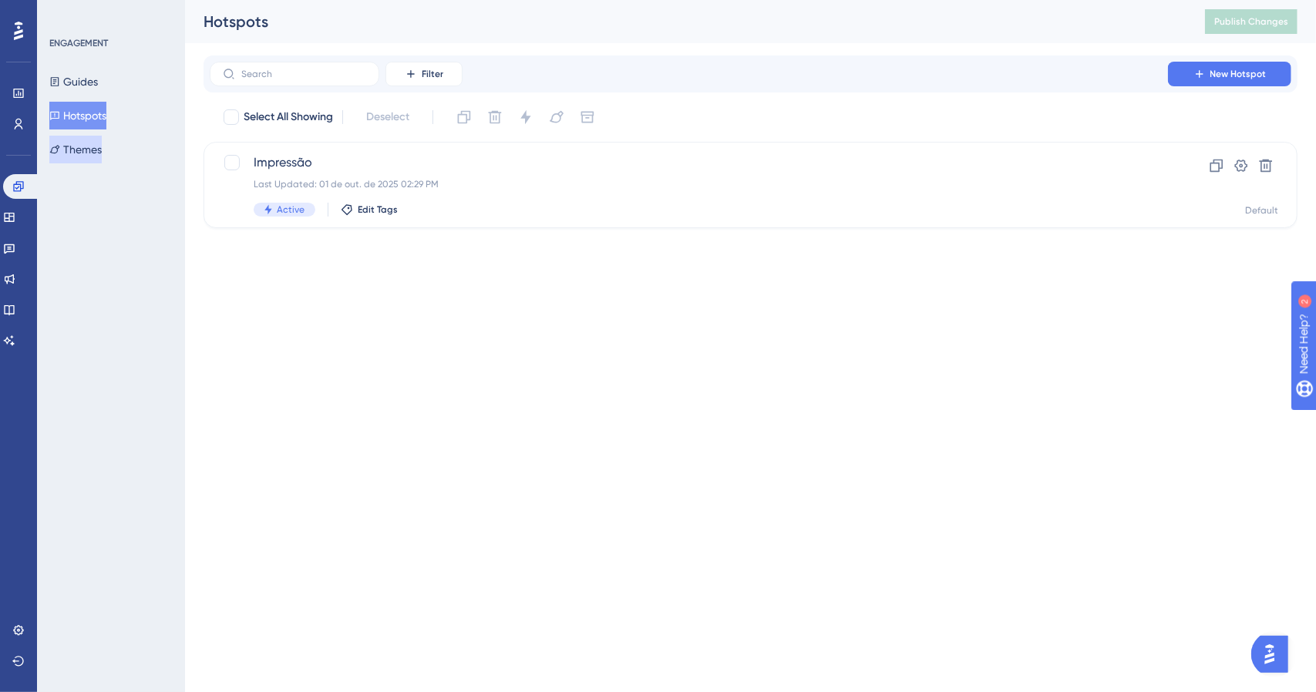
click at [95, 150] on button "Themes" at bounding box center [75, 150] width 52 height 28
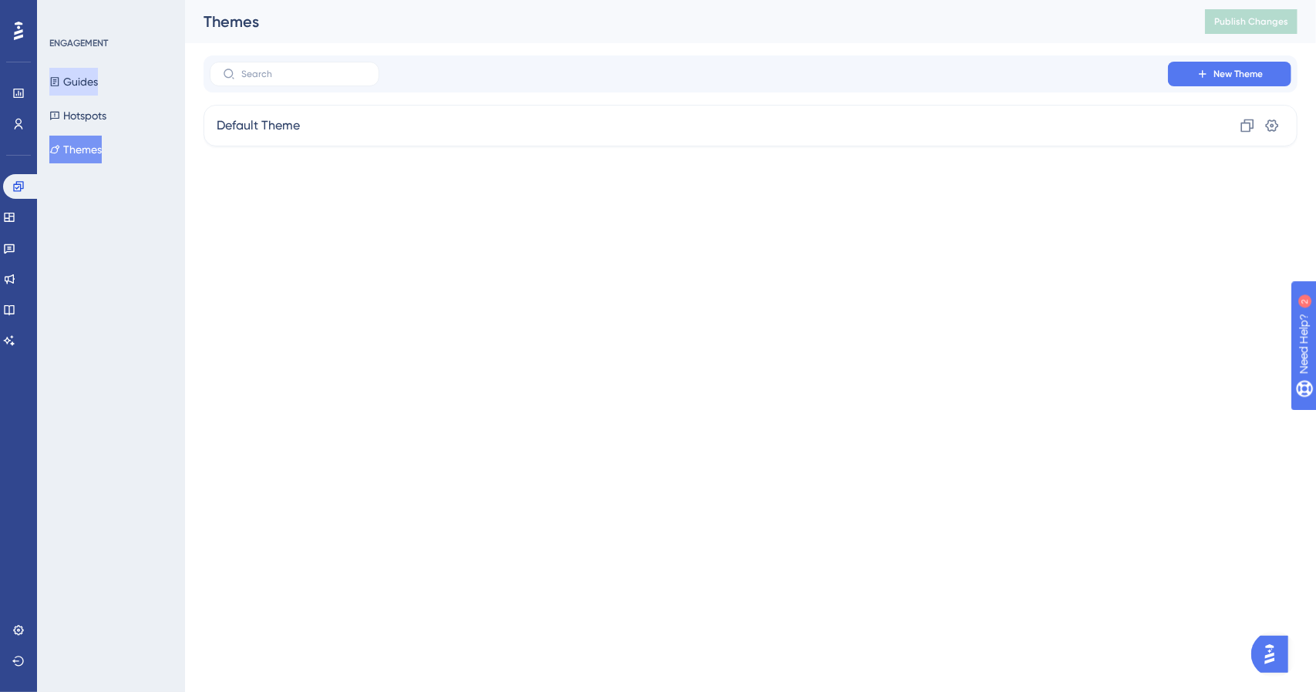
click at [59, 86] on icon at bounding box center [55, 81] width 8 height 9
